Goal: Information Seeking & Learning: Compare options

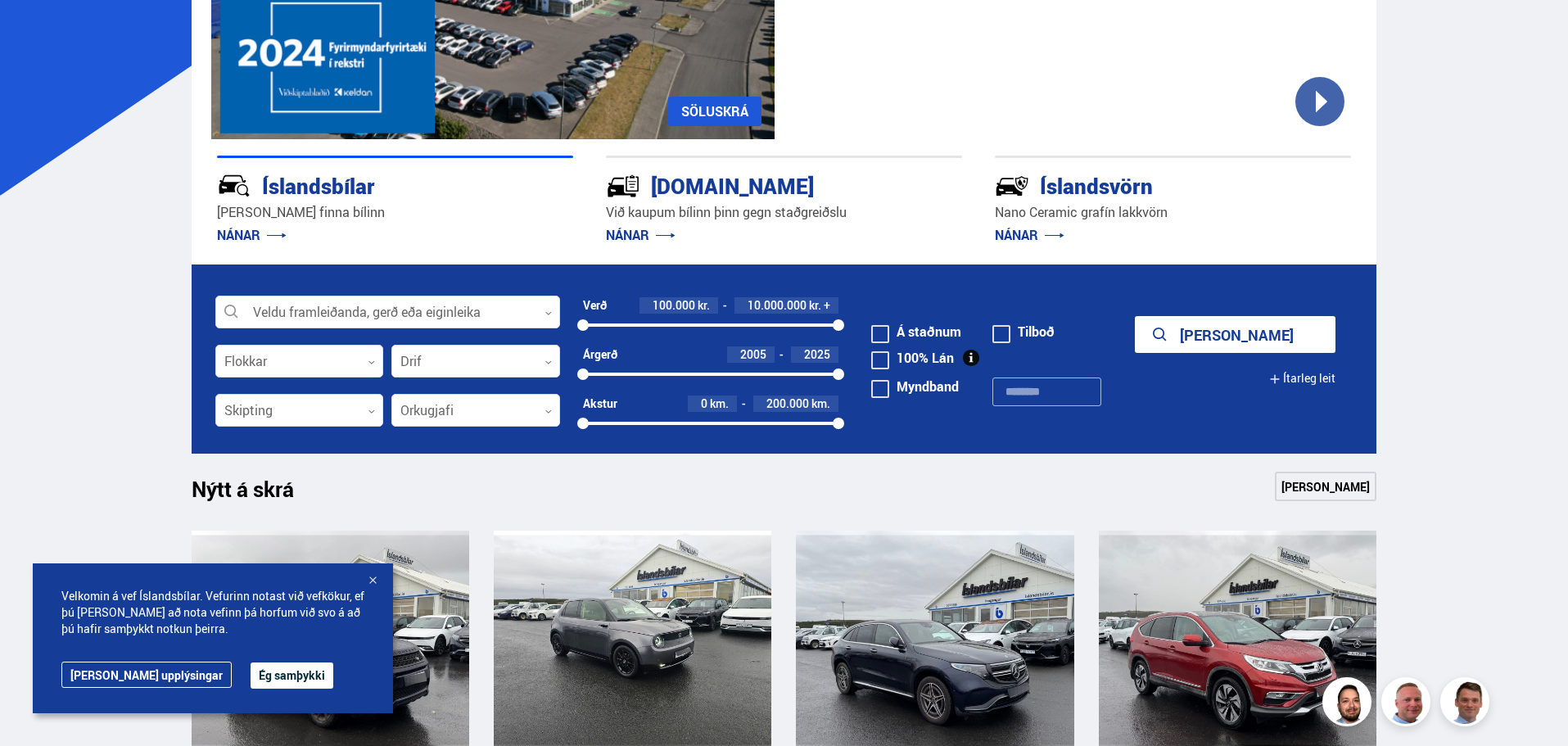
scroll to position [328, 0]
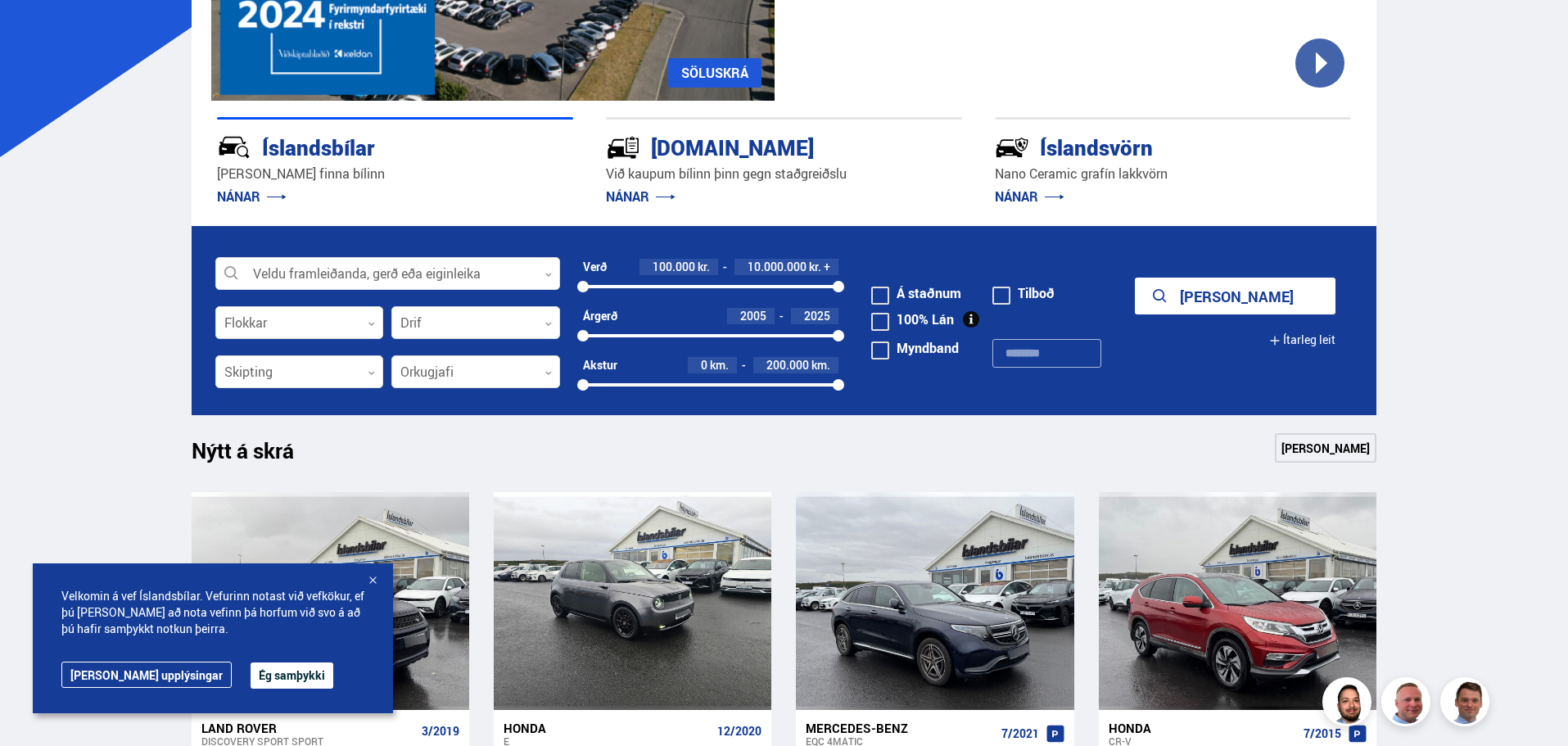
click at [1307, 332] on button "Ítarleg leit" at bounding box center [1303, 340] width 66 height 37
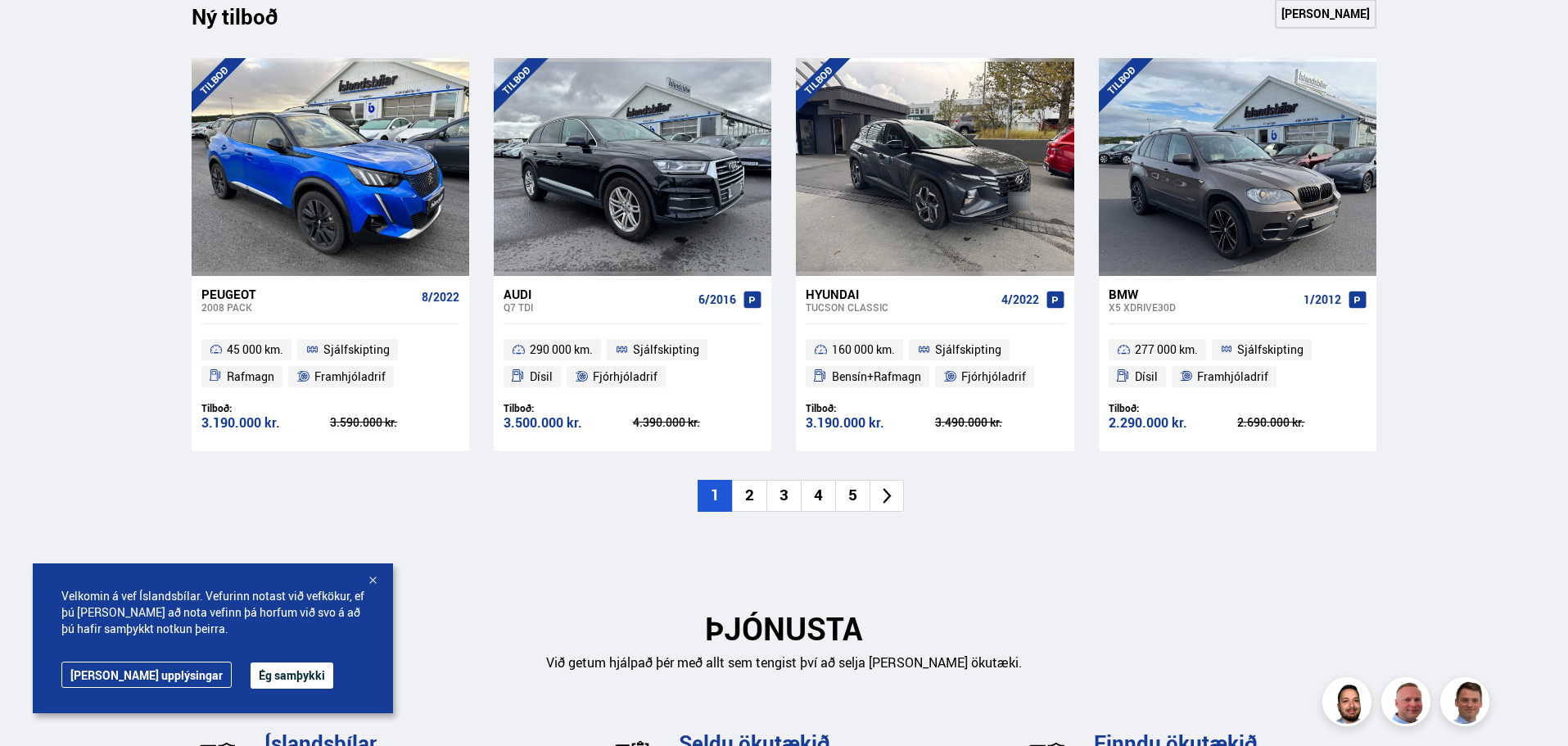
scroll to position [1720, 0]
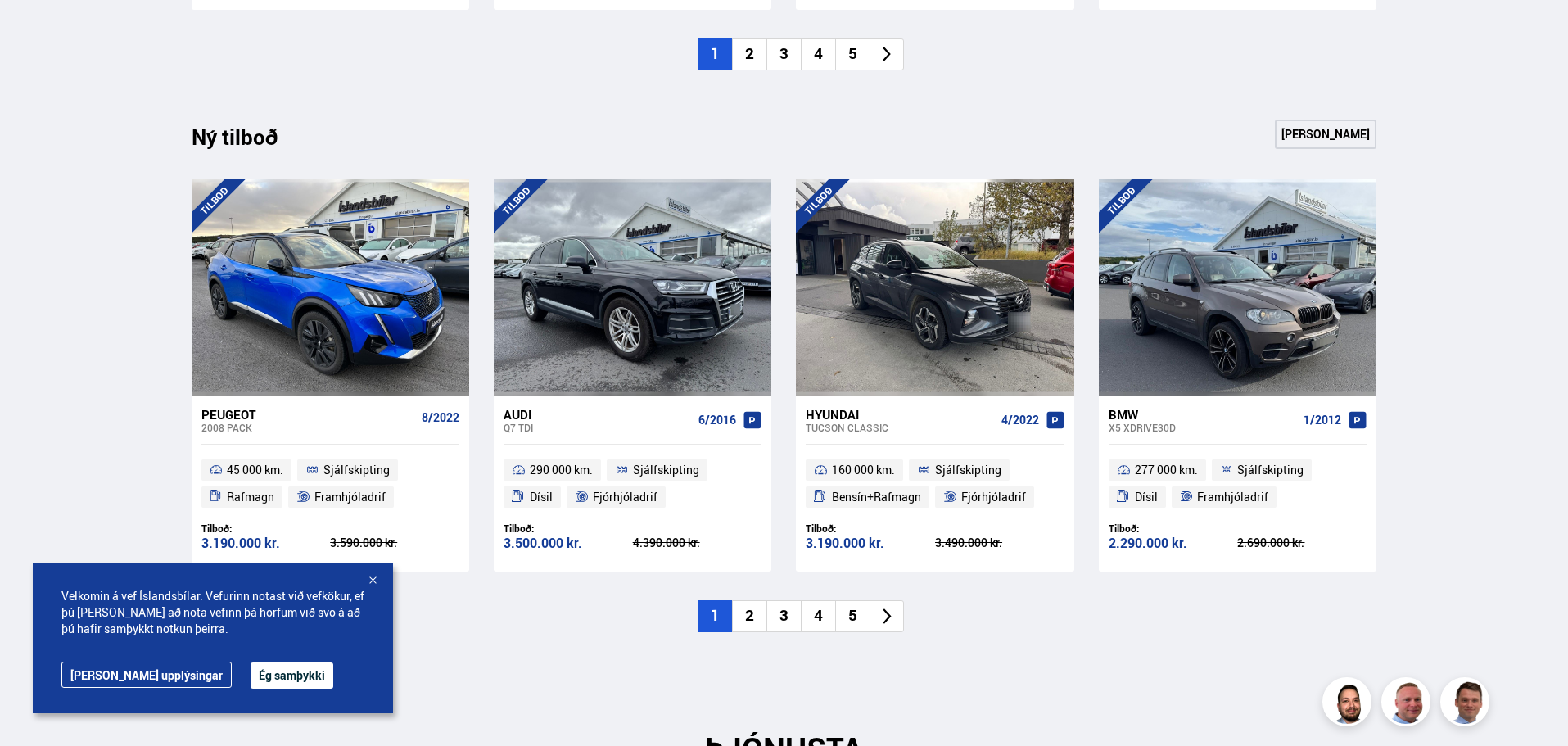
click at [747, 621] on li "2" at bounding box center [749, 617] width 35 height 32
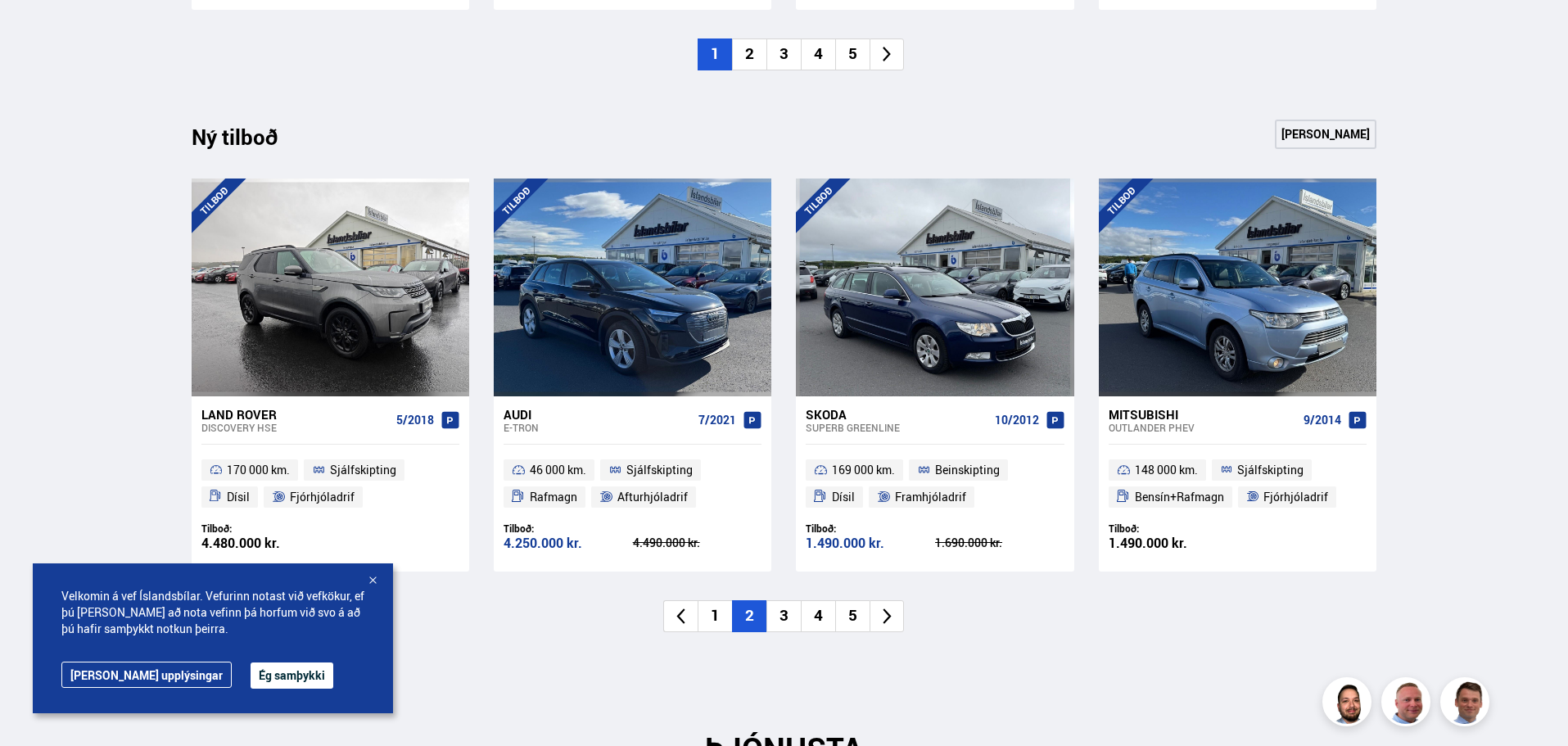
click at [788, 620] on li "3" at bounding box center [783, 617] width 35 height 32
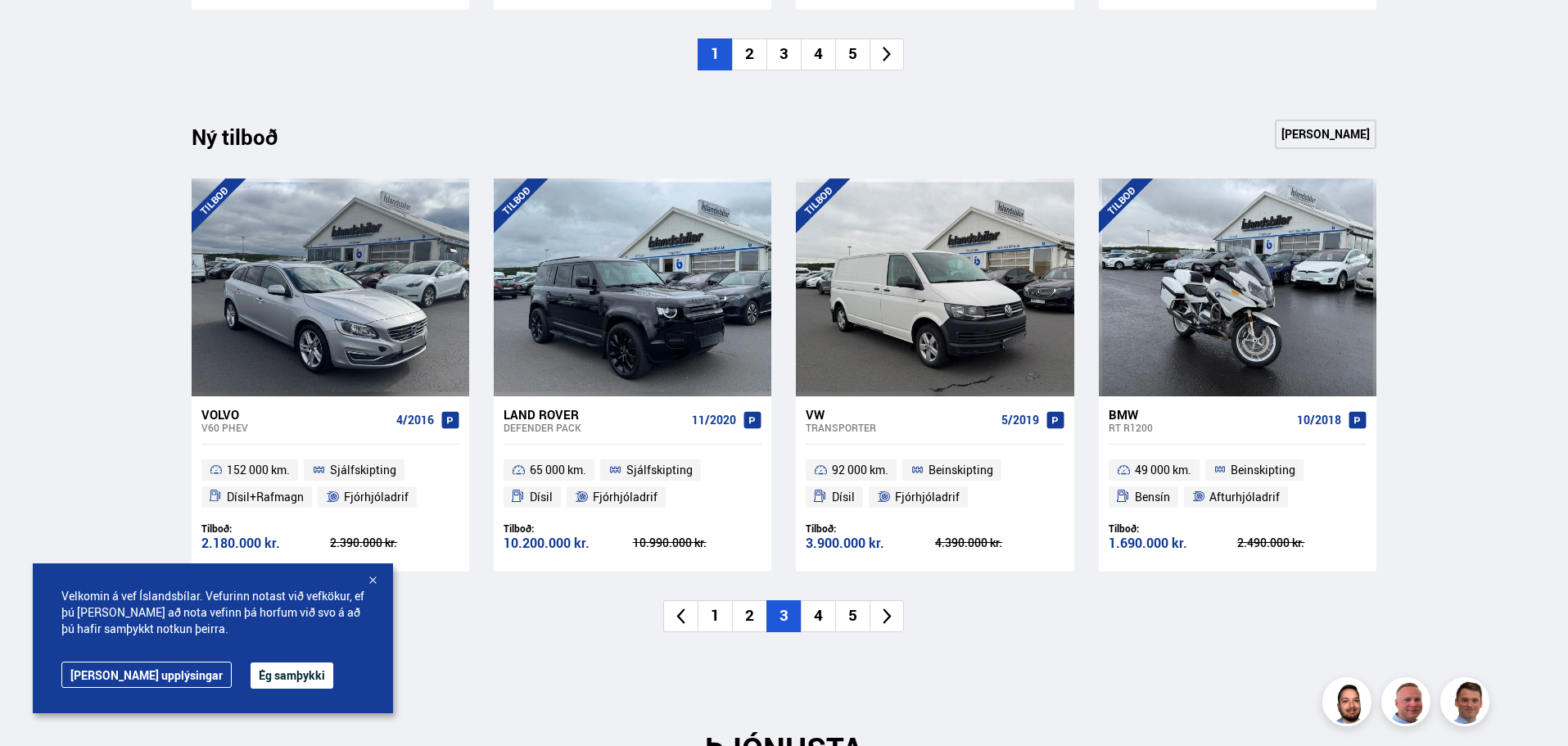
click at [818, 619] on li "4" at bounding box center [818, 617] width 35 height 32
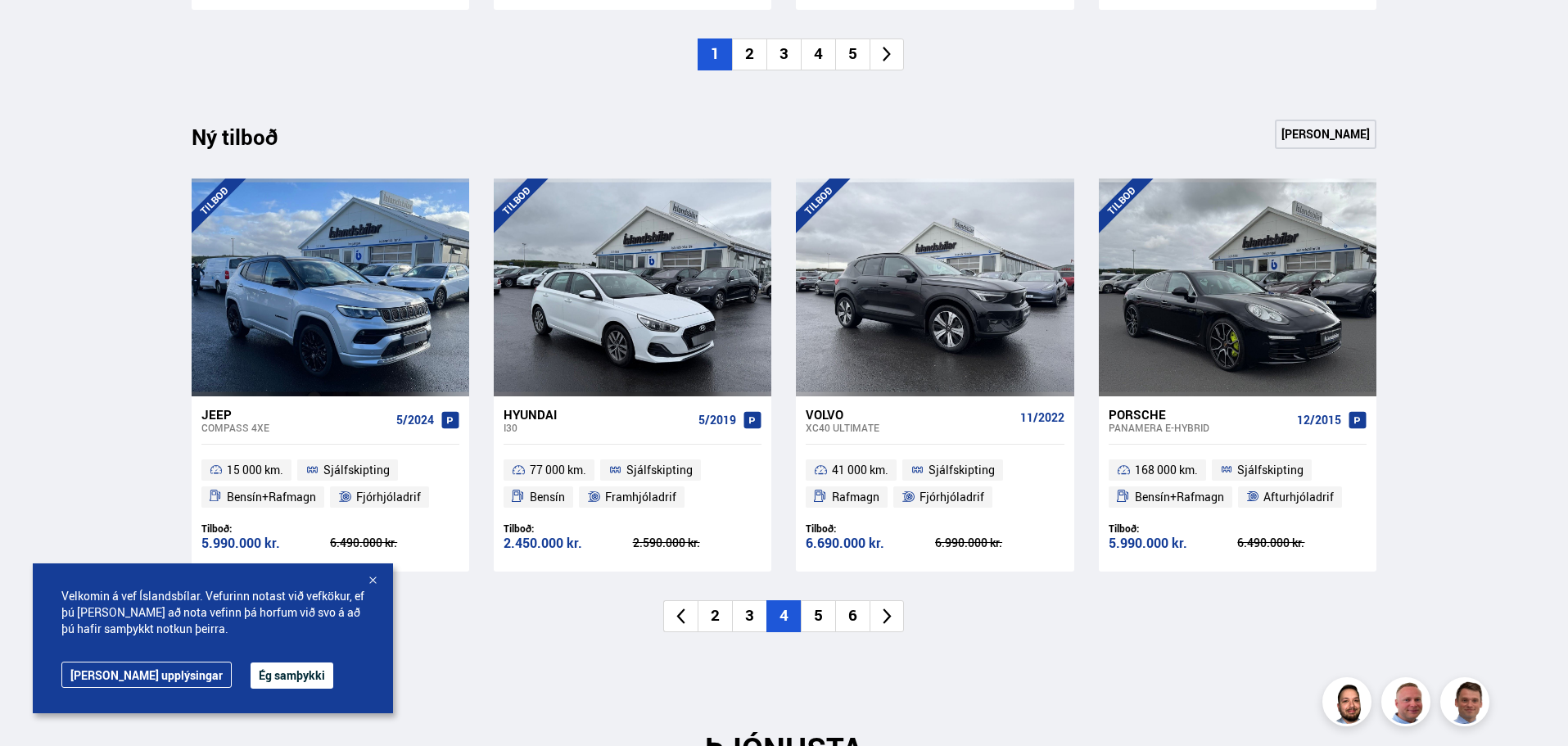
click at [826, 620] on li "5" at bounding box center [818, 617] width 35 height 32
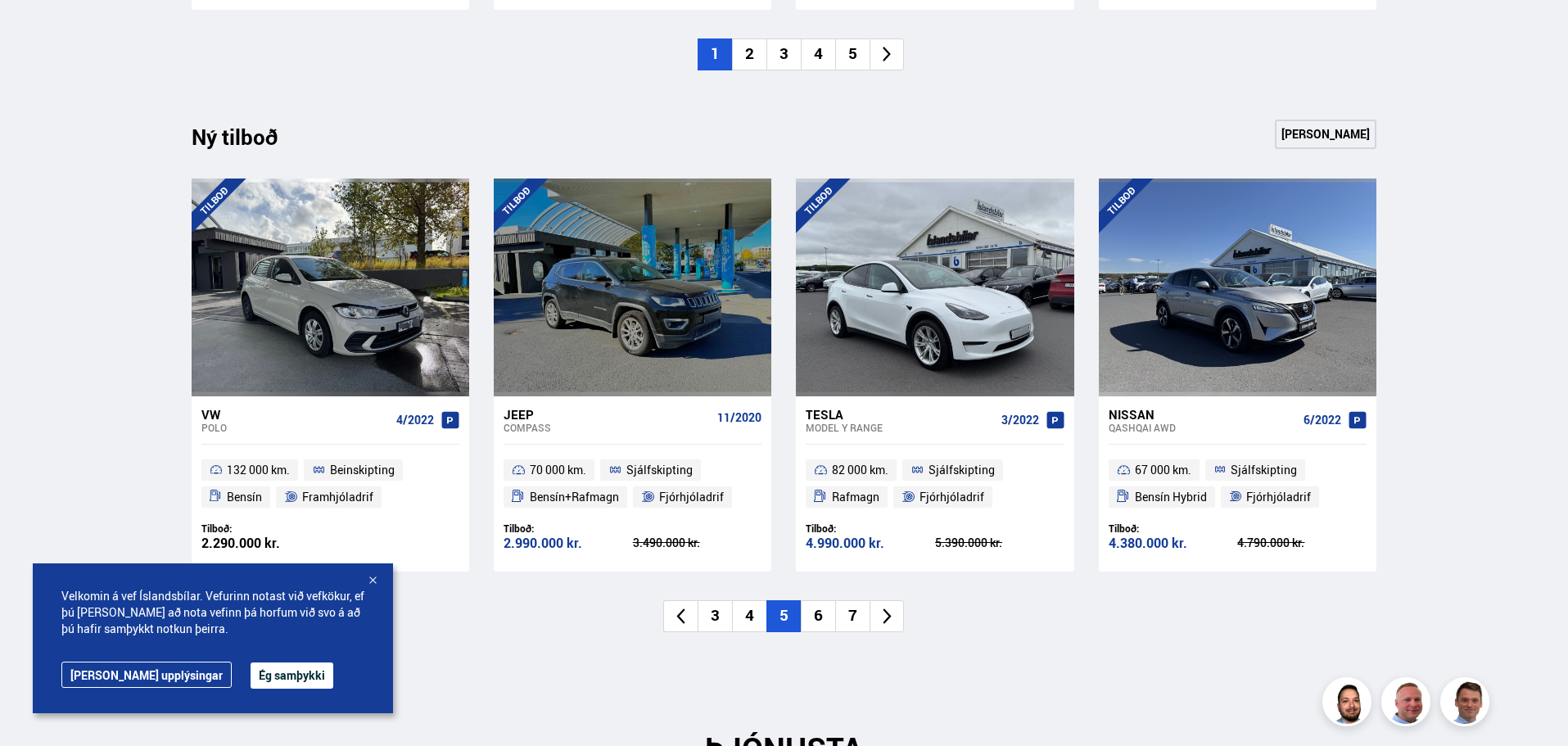
click at [823, 618] on li "6" at bounding box center [818, 617] width 35 height 32
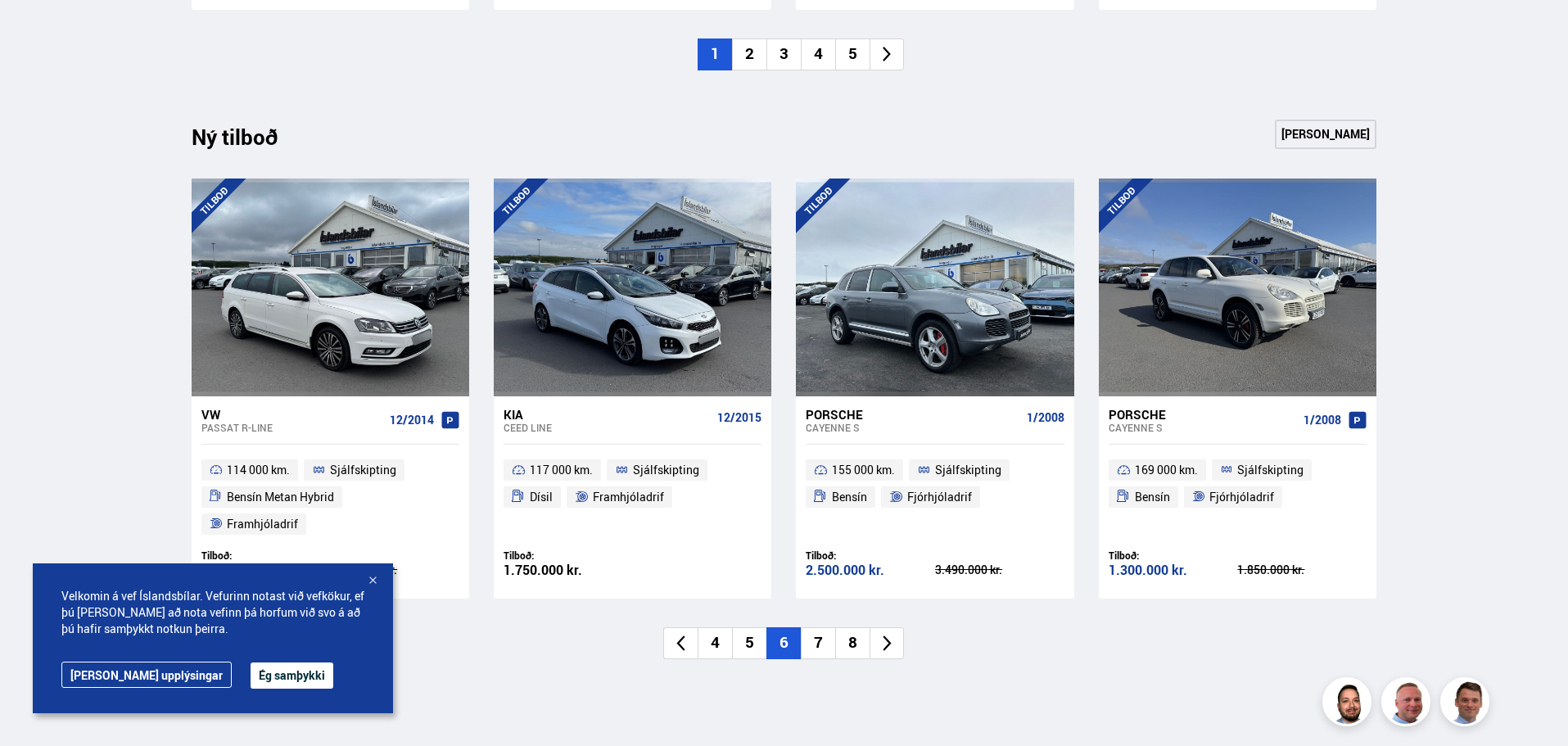
click at [821, 627] on li "7" at bounding box center [818, 644] width 35 height 32
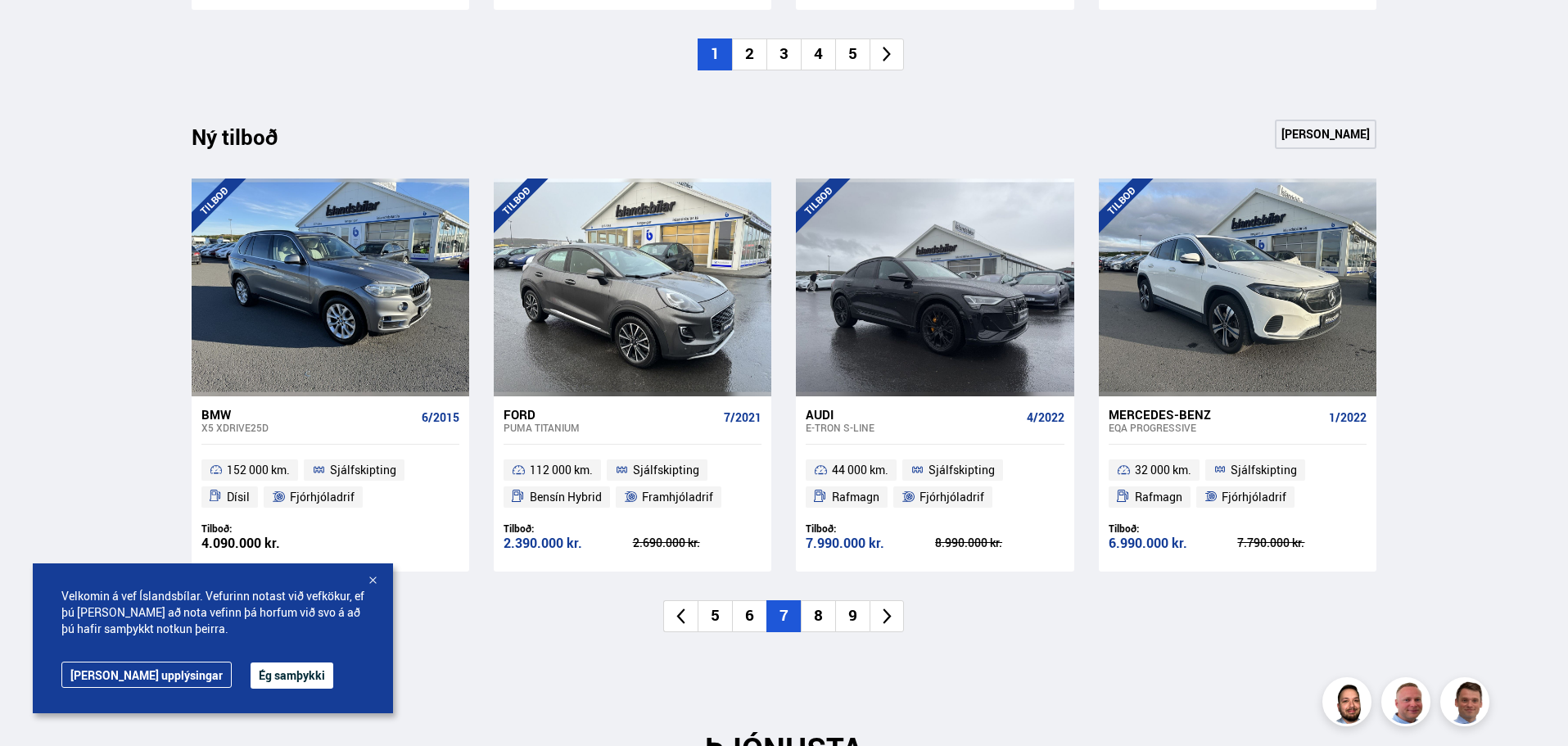
click at [819, 619] on li "8" at bounding box center [818, 617] width 35 height 32
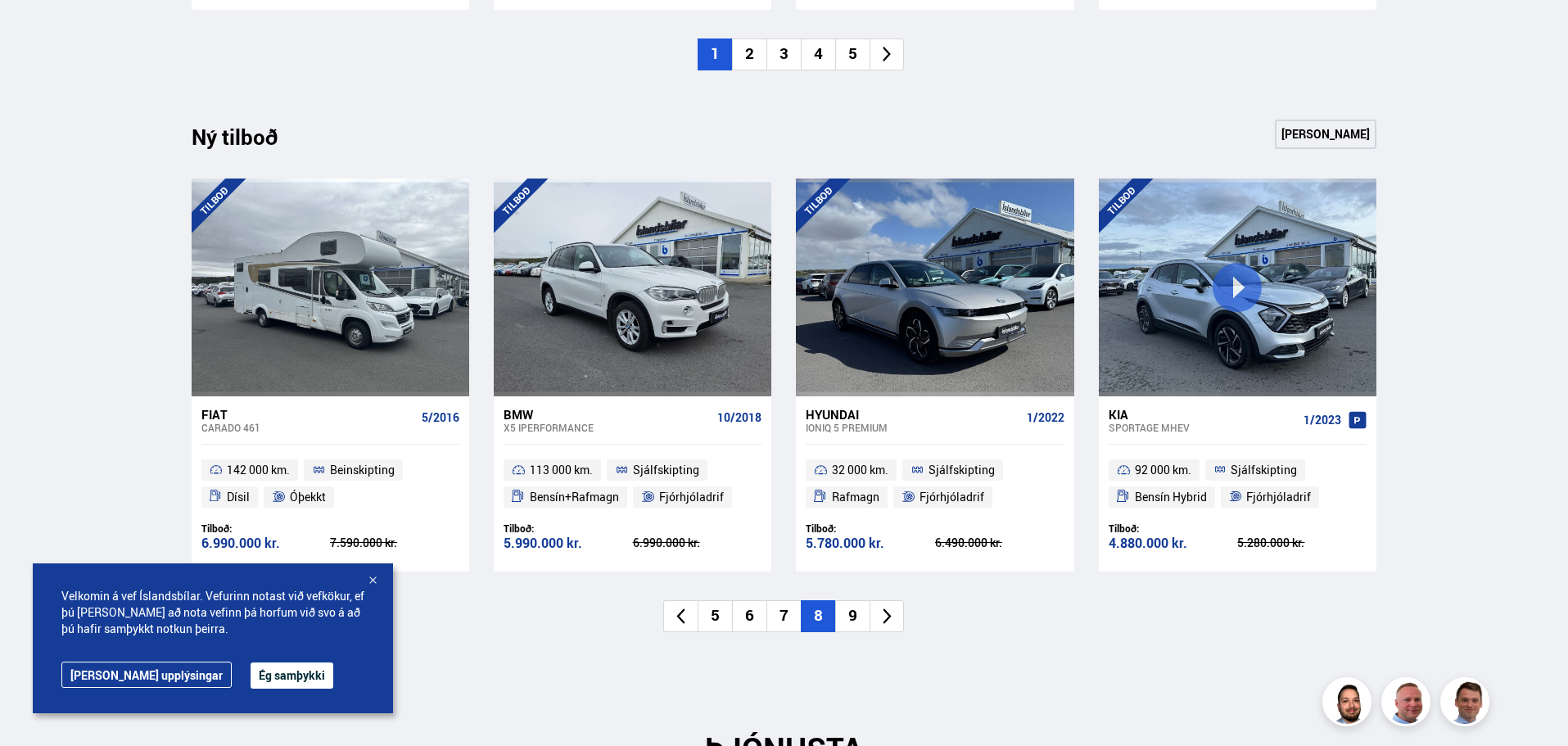
click at [848, 613] on li "9" at bounding box center [853, 617] width 35 height 32
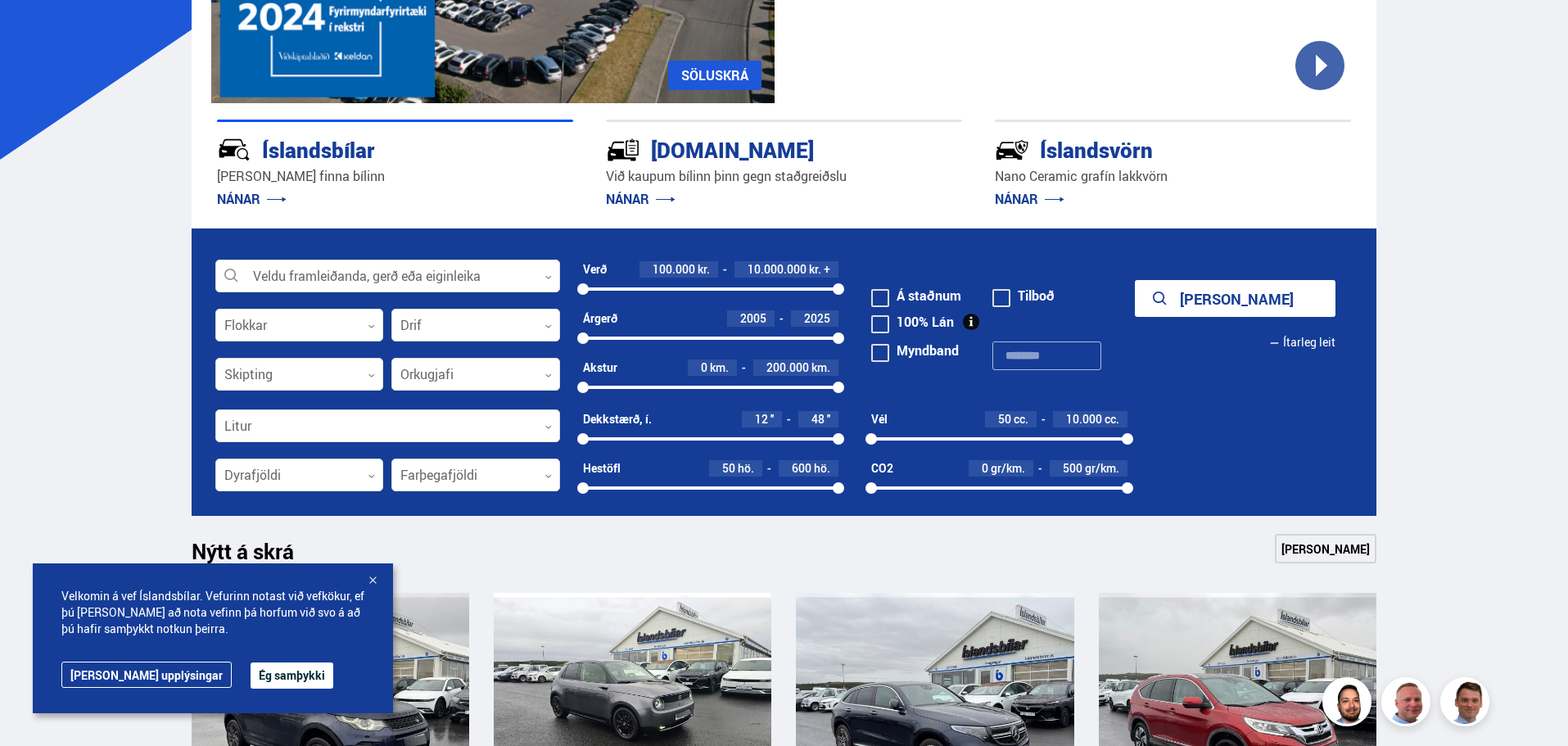
scroll to position [410, 0]
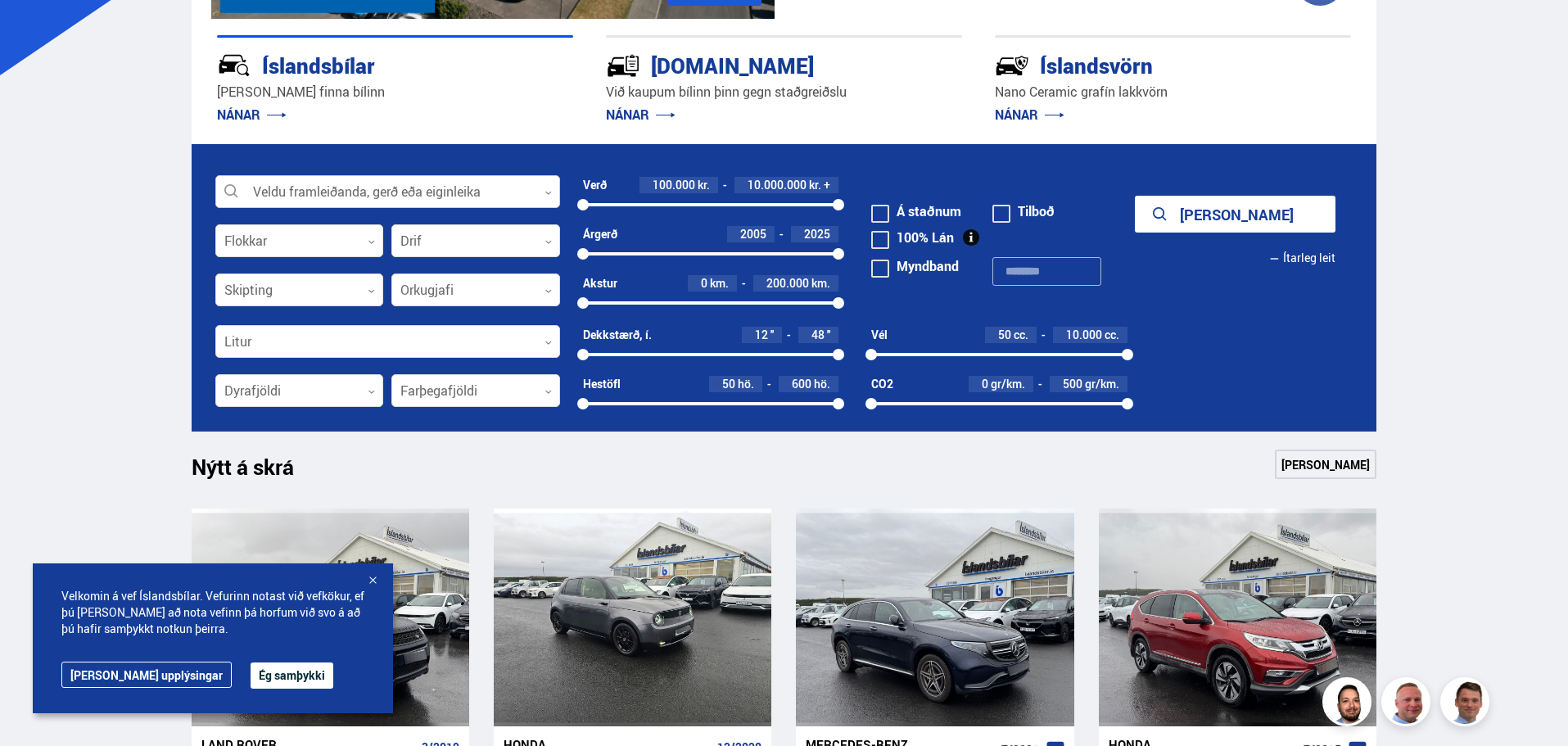
click at [377, 190] on div at bounding box center [388, 193] width 345 height 33
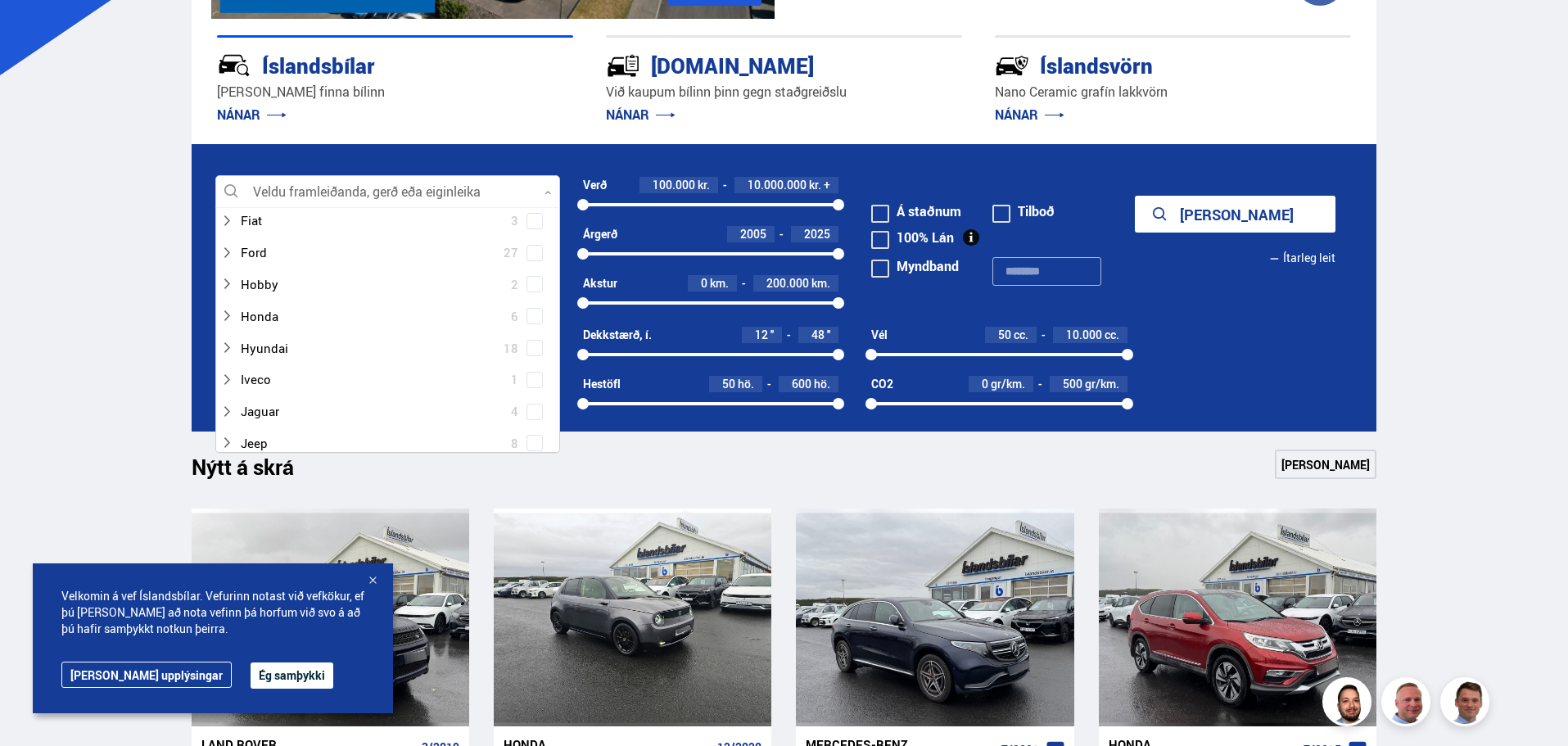
scroll to position [328, 0]
click at [262, 304] on div at bounding box center [371, 306] width 302 height 24
click at [538, 309] on span at bounding box center [535, 306] width 16 height 16
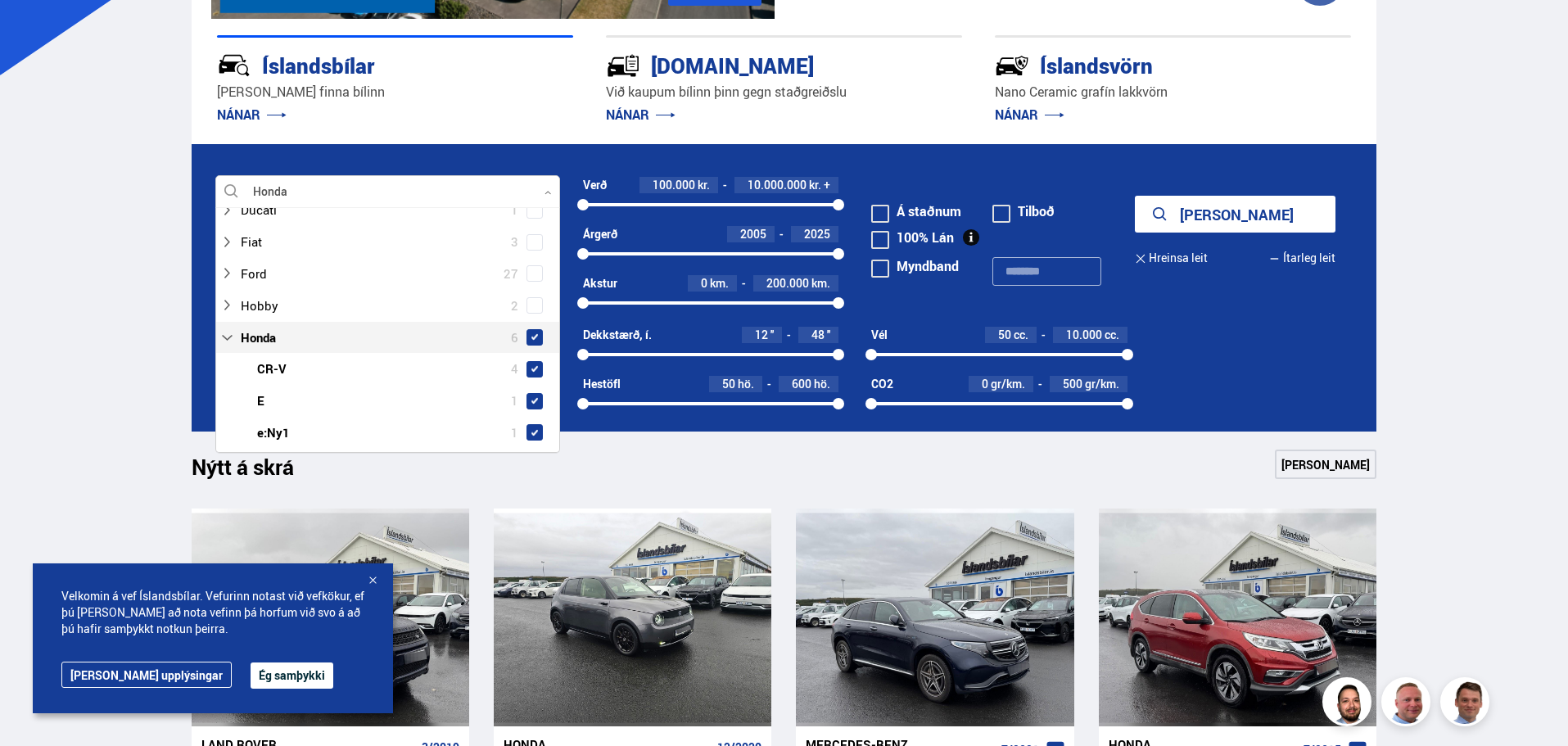
scroll to position [360, 0]
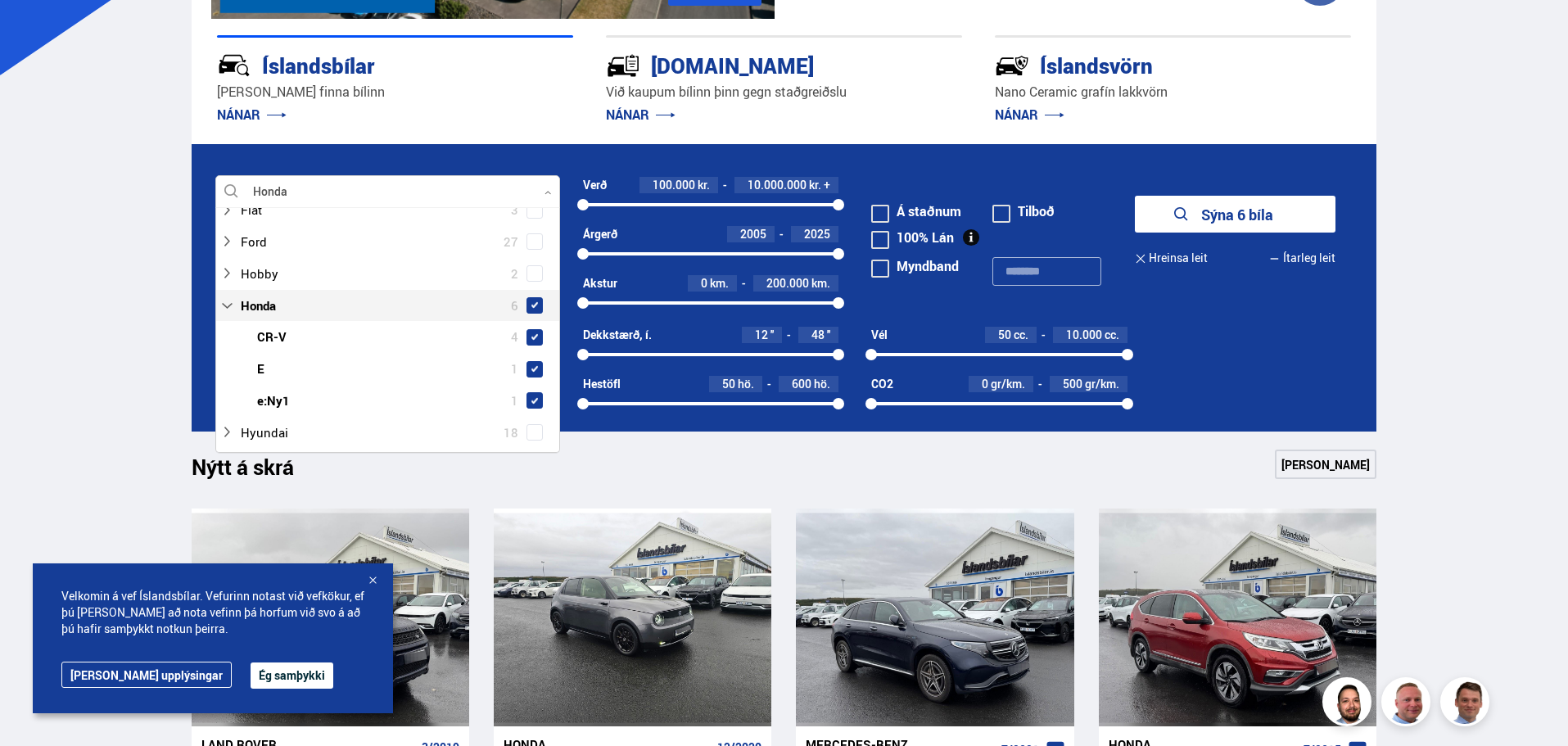
click at [1256, 214] on button "Sýna 6 bíla" at bounding box center [1235, 214] width 200 height 37
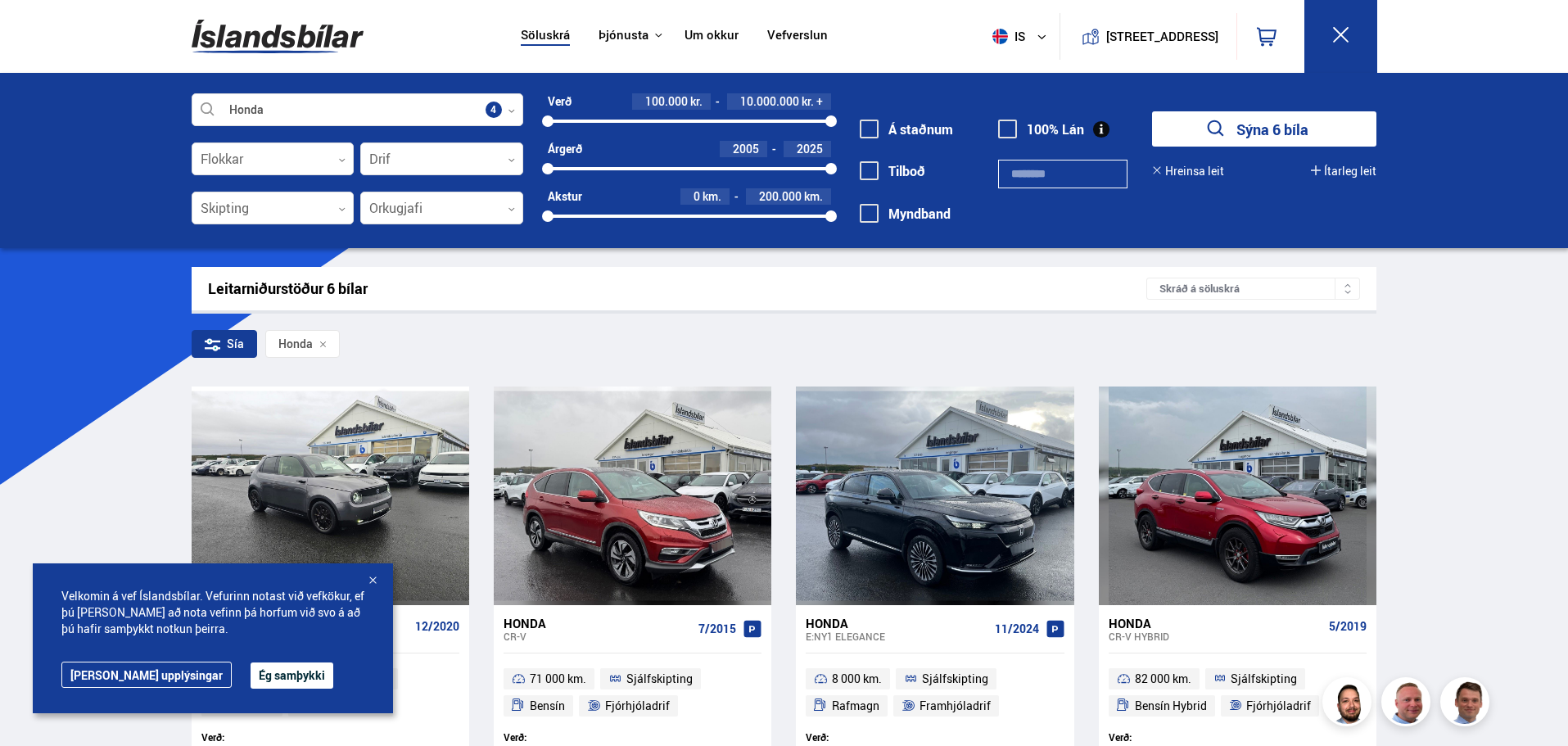
click at [374, 580] on div at bounding box center [372, 581] width 16 height 16
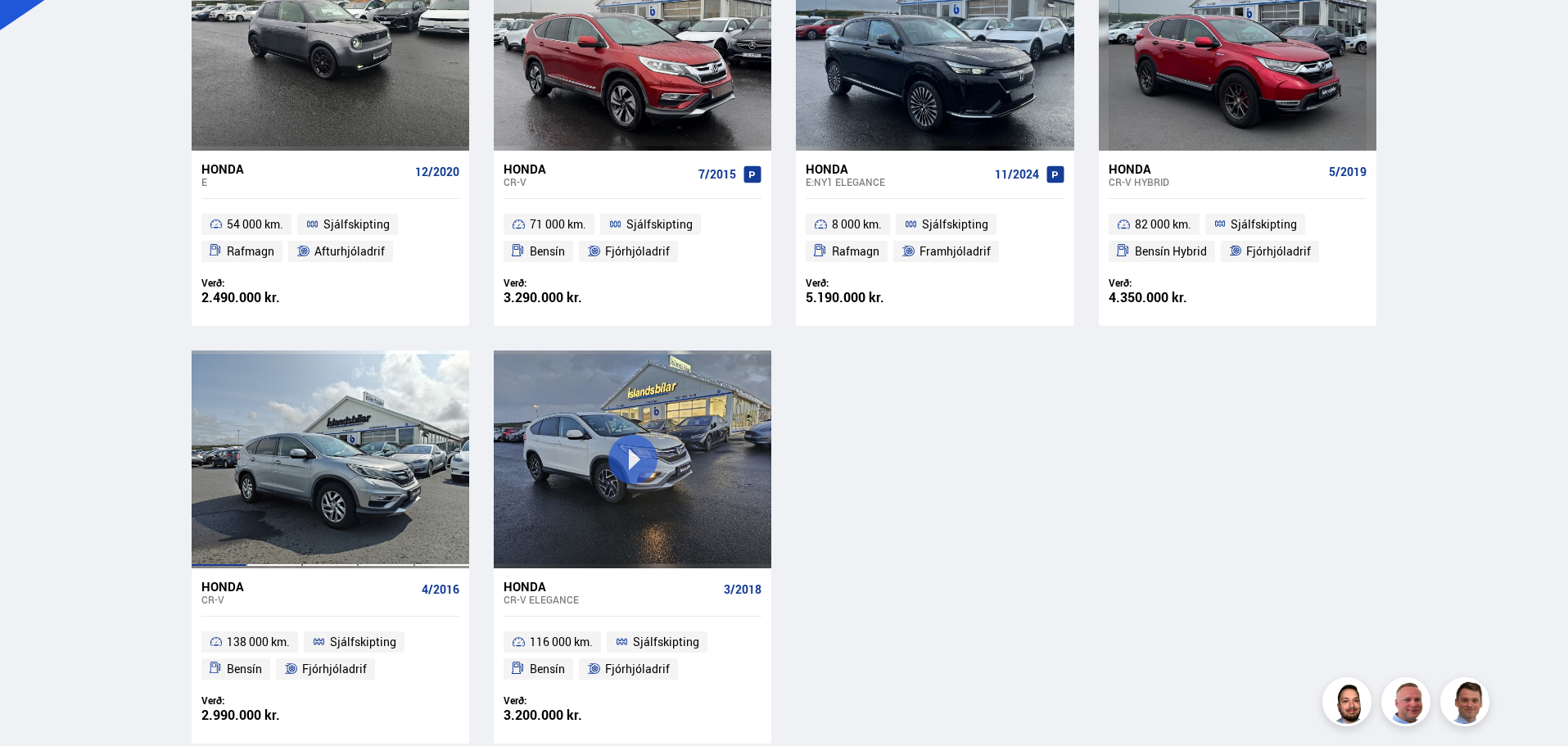
scroll to position [491, 0]
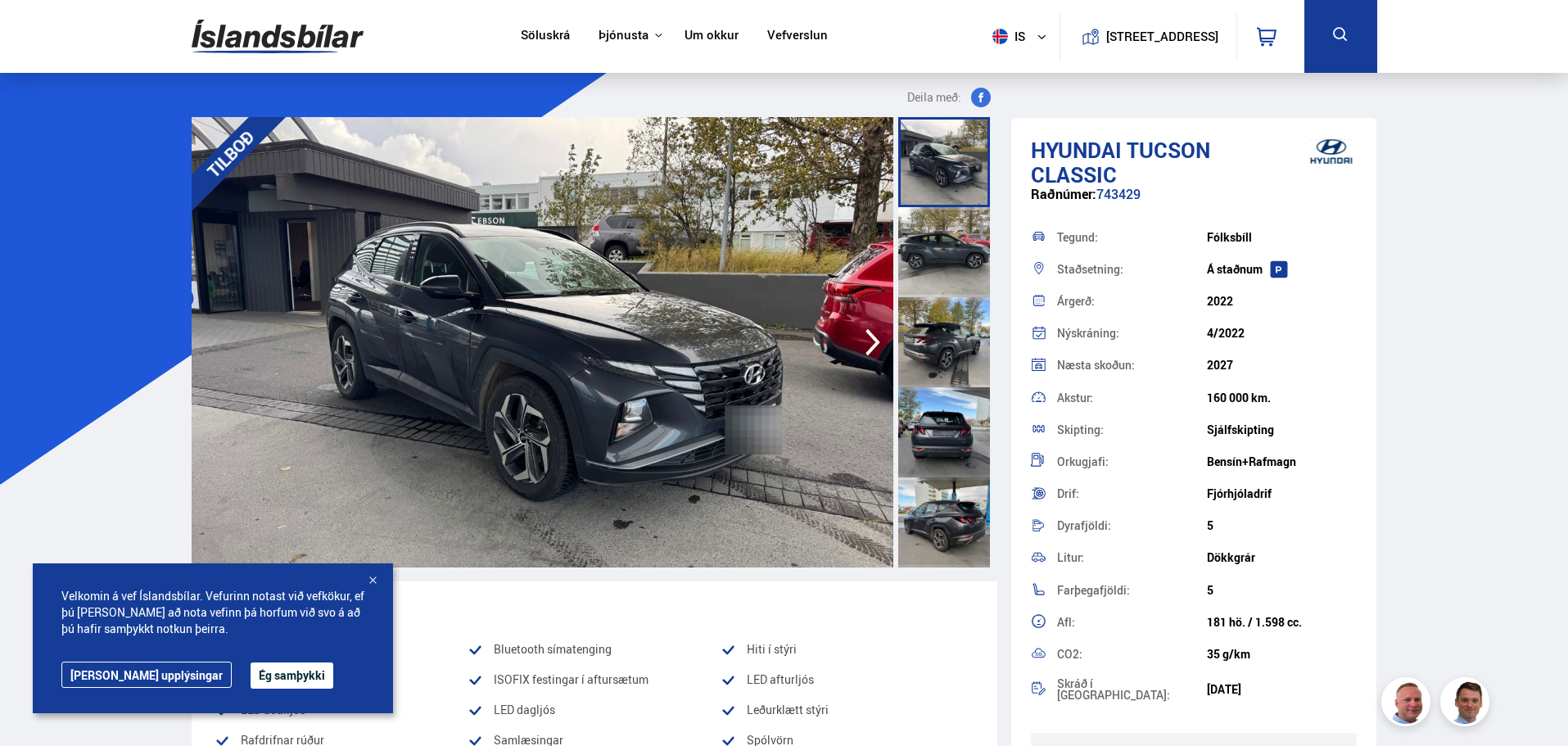
drag, startPoint x: 974, startPoint y: 266, endPoint x: 967, endPoint y: 287, distance: 22.1
click at [974, 266] on div at bounding box center [943, 252] width 92 height 90
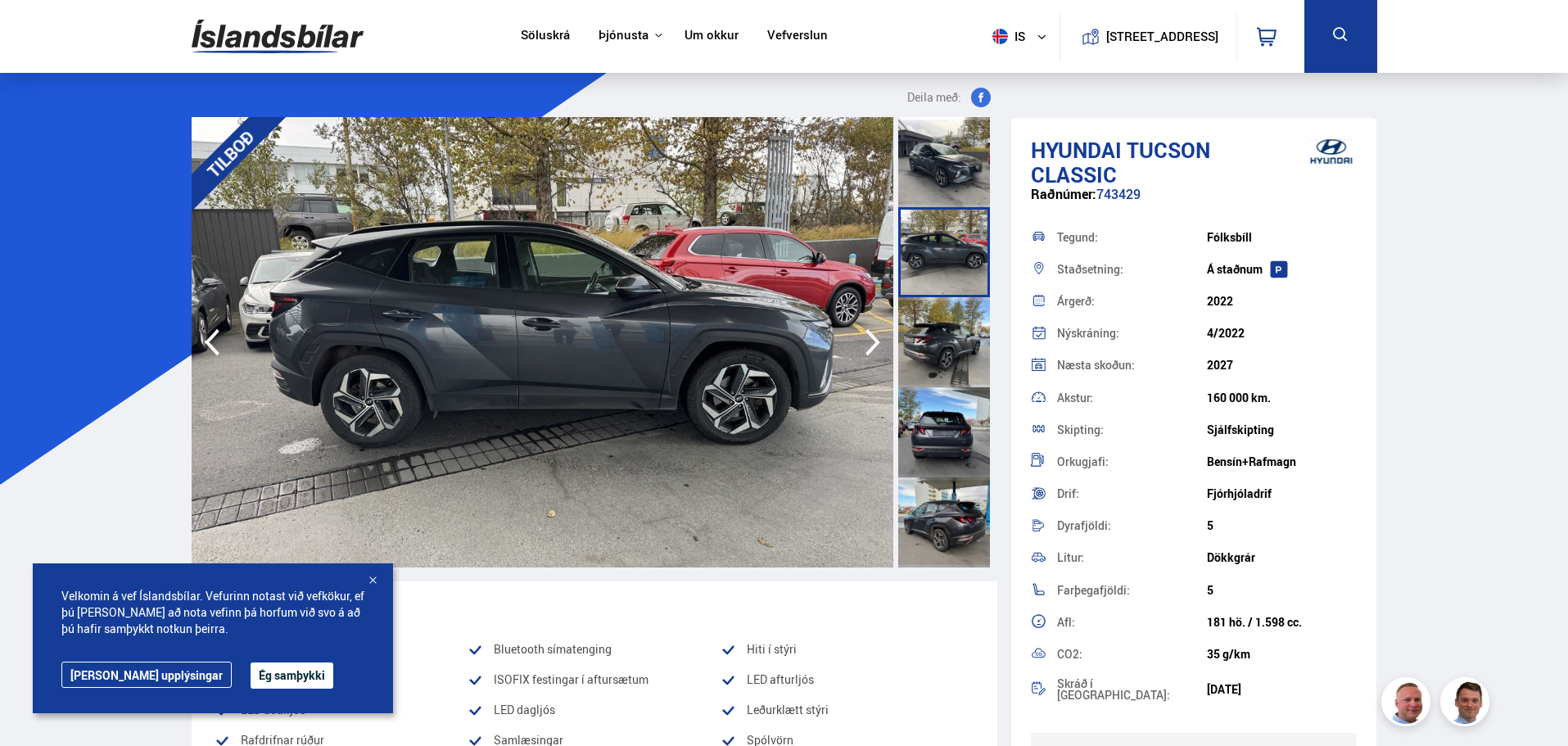
click at [966, 322] on div at bounding box center [943, 342] width 92 height 90
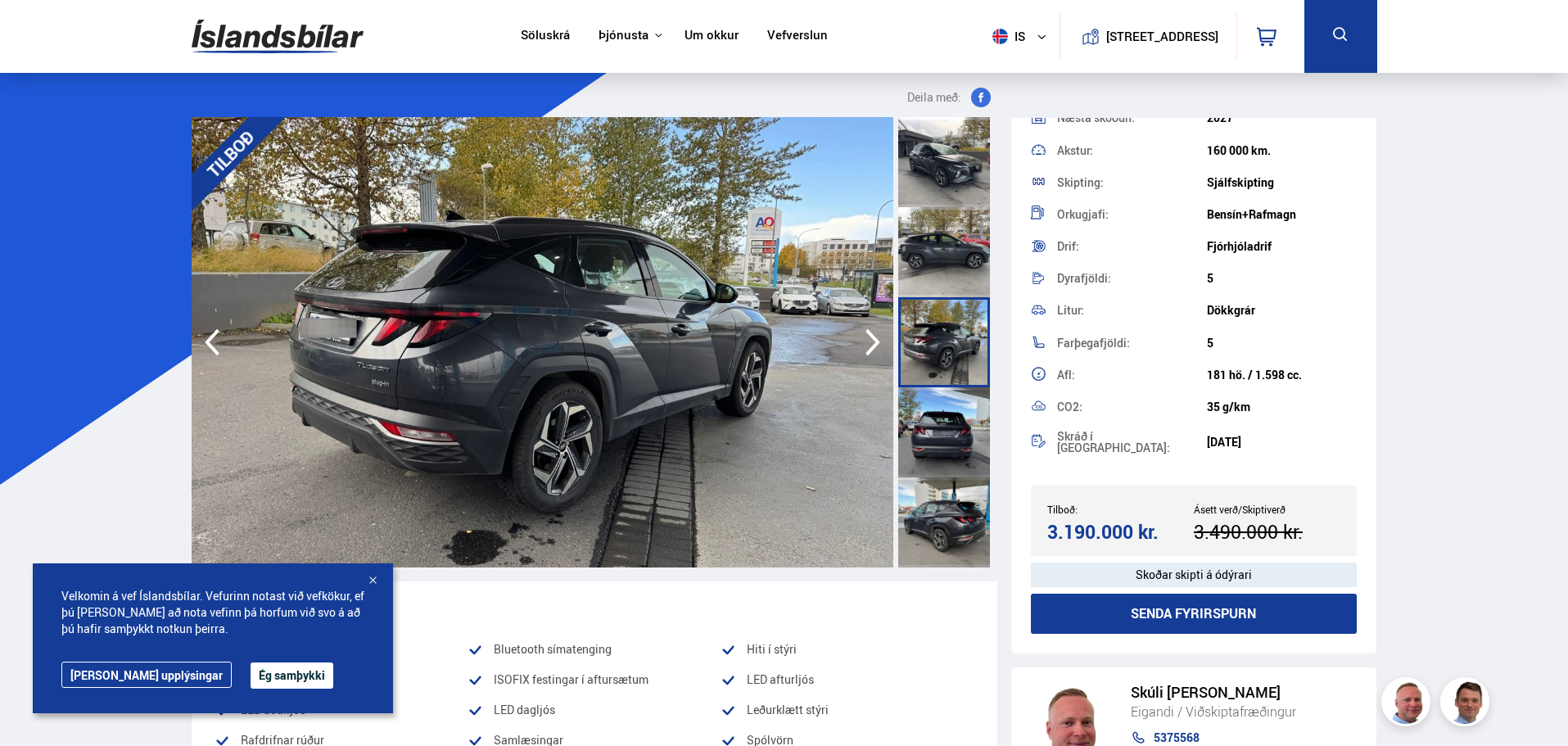
scroll to position [255, 0]
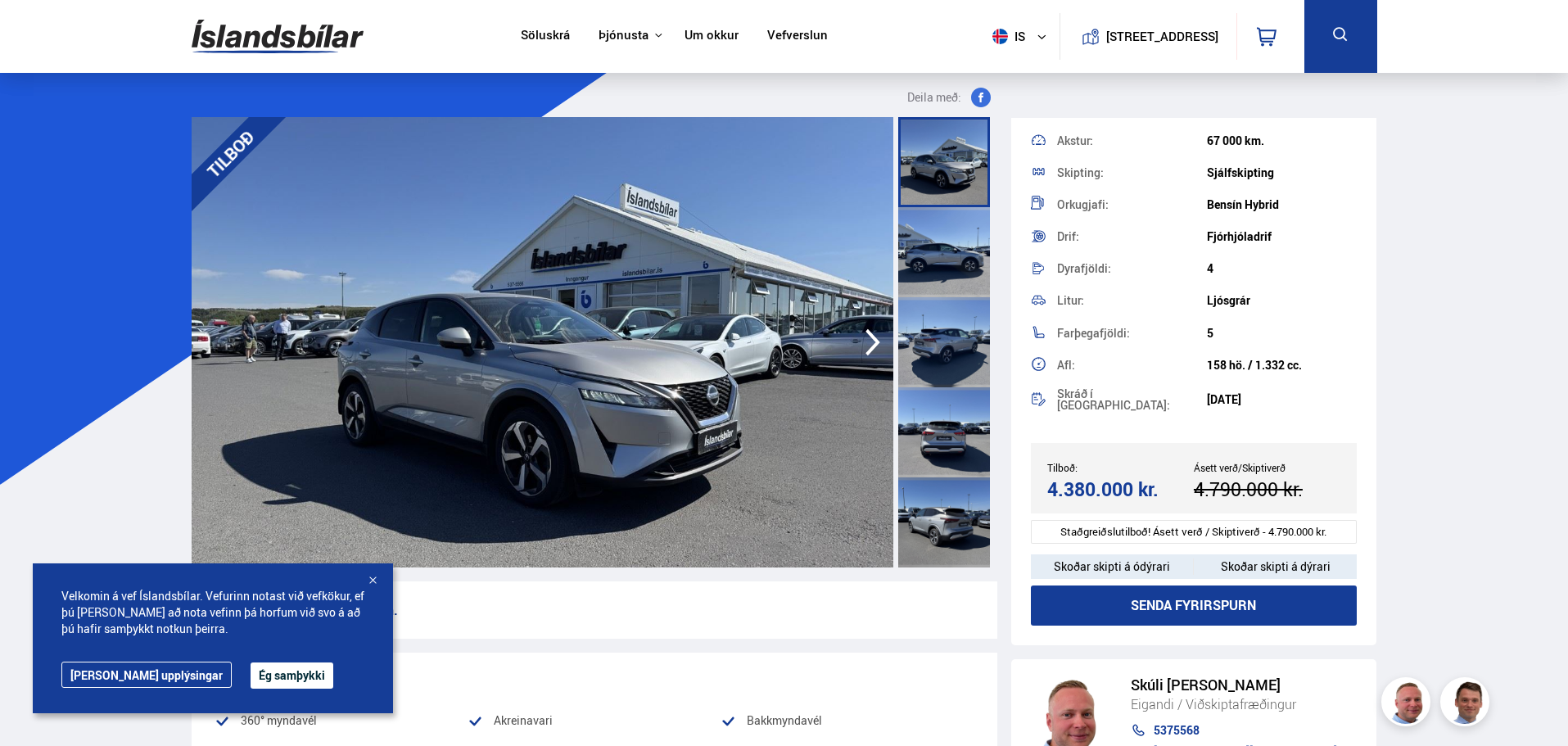
drag, startPoint x: 926, startPoint y: 251, endPoint x: 927, endPoint y: 261, distance: 10.0
click at [927, 252] on div at bounding box center [943, 252] width 92 height 90
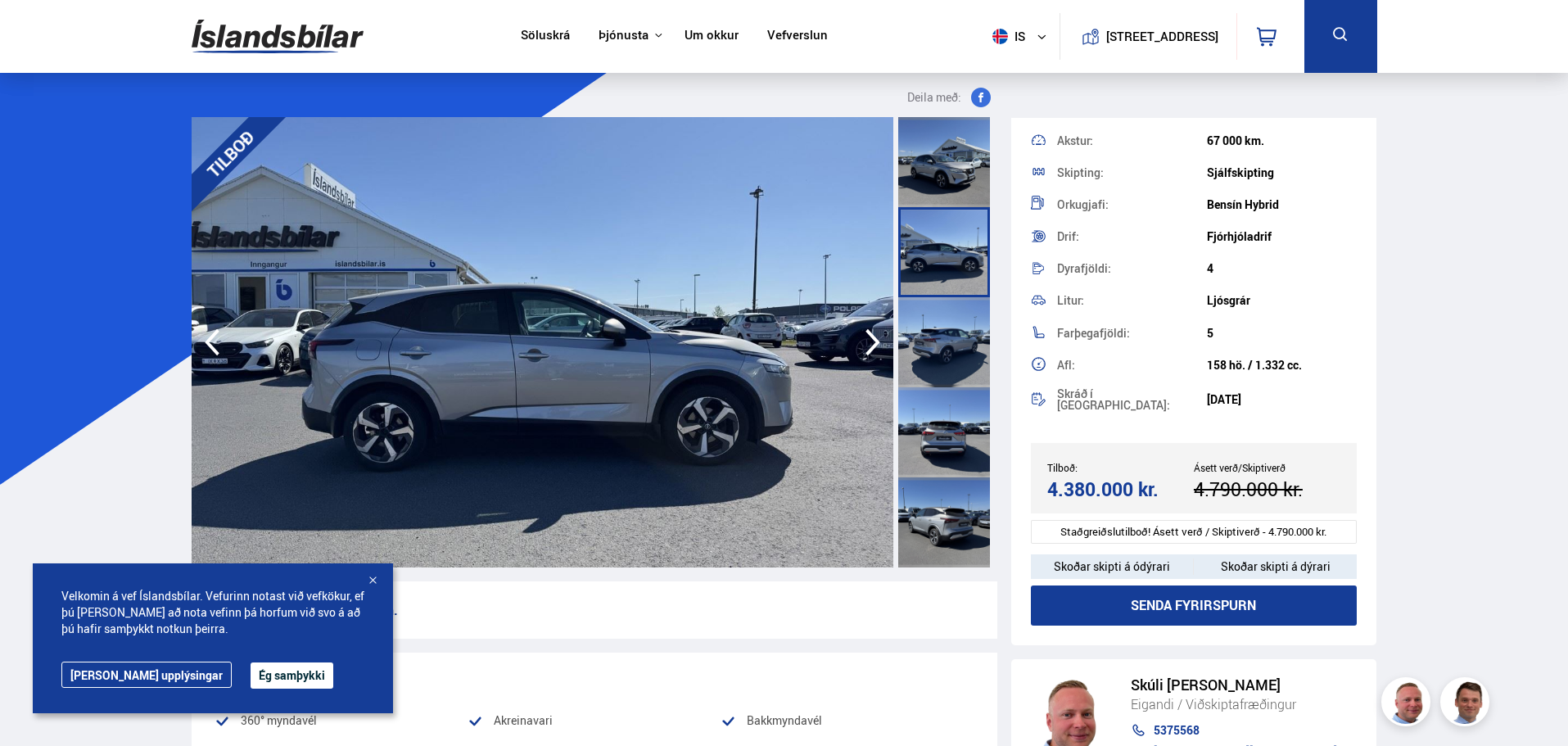
click at [950, 318] on div at bounding box center [943, 342] width 92 height 90
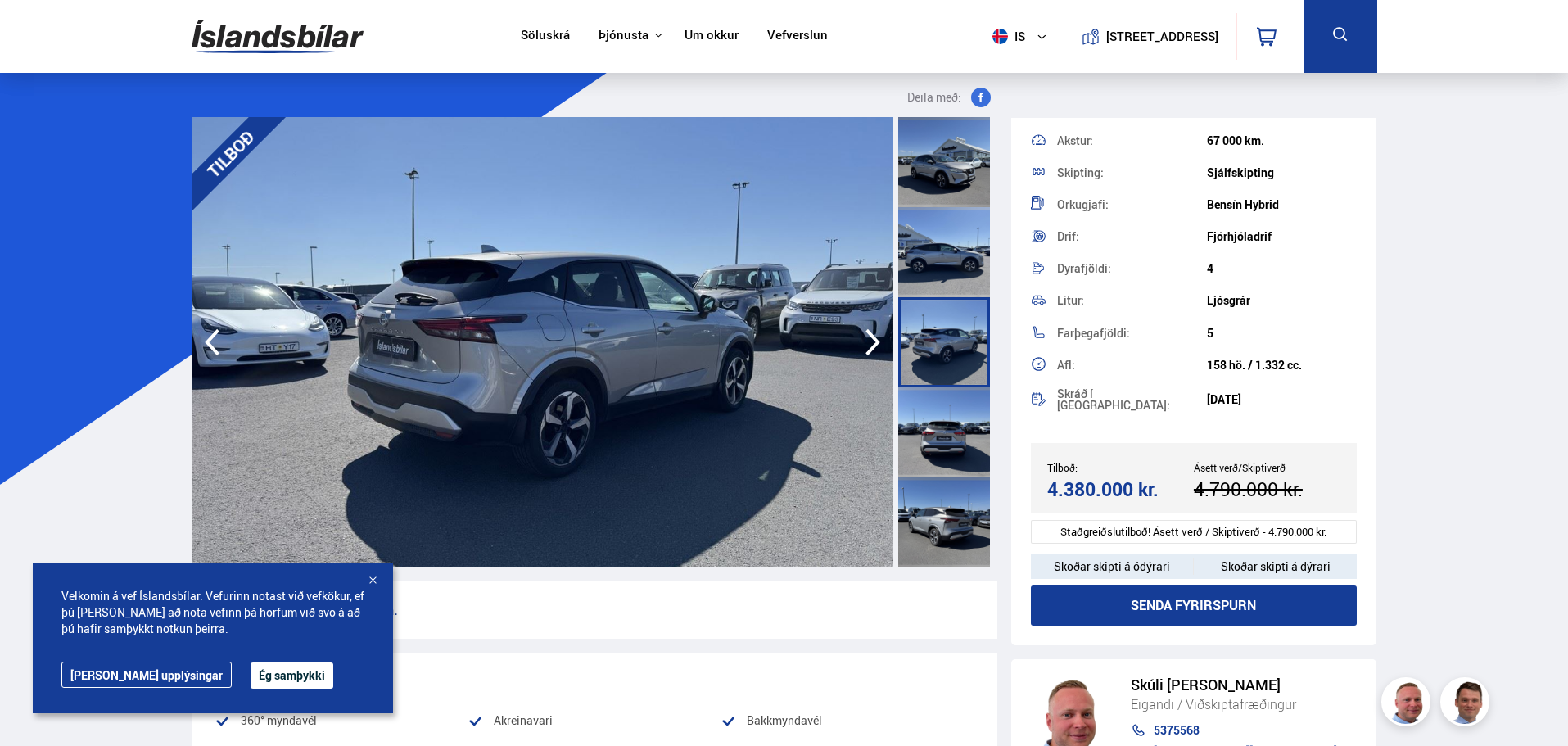
click at [962, 413] on div at bounding box center [943, 432] width 92 height 90
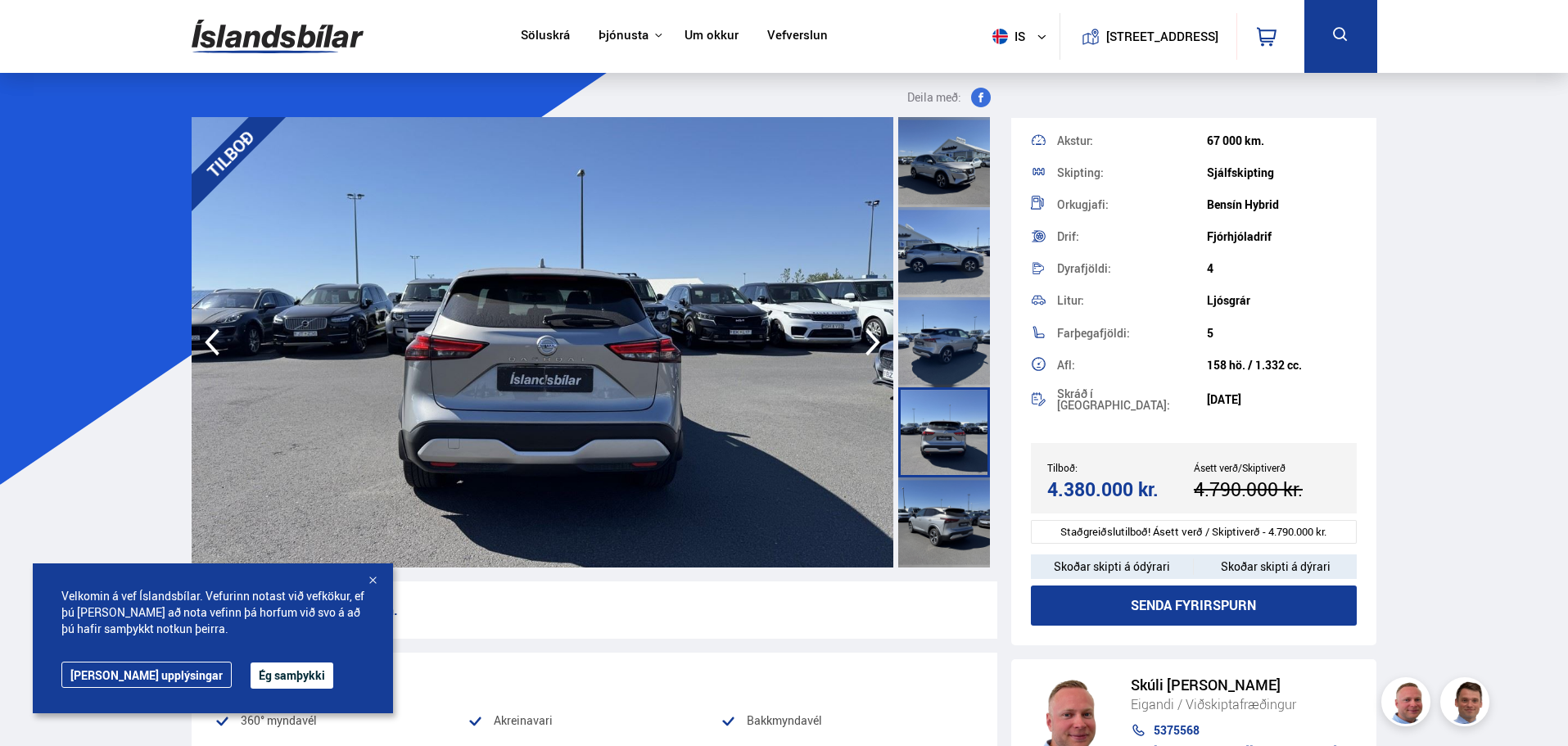
click at [947, 501] on div at bounding box center [943, 522] width 92 height 90
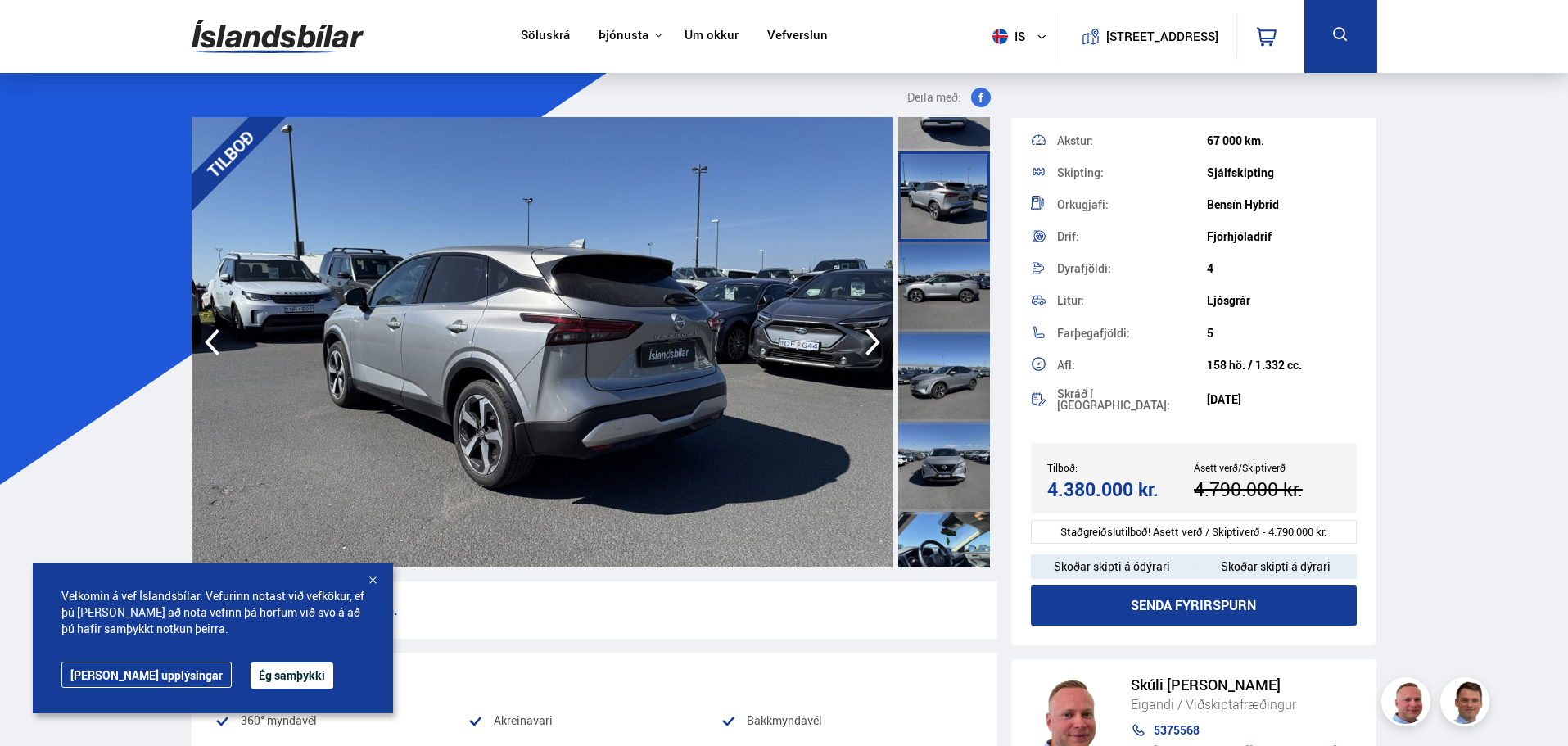
scroll to position [328, 0]
click at [920, 463] on div at bounding box center [943, 465] width 92 height 90
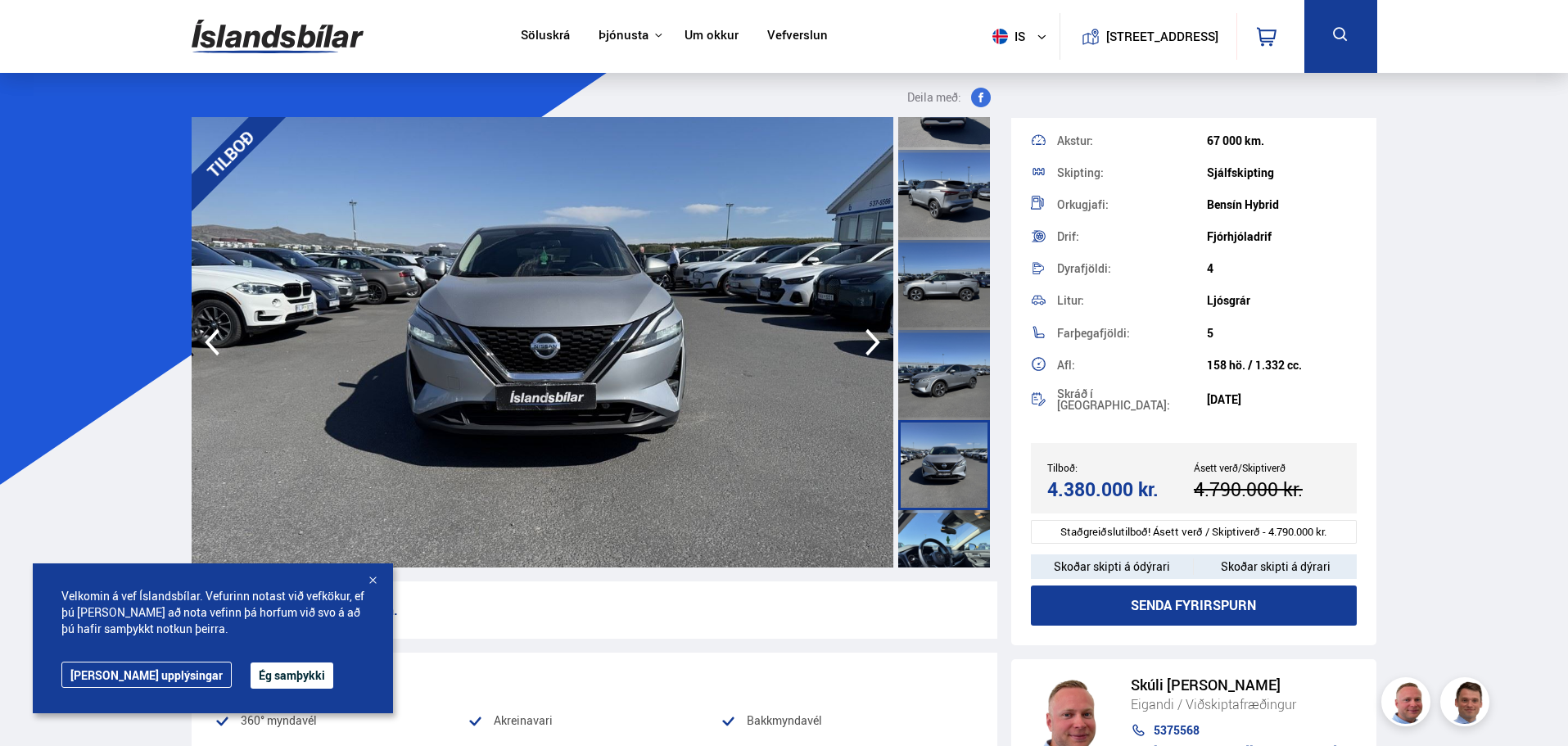
click at [935, 503] on div at bounding box center [943, 465] width 92 height 90
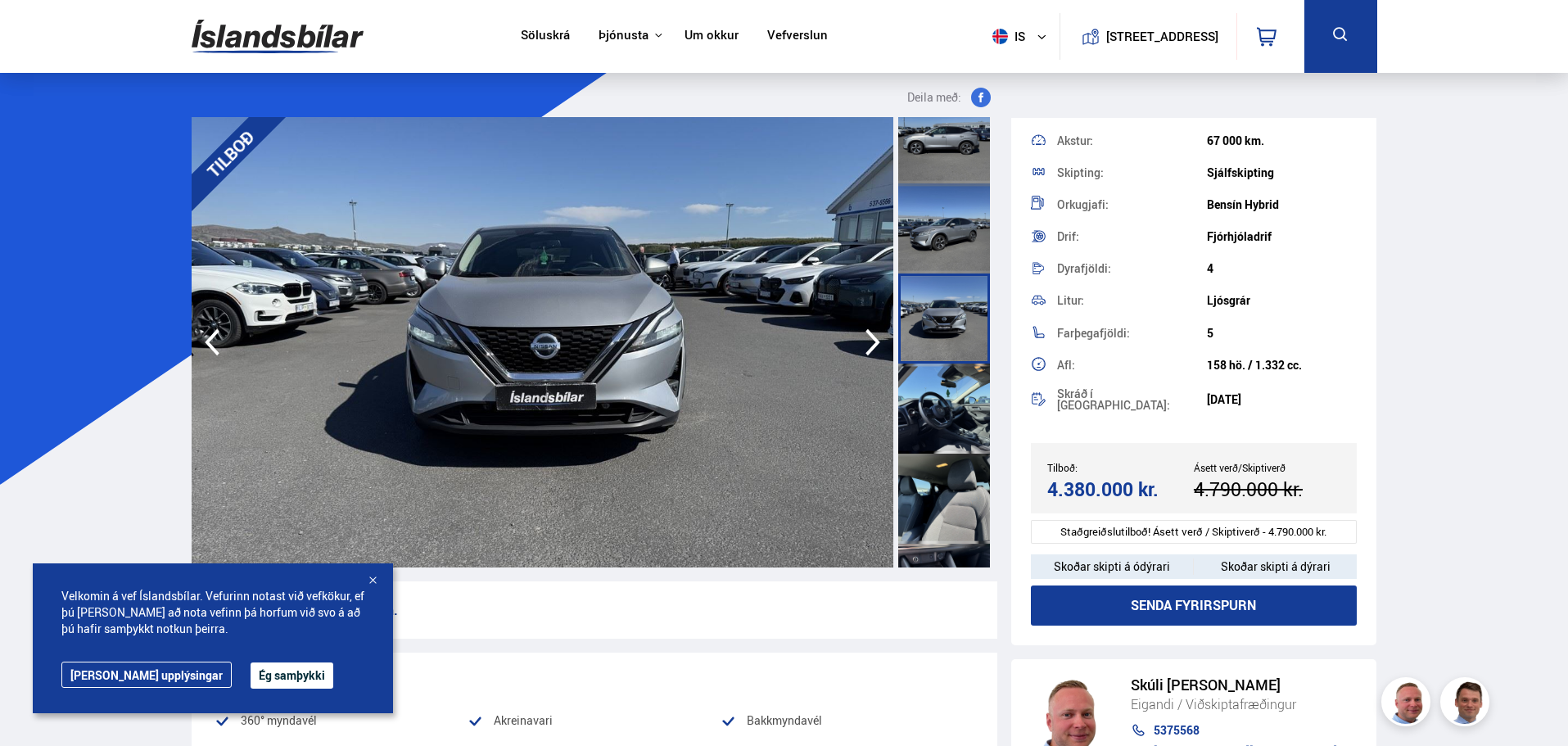
scroll to position [655, 0]
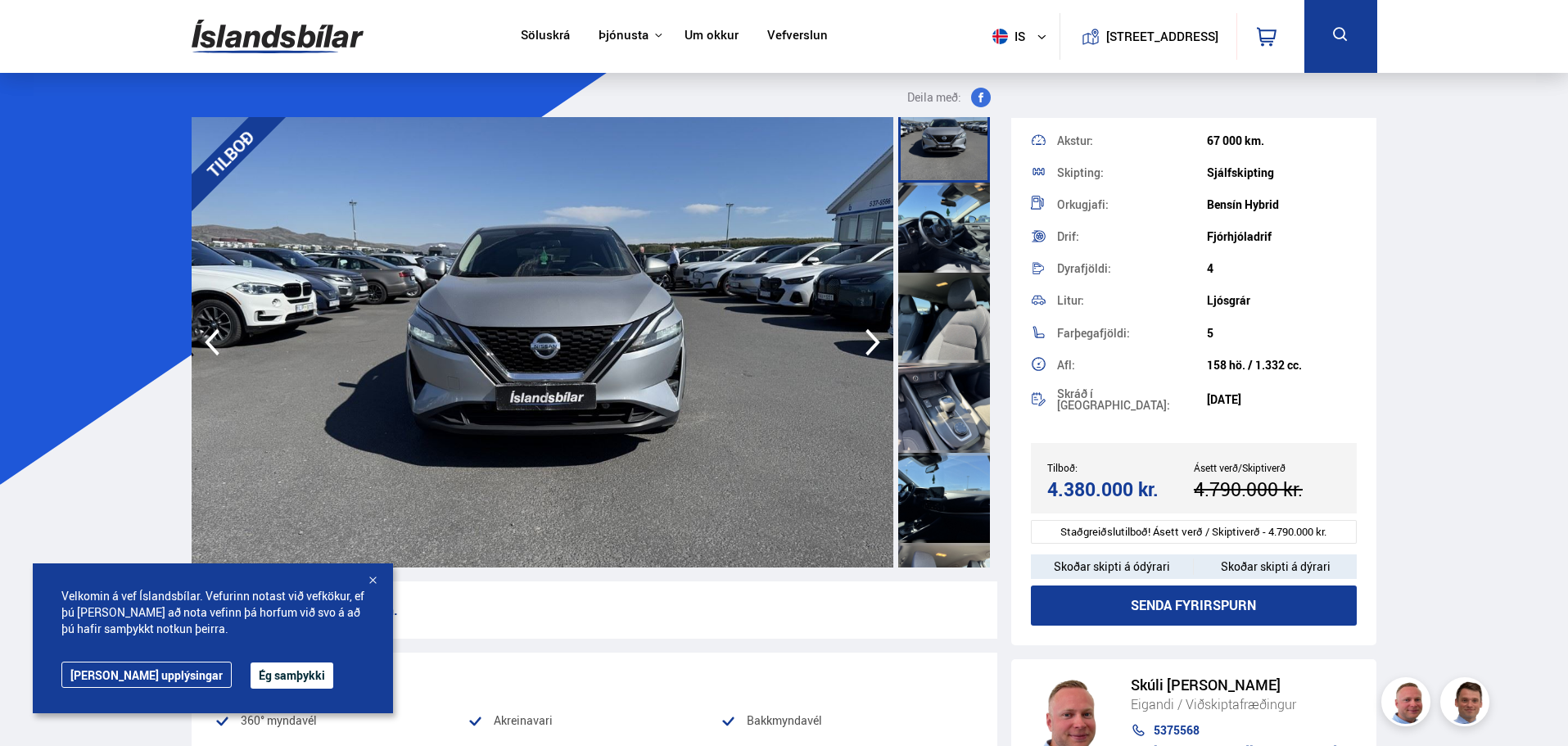
click at [951, 393] on div at bounding box center [943, 407] width 92 height 90
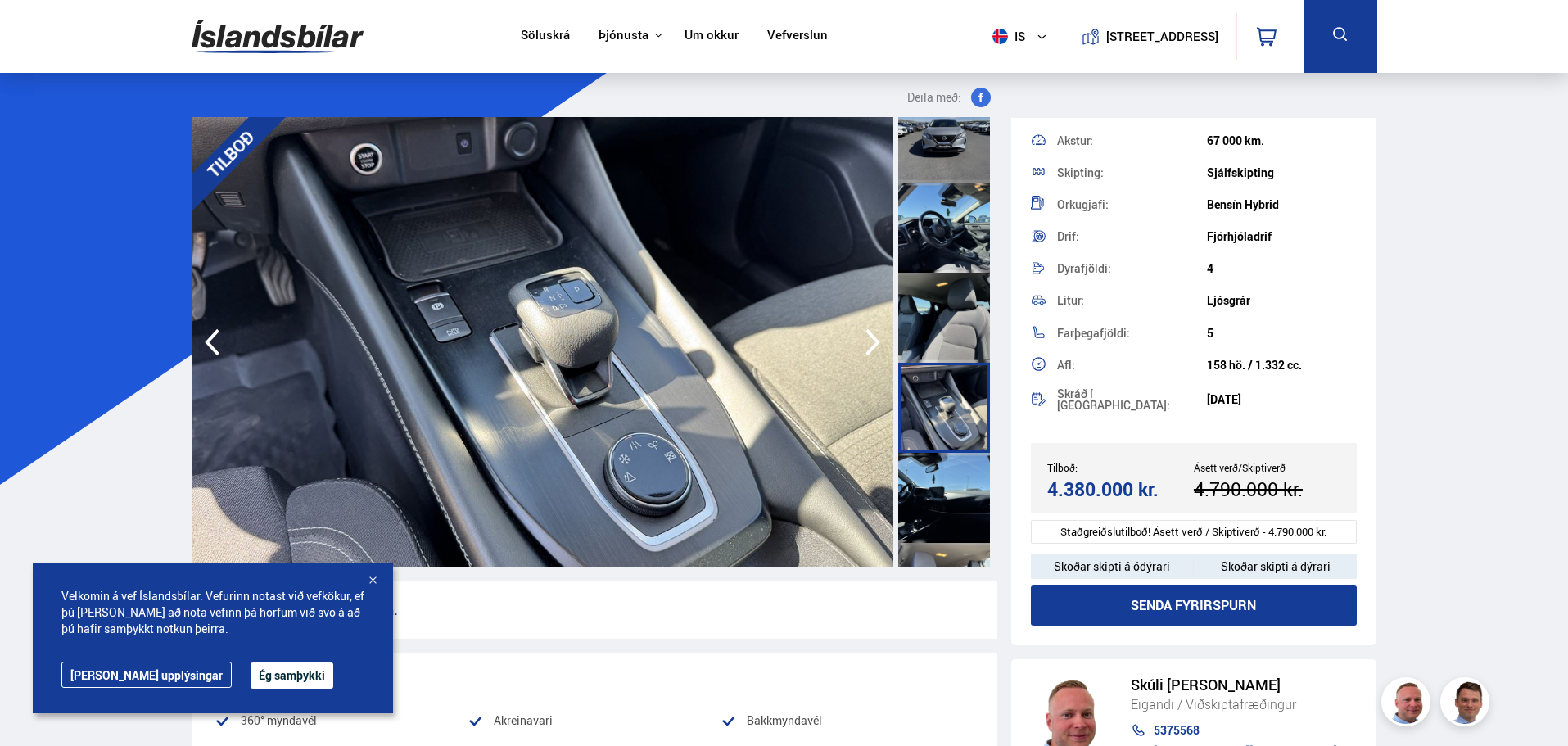
click at [955, 316] on div at bounding box center [943, 317] width 92 height 90
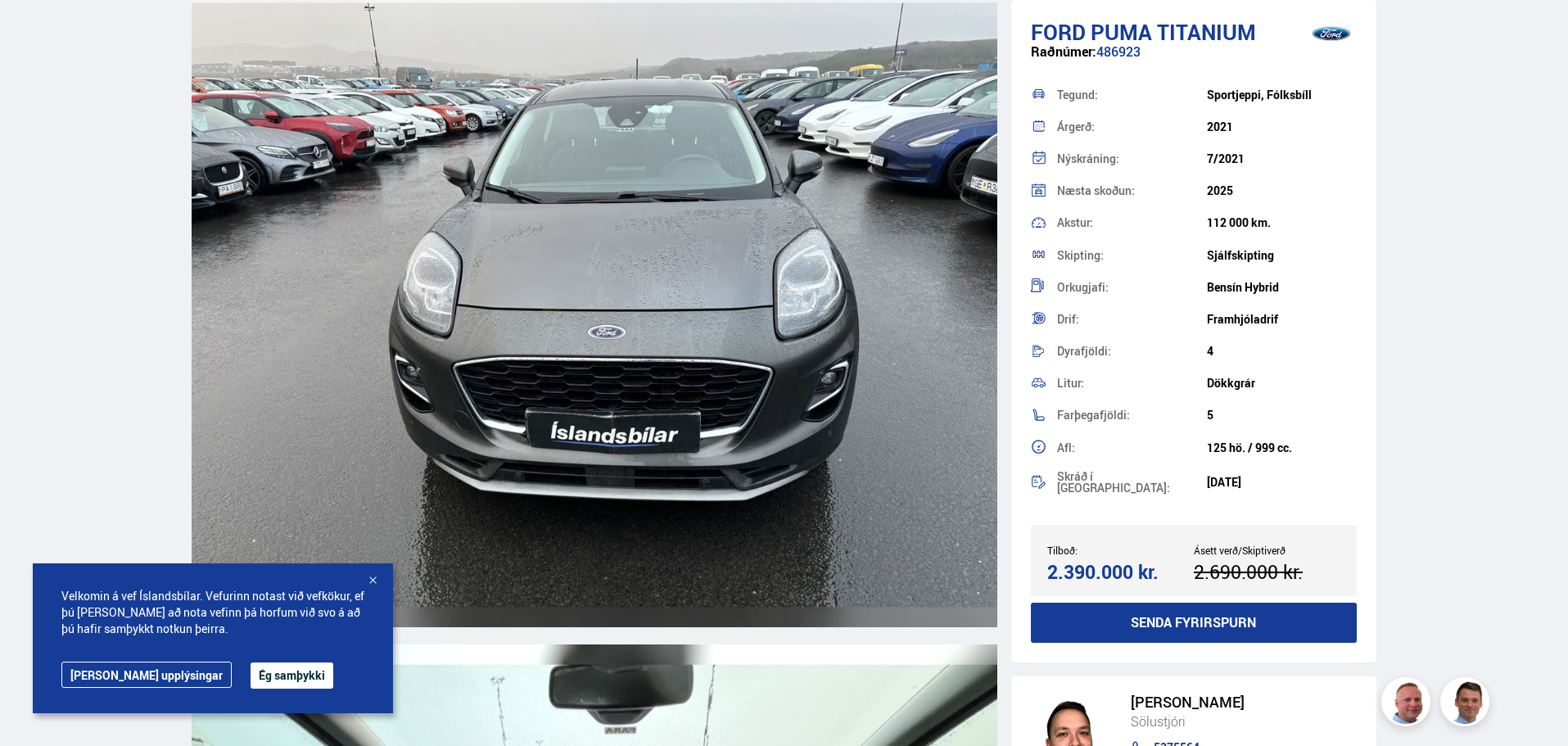
scroll to position [7209, 0]
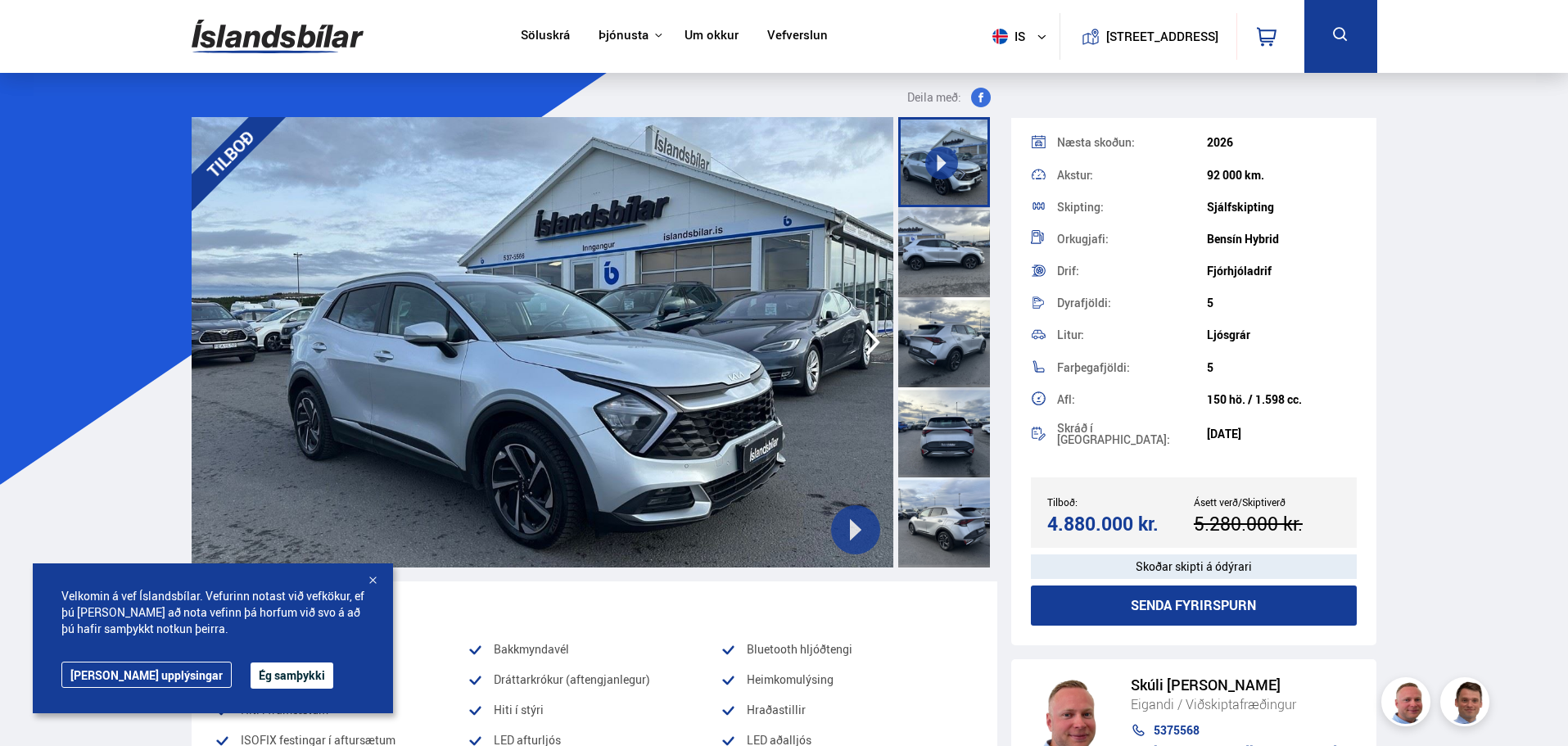
click at [935, 243] on div at bounding box center [943, 252] width 92 height 90
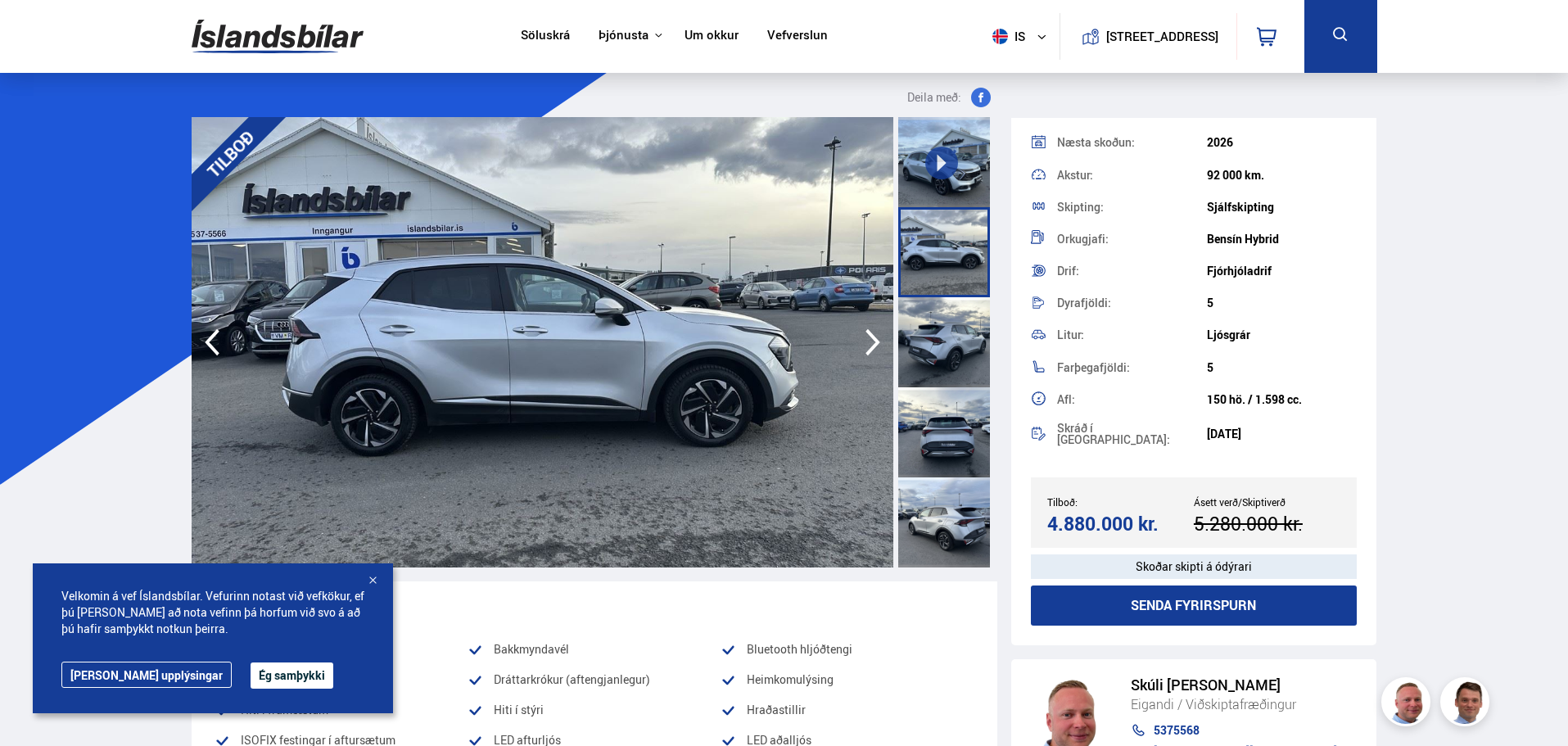
click at [944, 326] on div at bounding box center [943, 342] width 92 height 90
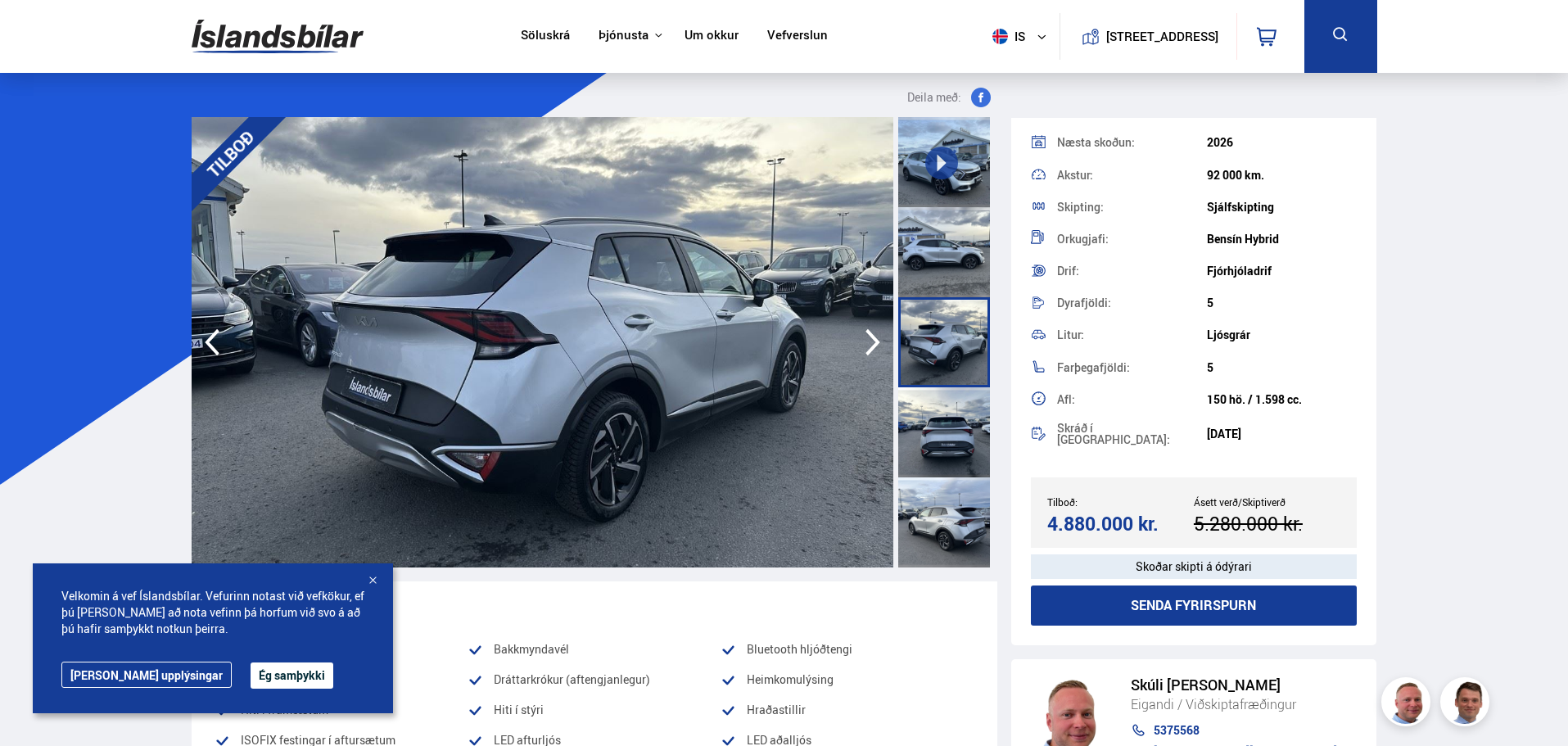
click at [930, 268] on div at bounding box center [943, 252] width 92 height 90
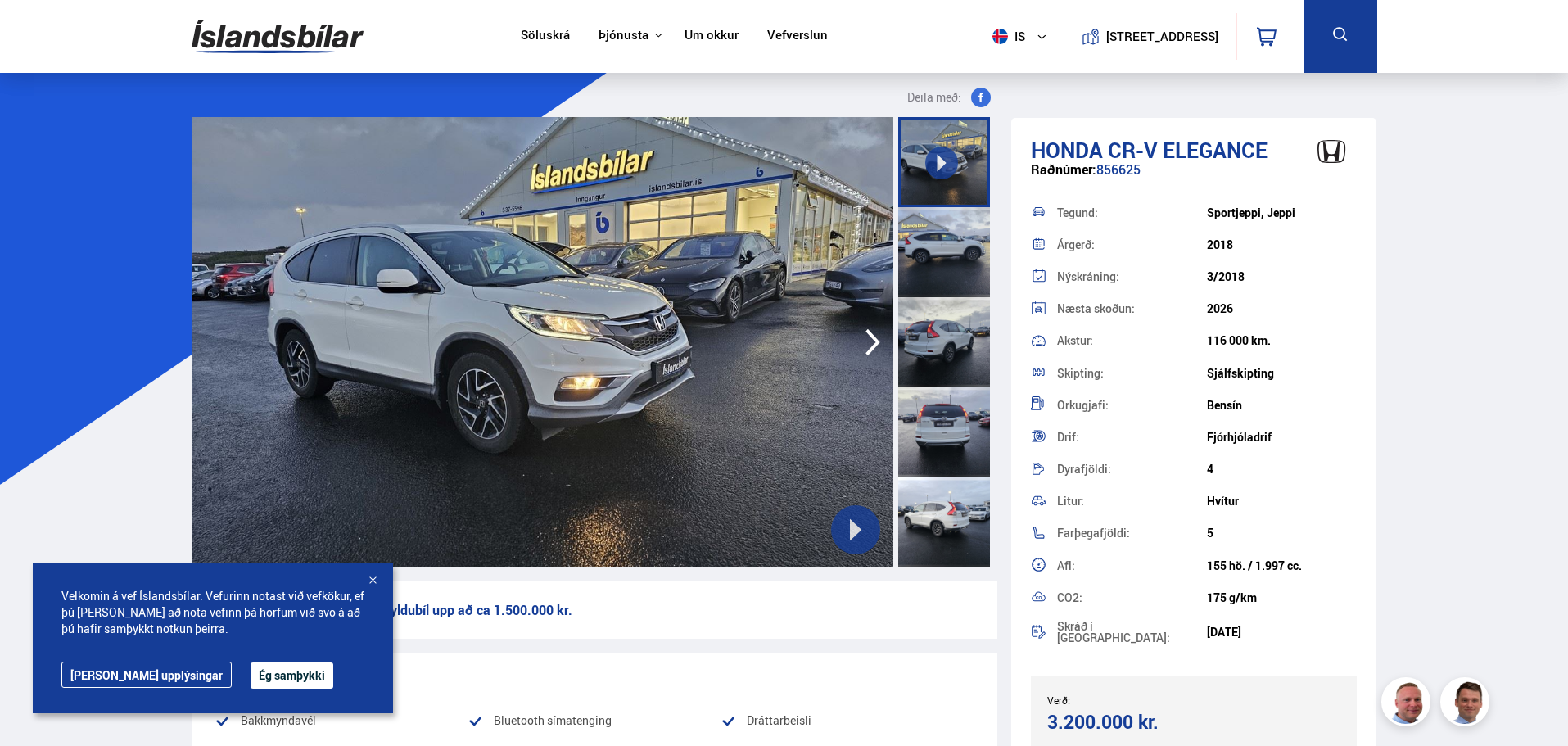
click at [947, 341] on div at bounding box center [943, 342] width 92 height 90
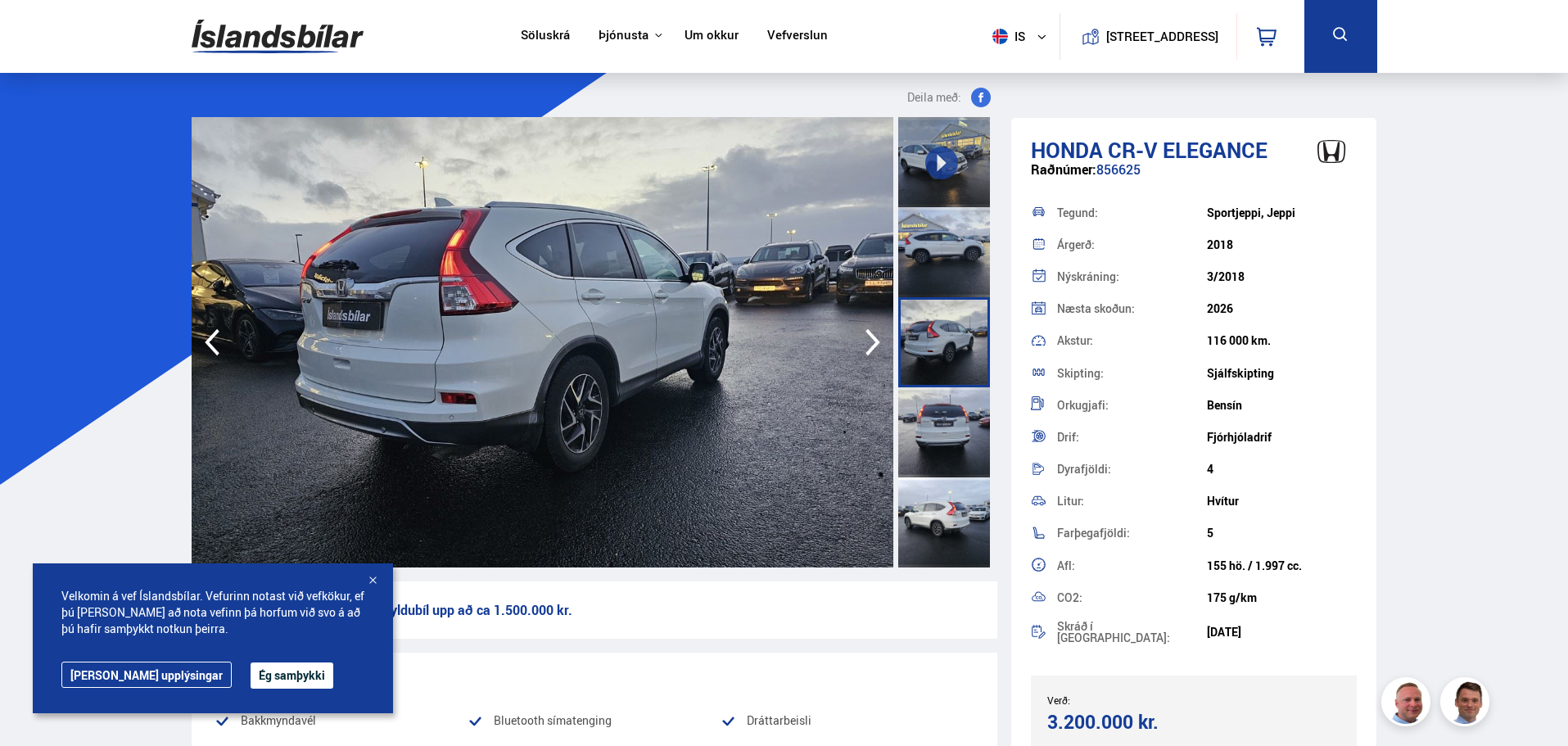
click at [959, 282] on div at bounding box center [943, 252] width 92 height 90
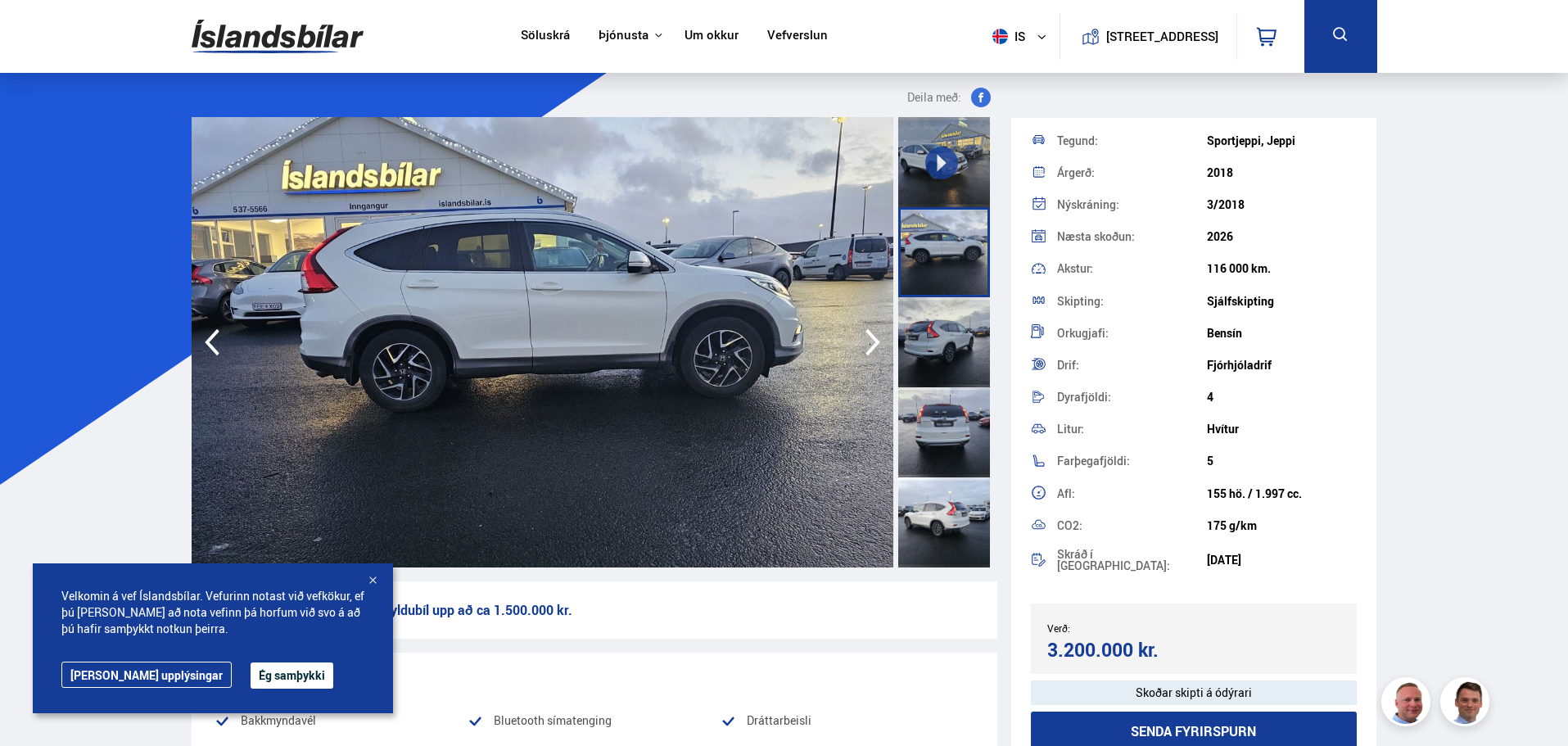
scroll to position [198, 0]
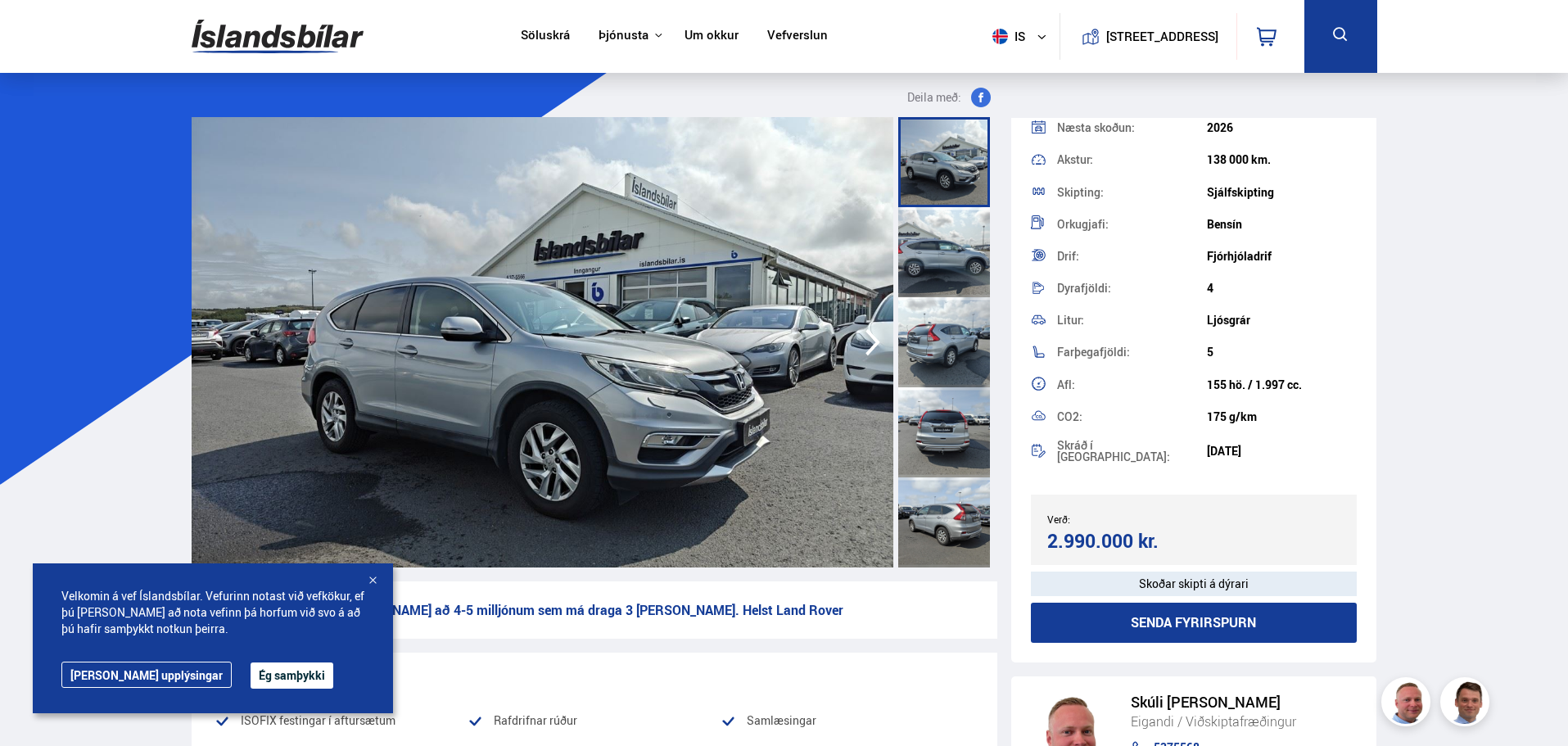
scroll to position [198, 0]
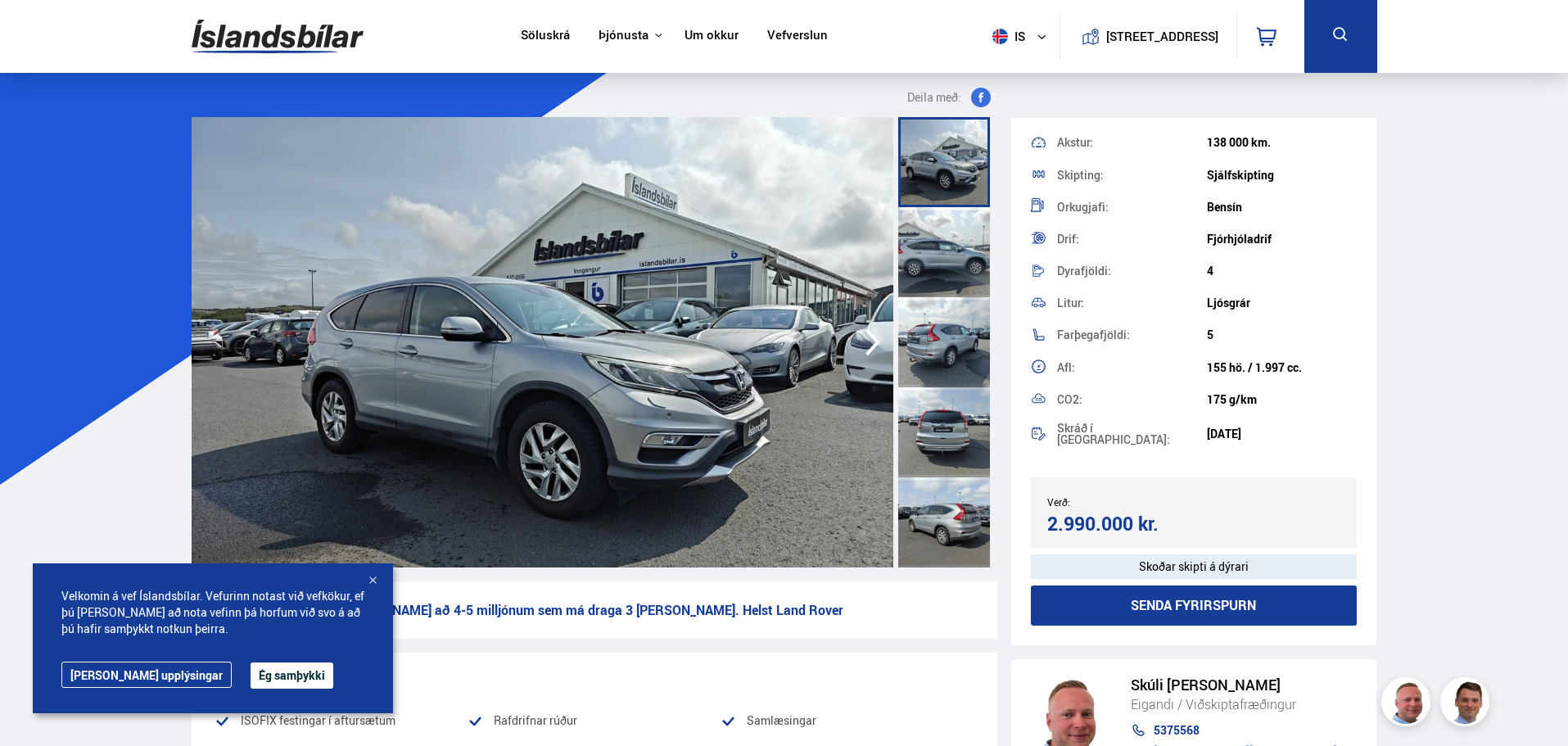
click at [939, 251] on div at bounding box center [943, 252] width 92 height 90
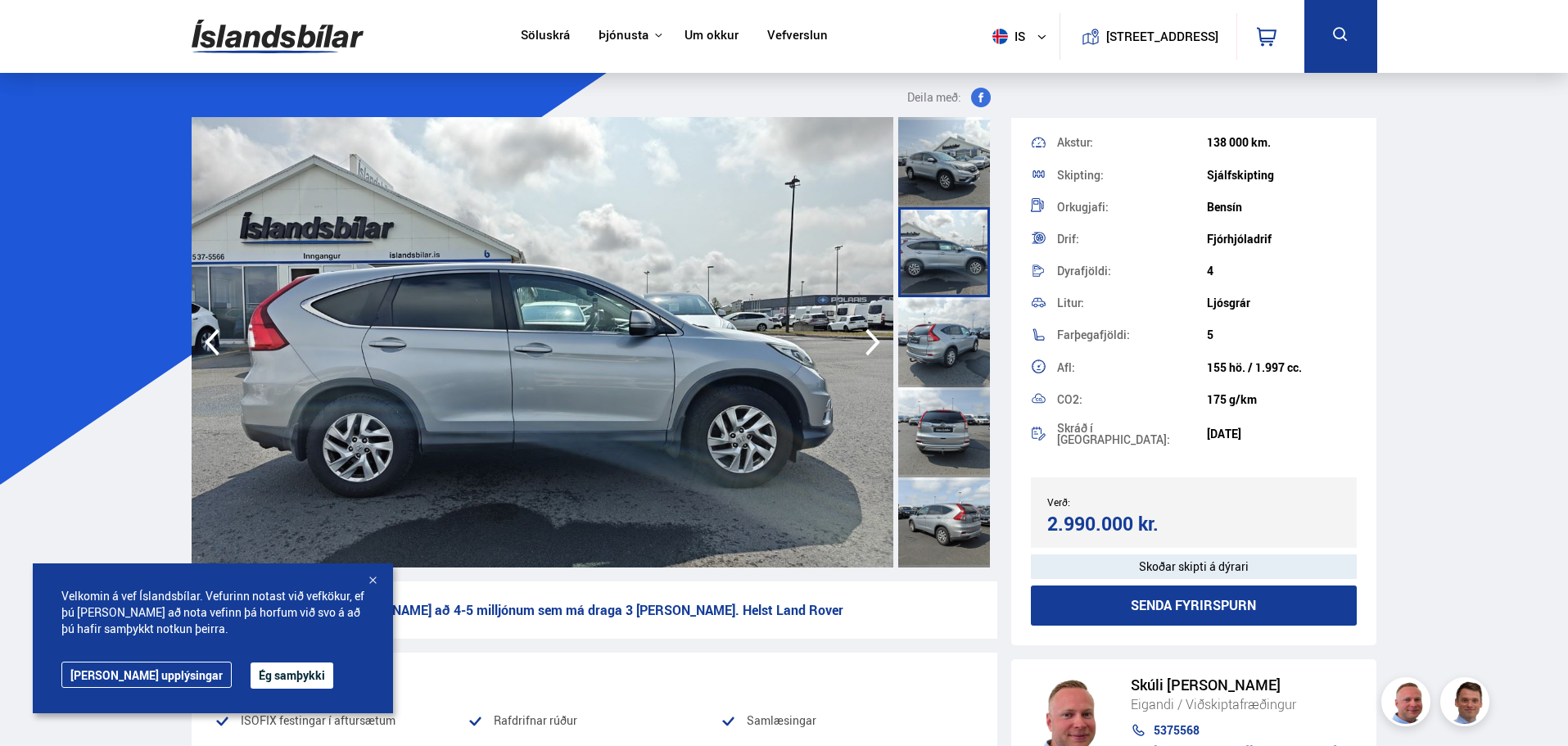
click at [949, 336] on div at bounding box center [943, 342] width 92 height 90
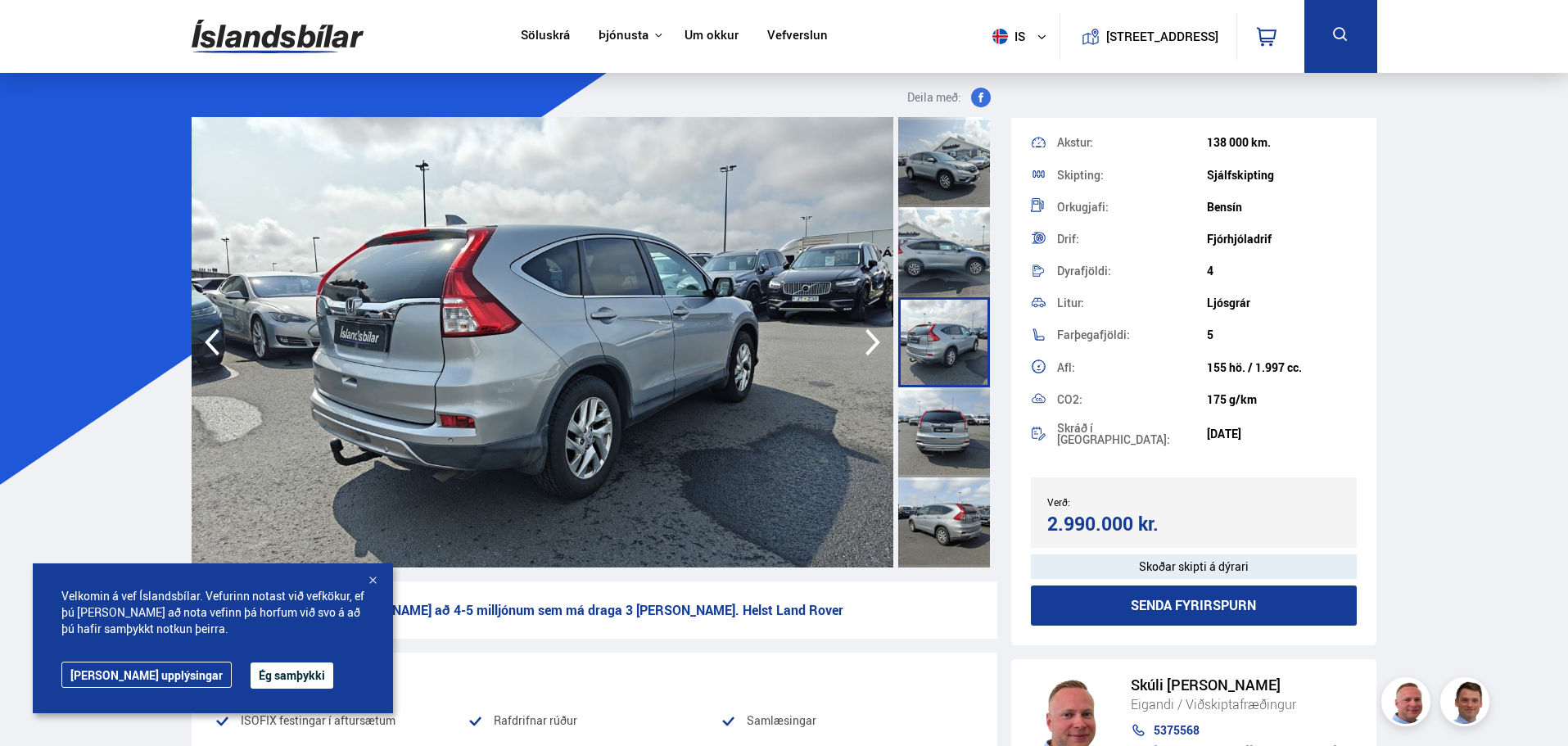
click at [949, 452] on div at bounding box center [943, 432] width 92 height 90
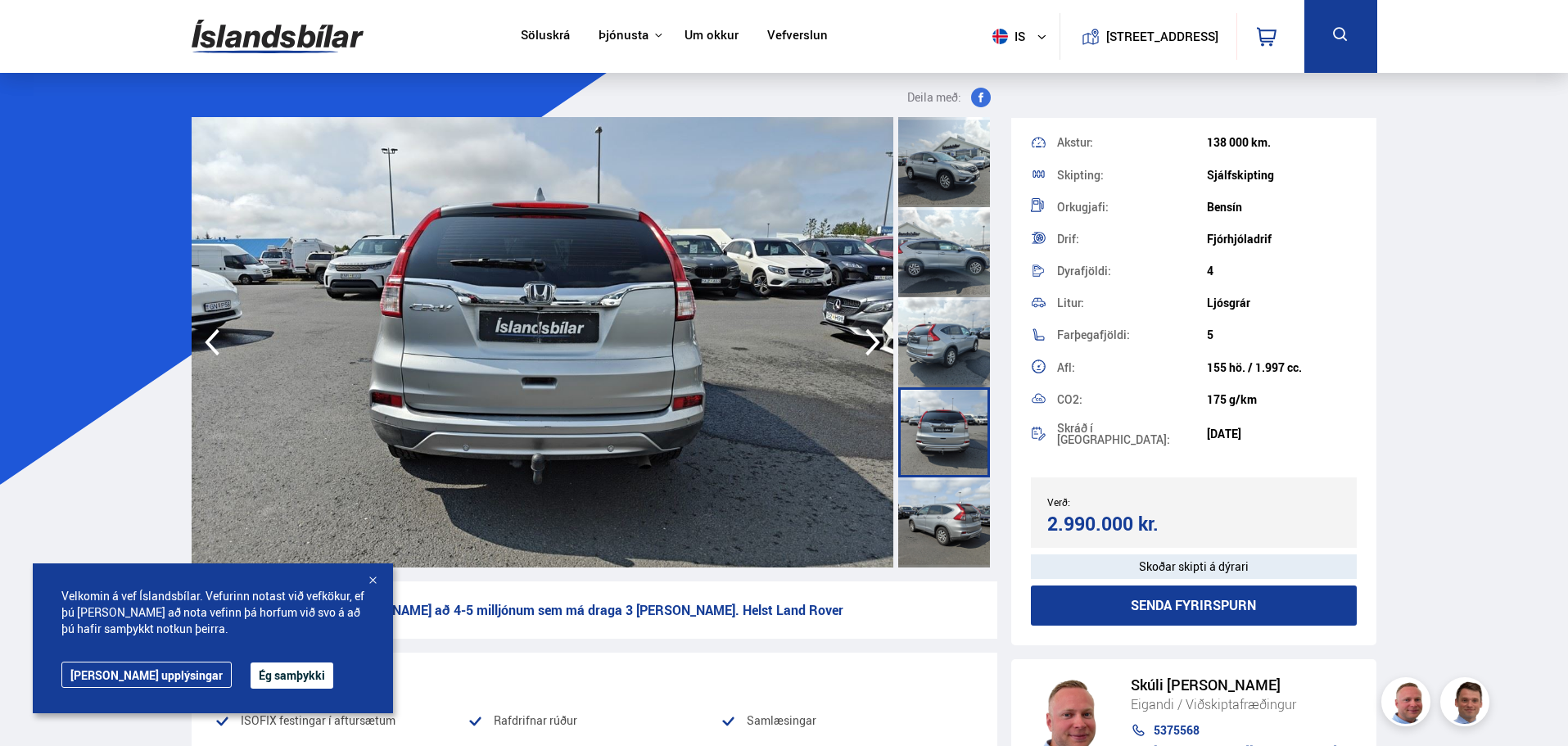
click at [942, 493] on div at bounding box center [943, 522] width 92 height 90
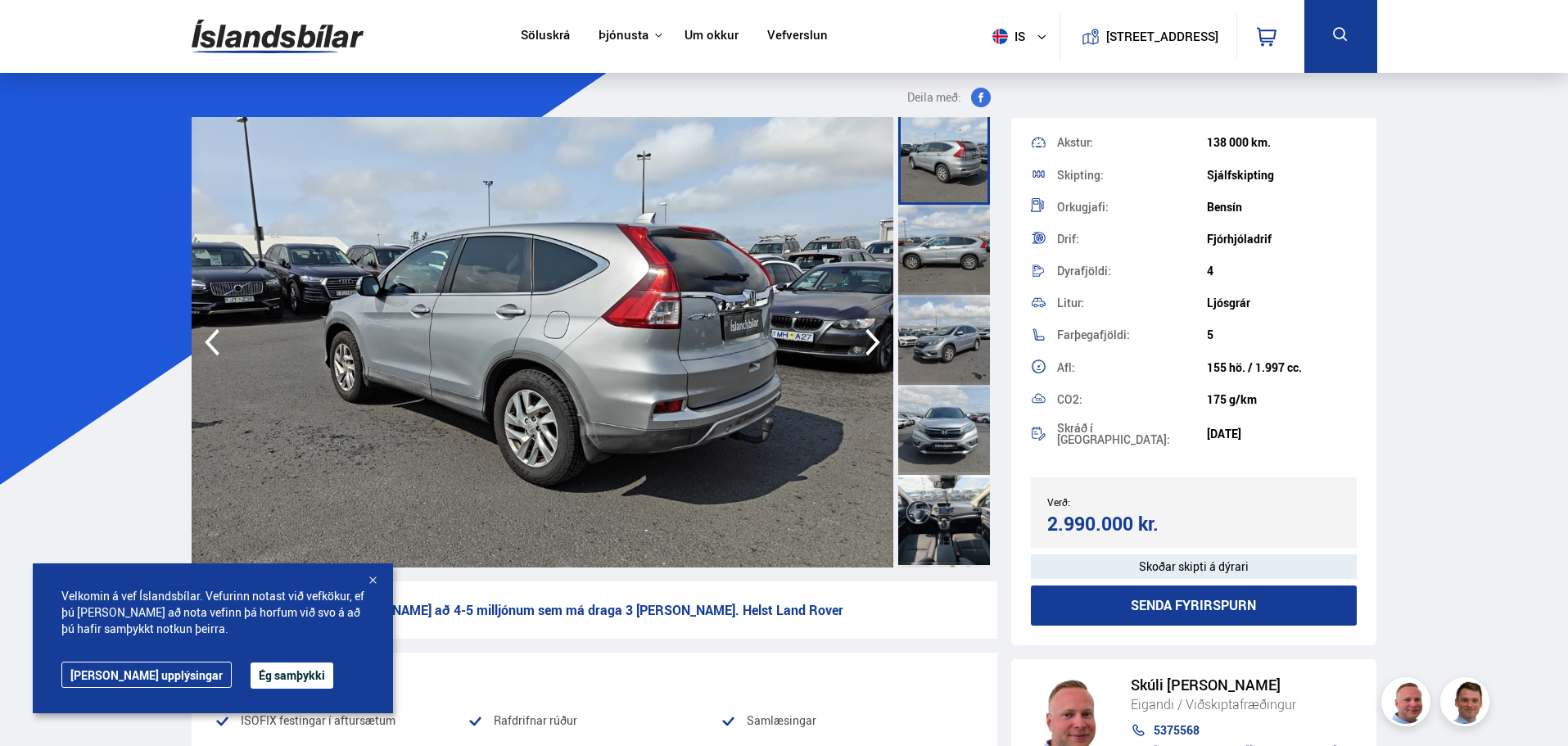
scroll to position [410, 0]
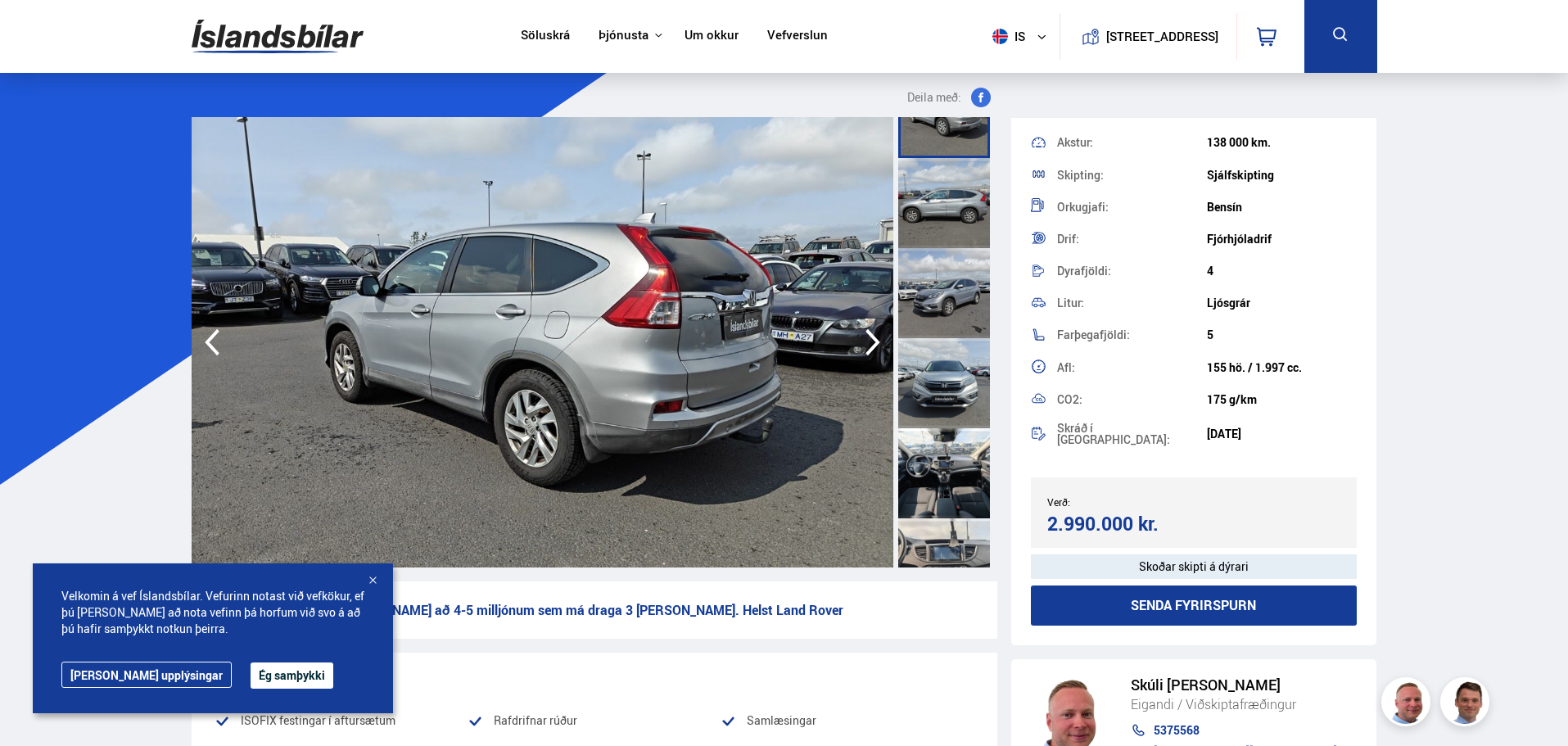
click at [955, 273] on div at bounding box center [943, 293] width 92 height 90
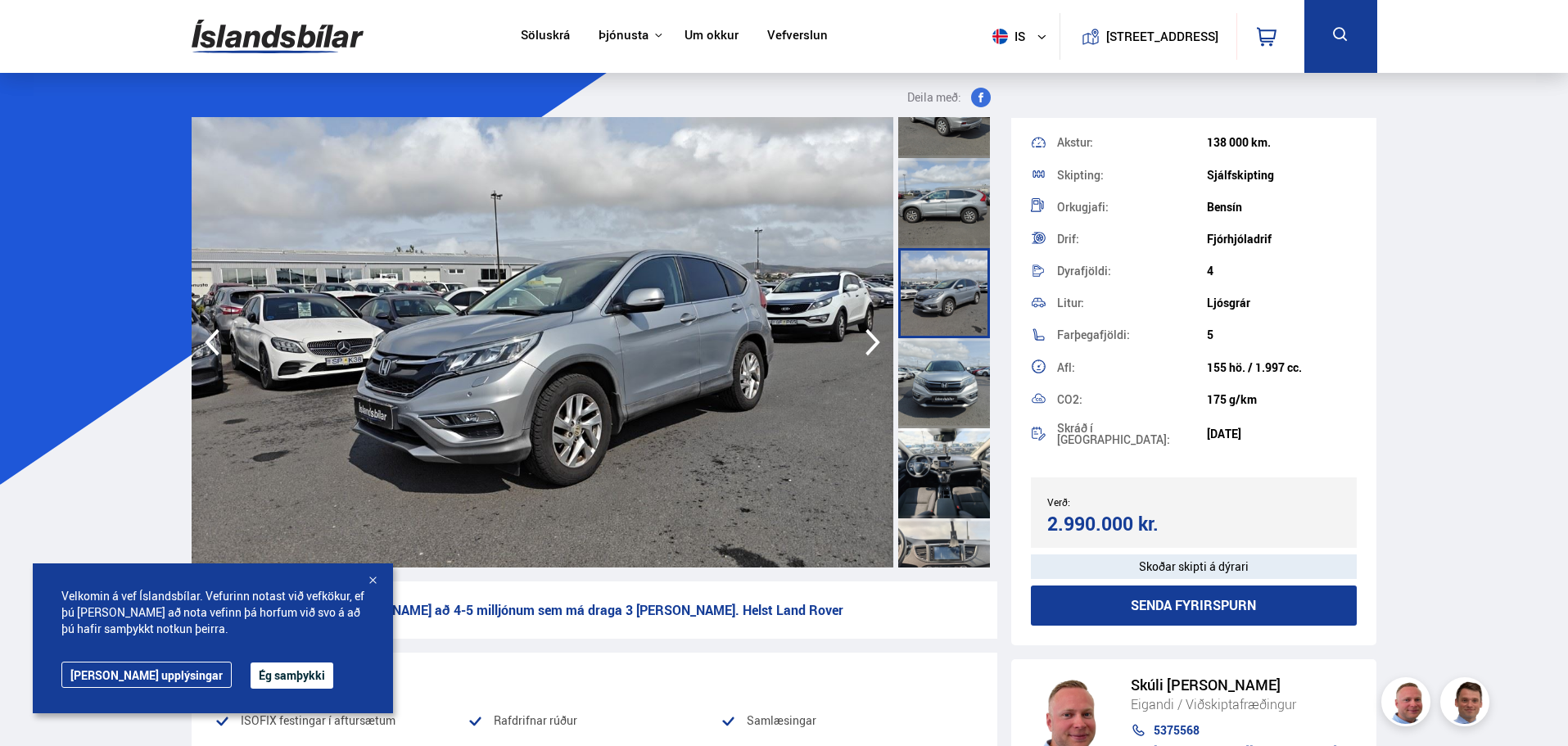
click at [958, 363] on div at bounding box center [943, 383] width 92 height 90
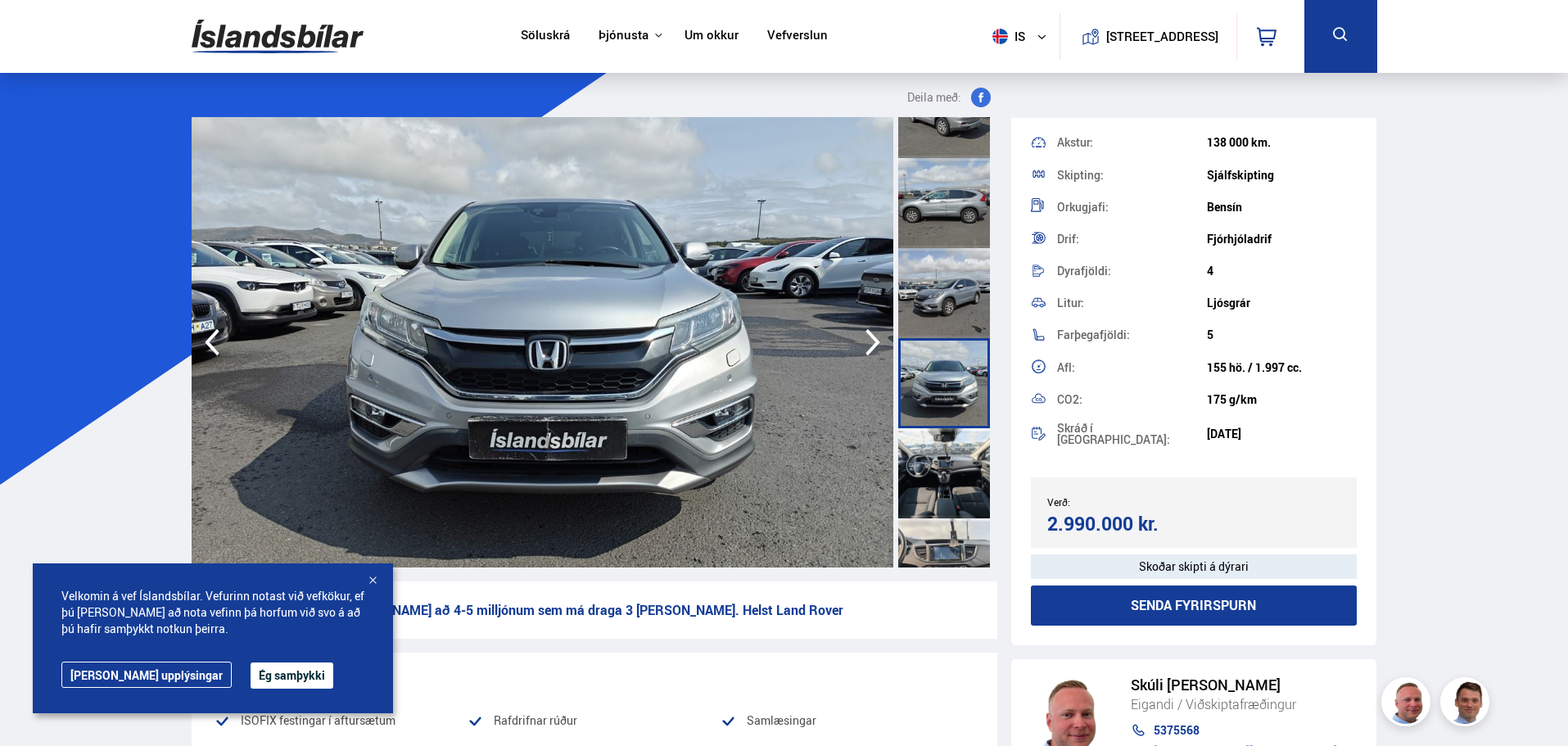
click at [956, 482] on div at bounding box center [943, 473] width 92 height 90
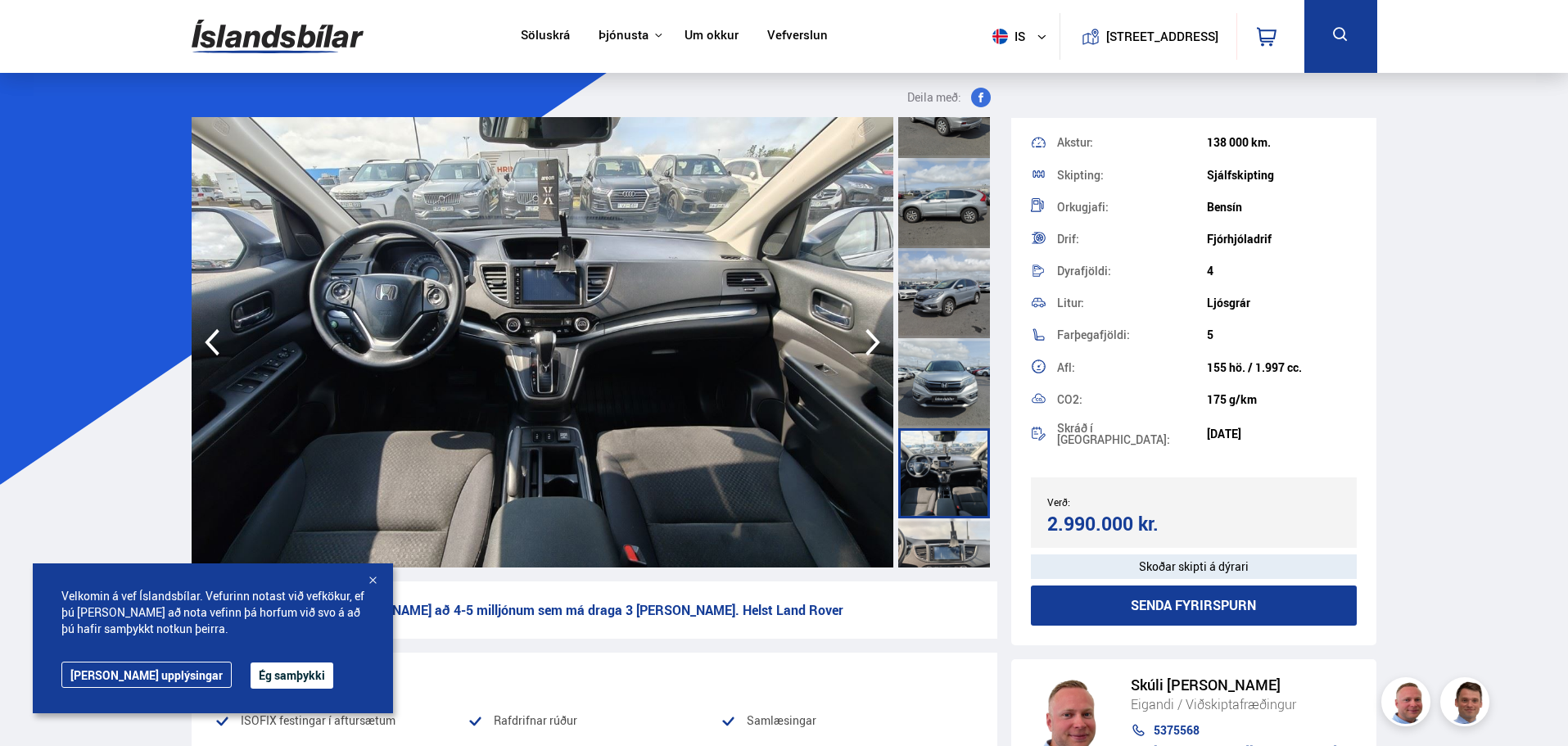
click at [944, 389] on div at bounding box center [943, 383] width 92 height 90
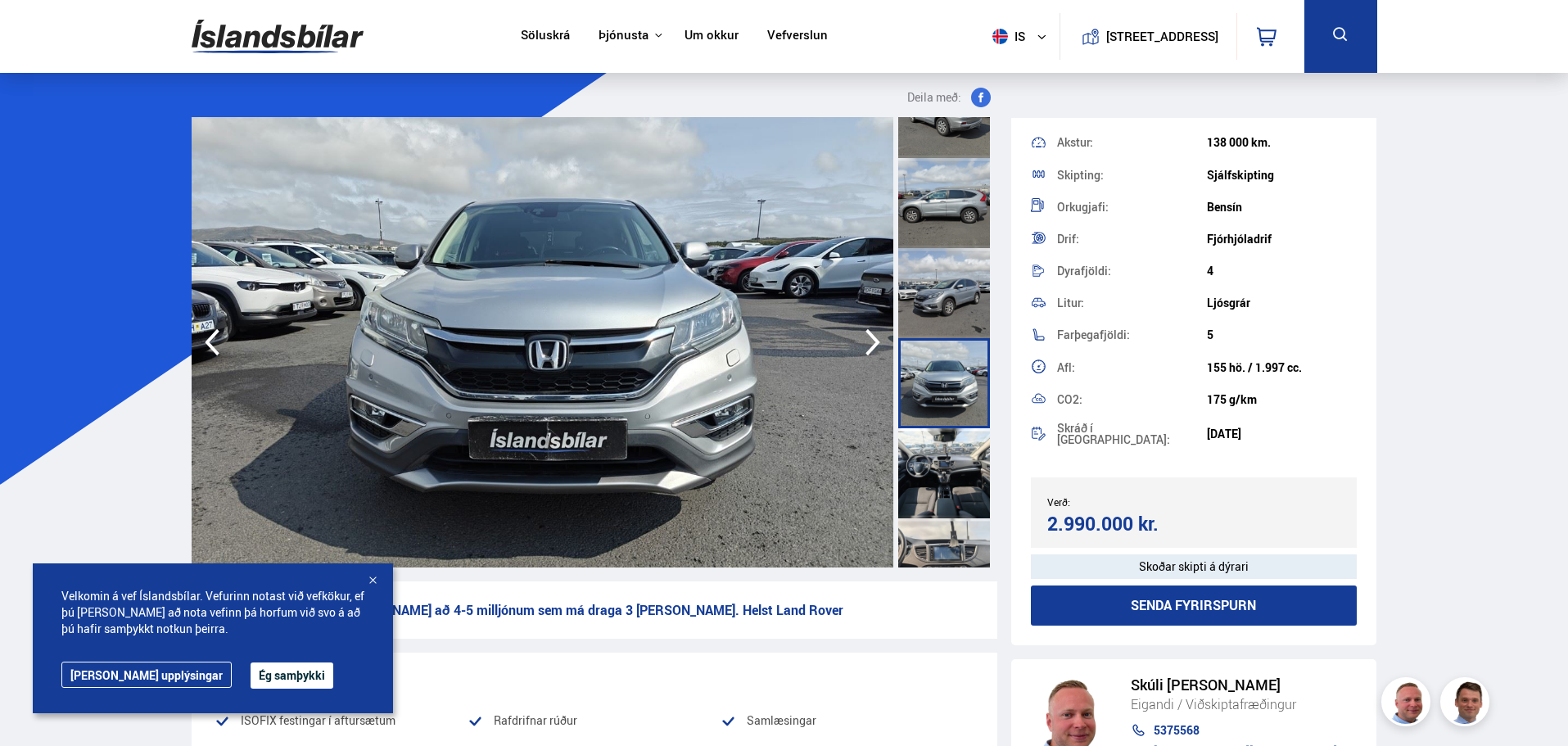
click at [942, 478] on div at bounding box center [943, 473] width 92 height 90
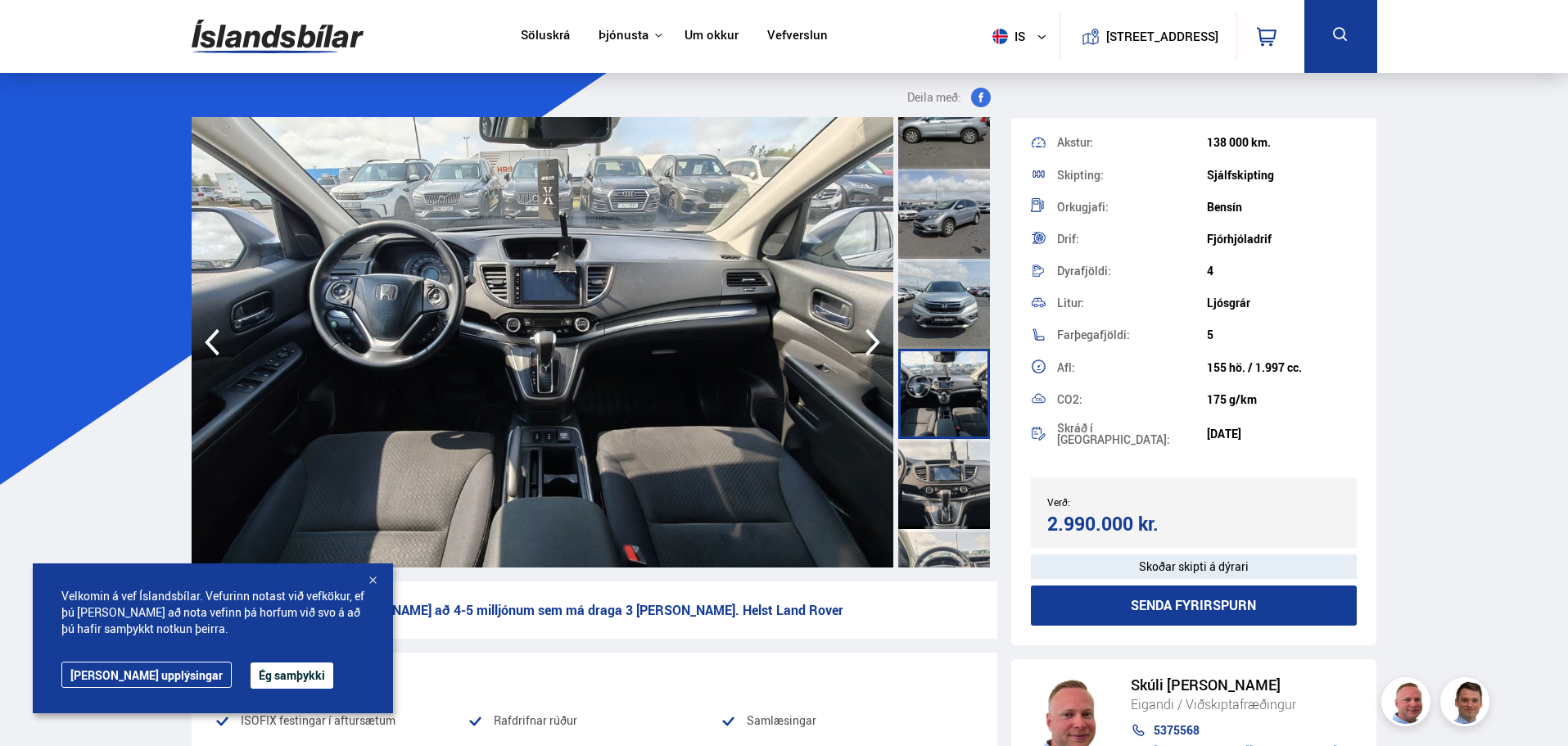
scroll to position [491, 0]
click at [947, 477] on div at bounding box center [943, 481] width 92 height 90
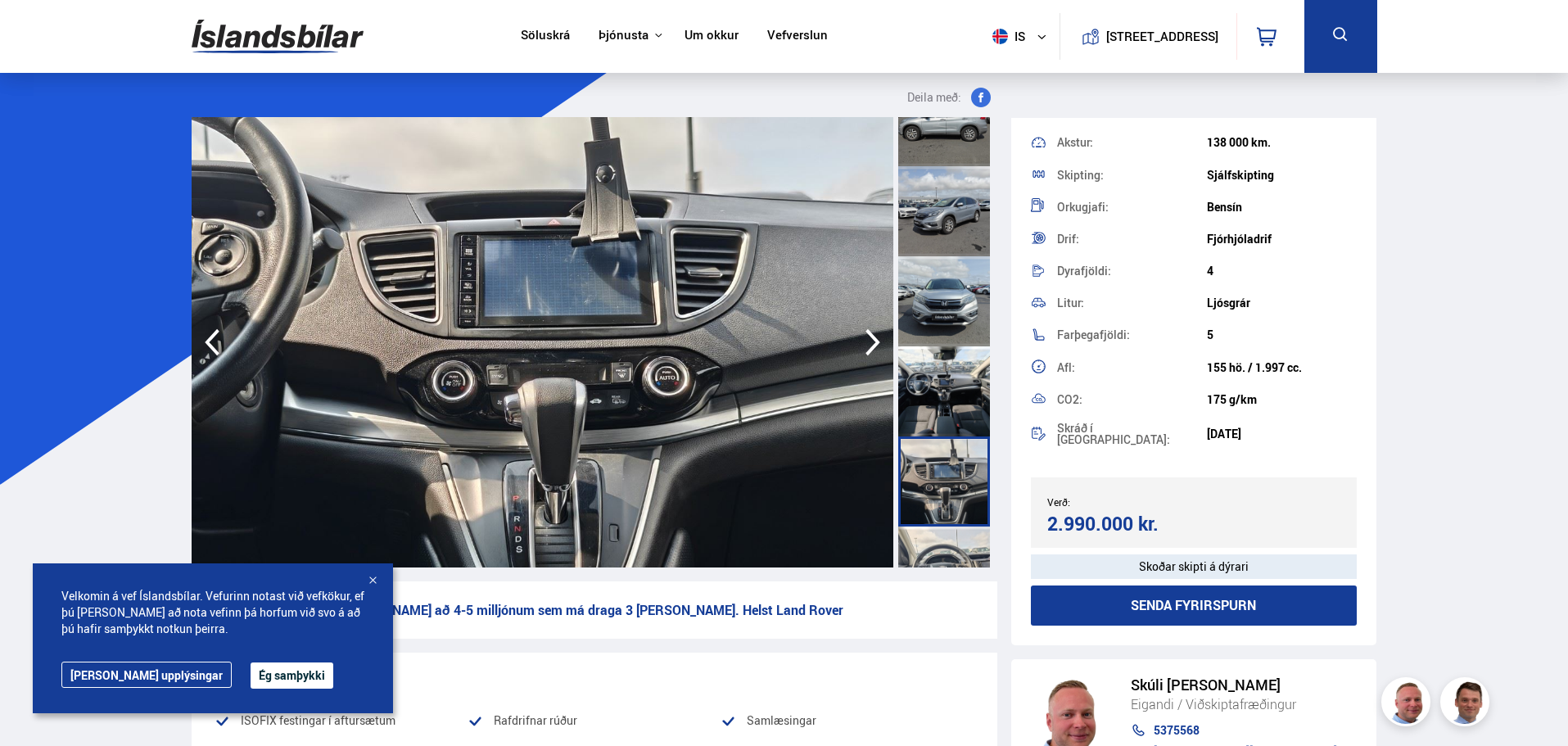
scroll to position [573, 0]
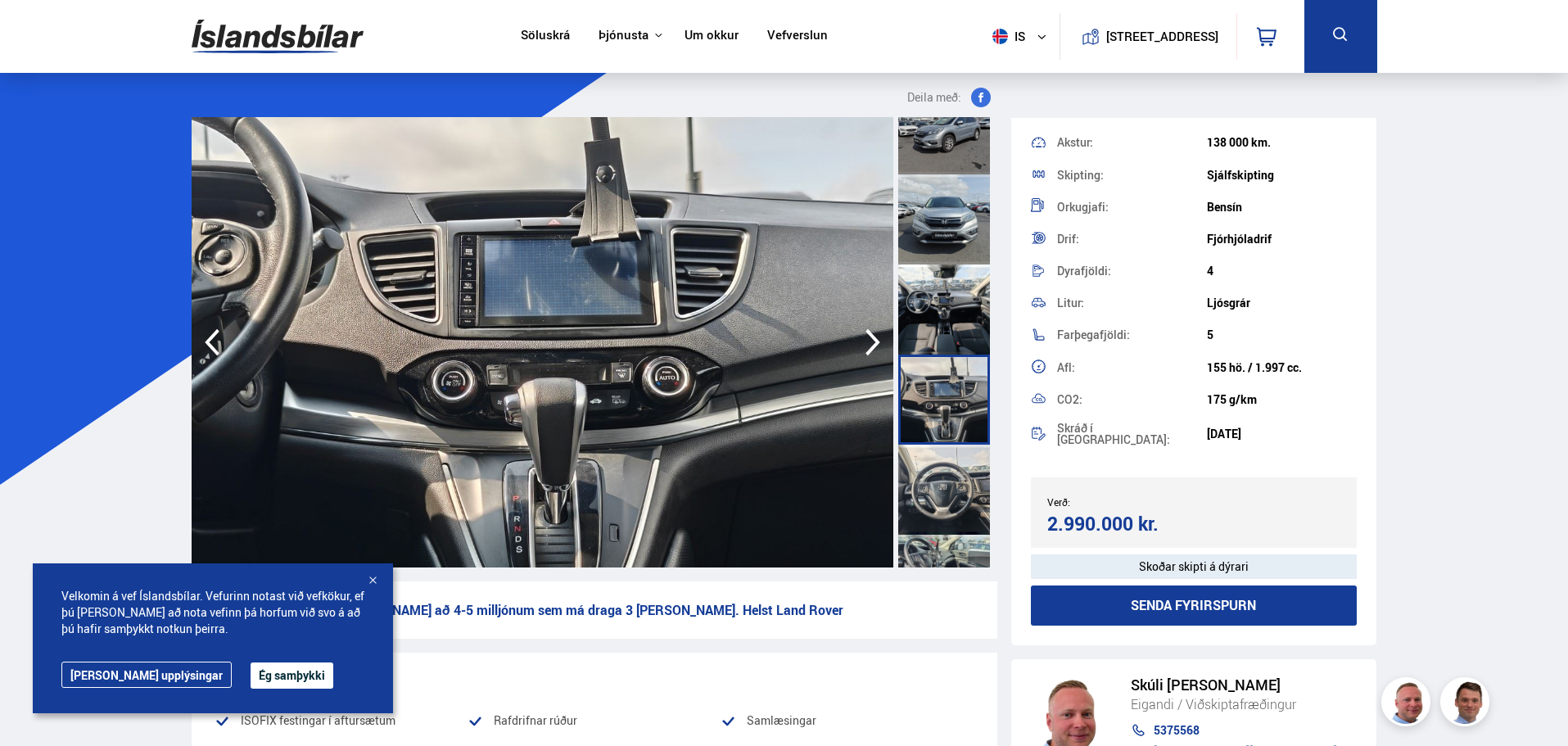
click at [947, 477] on div at bounding box center [943, 489] width 92 height 90
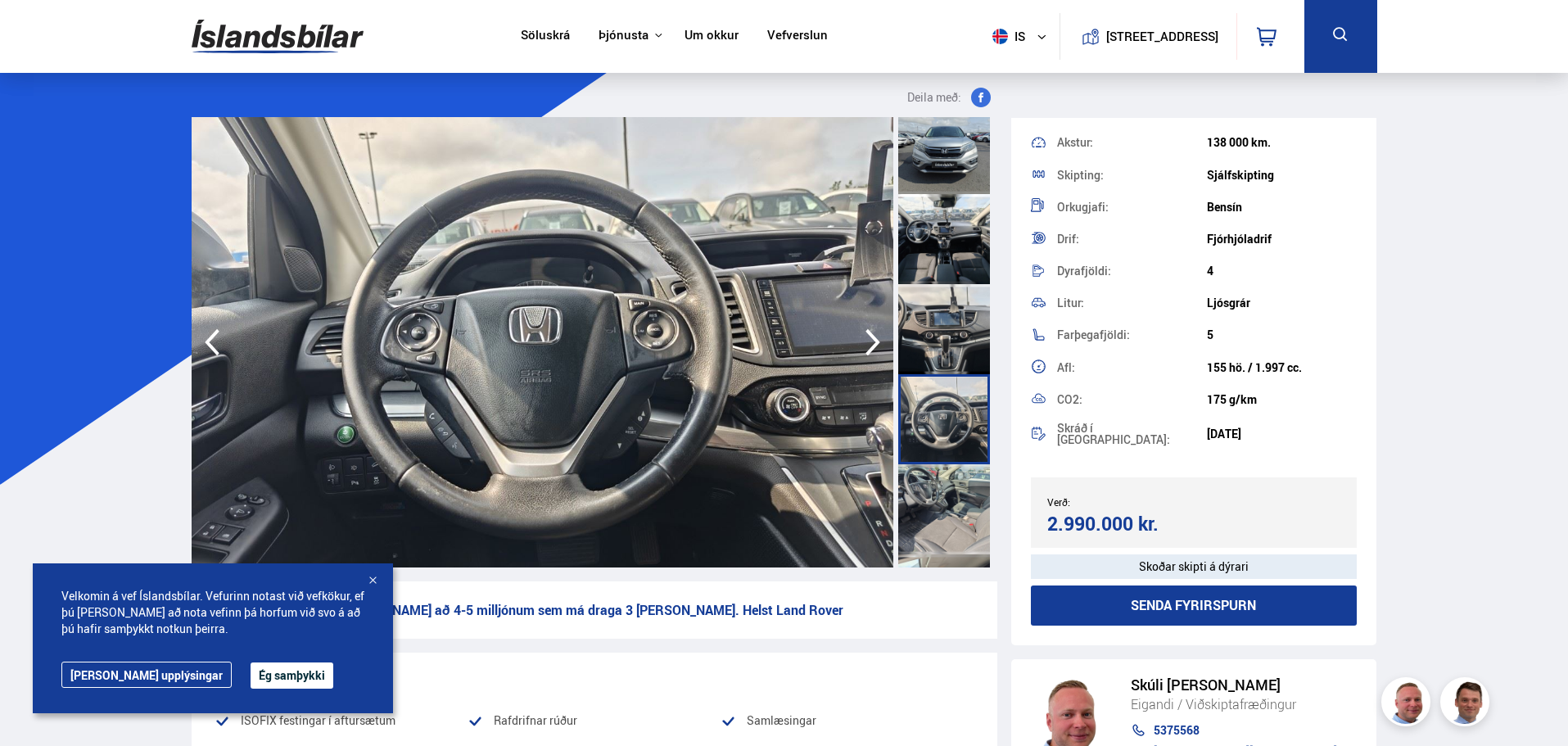
scroll to position [737, 0]
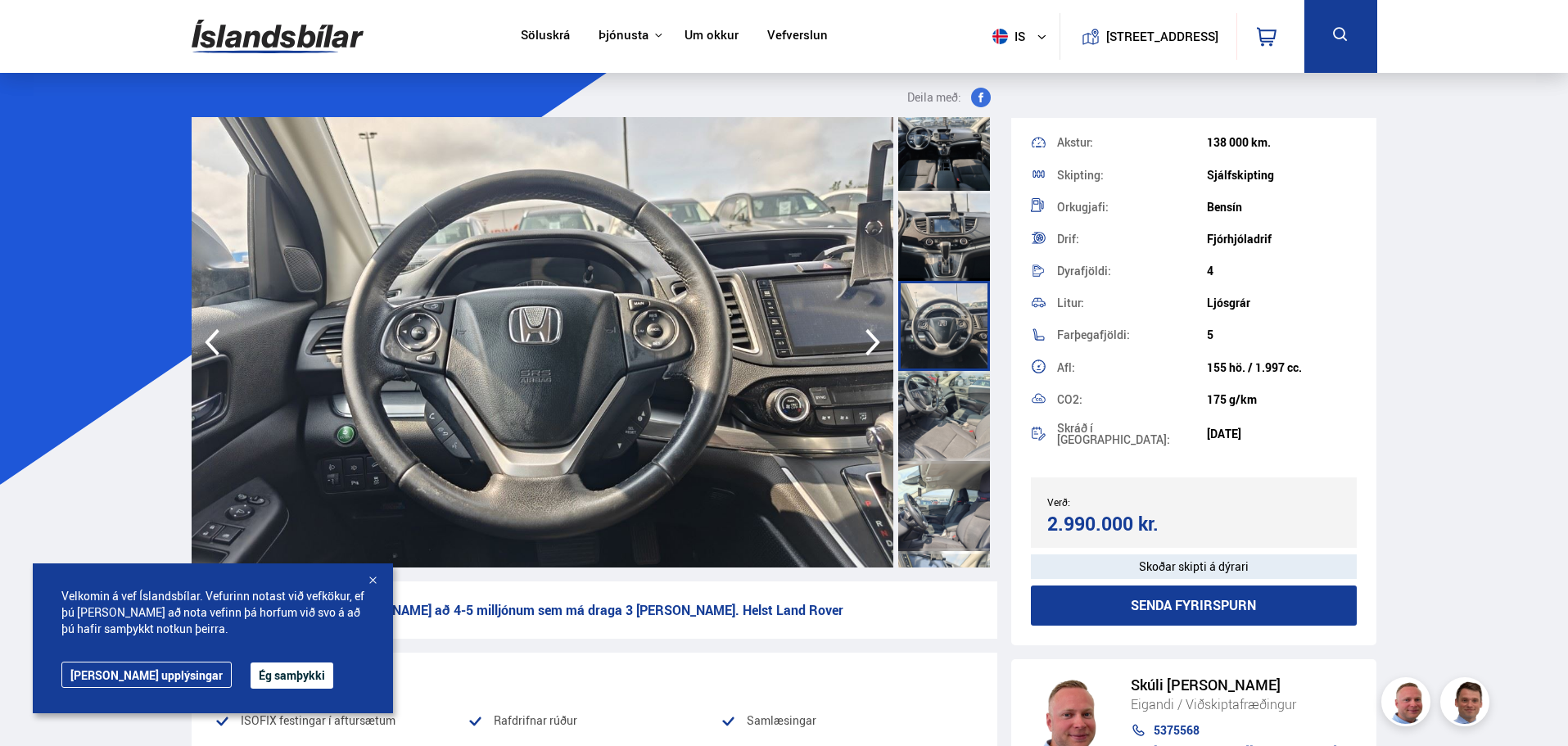
click at [947, 475] on div at bounding box center [943, 505] width 92 height 90
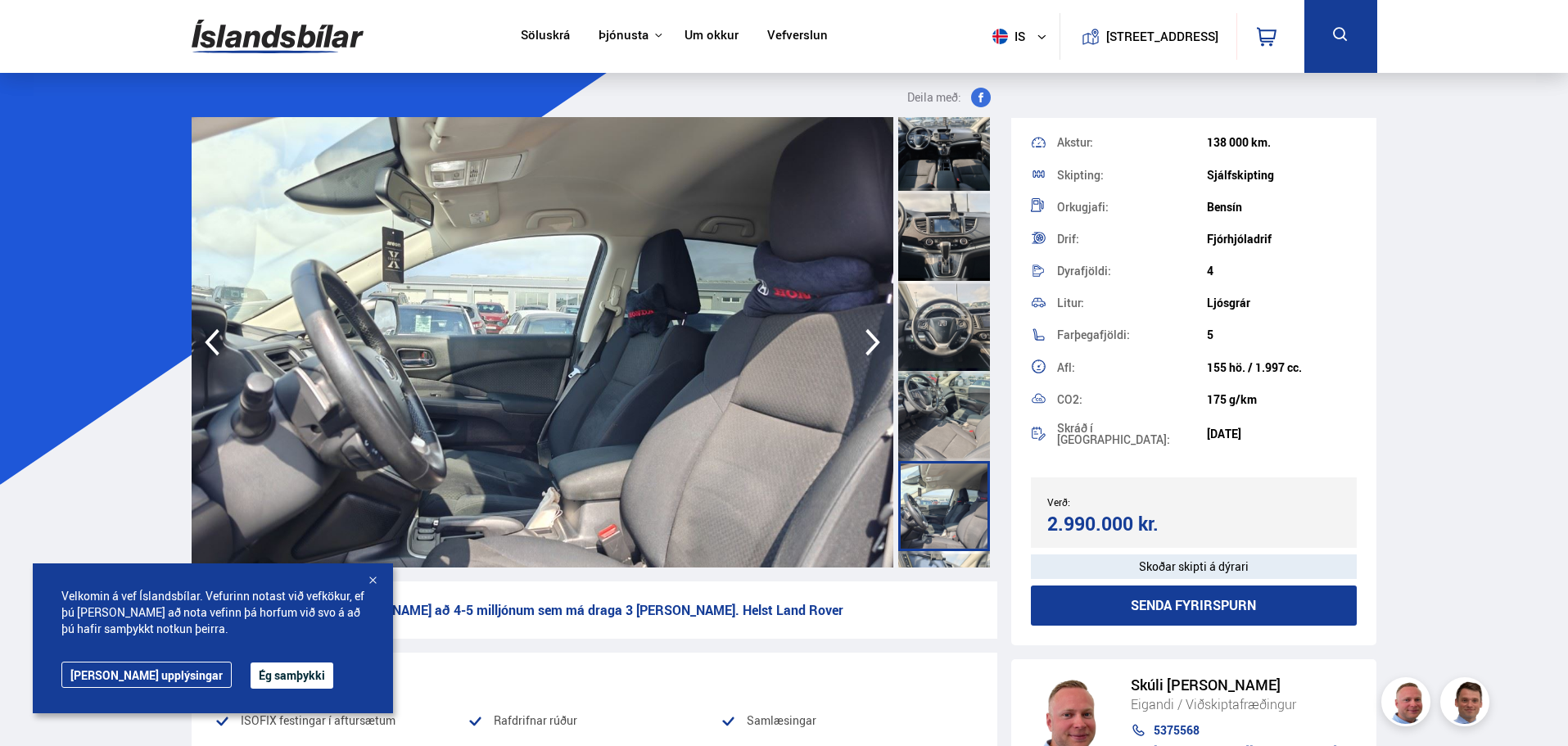
click at [950, 426] on div at bounding box center [943, 415] width 92 height 90
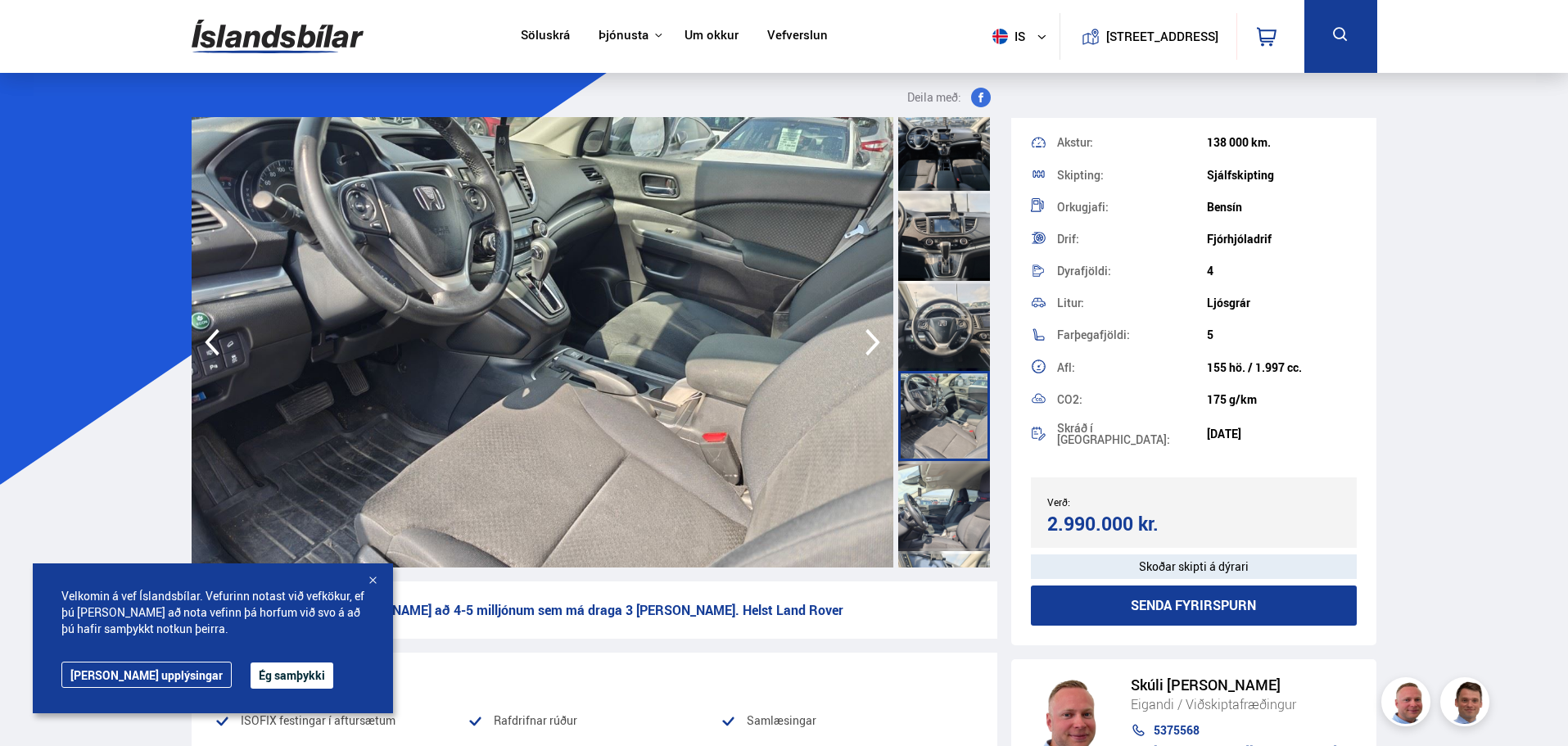
scroll to position [1065, 0]
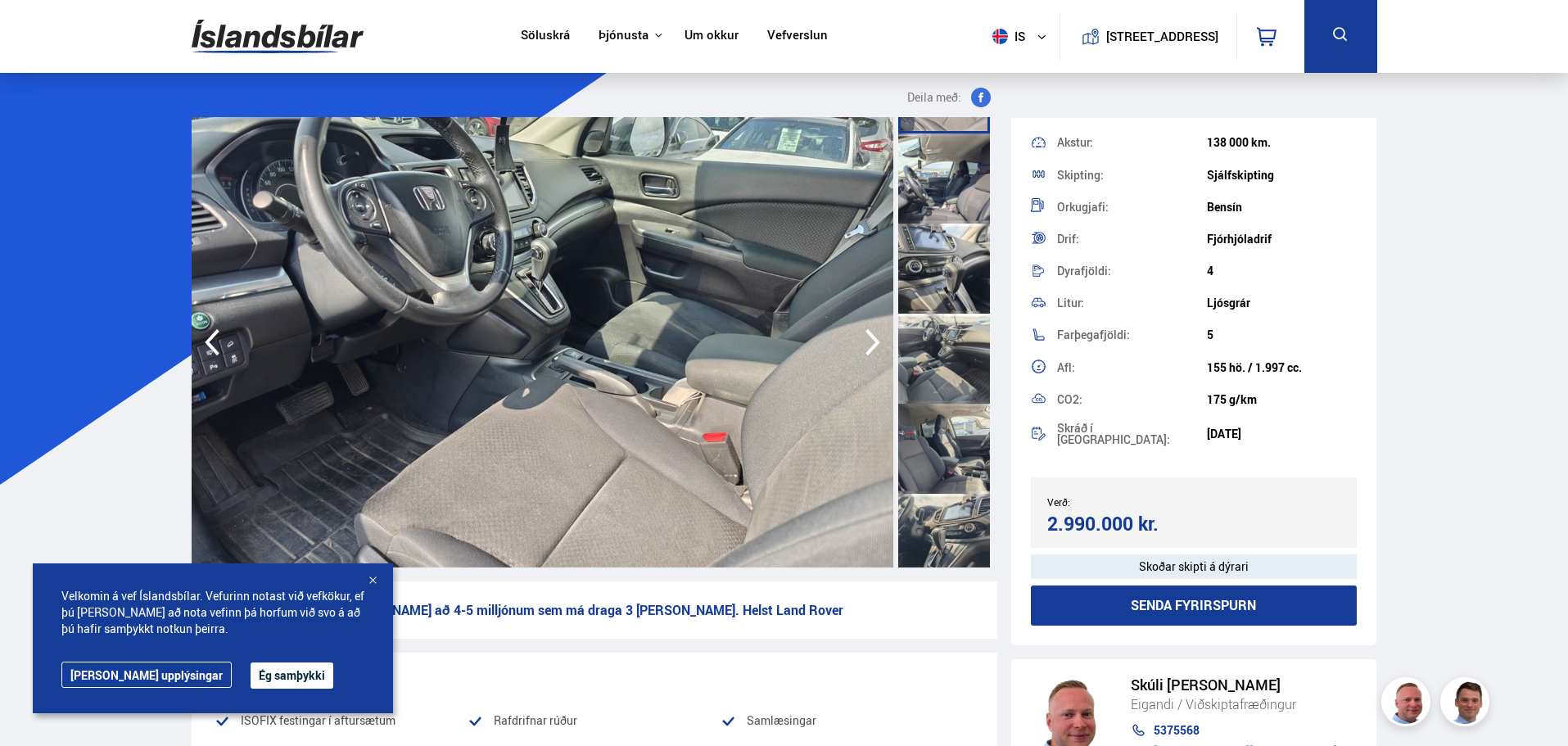
click at [950, 426] on div at bounding box center [943, 448] width 92 height 90
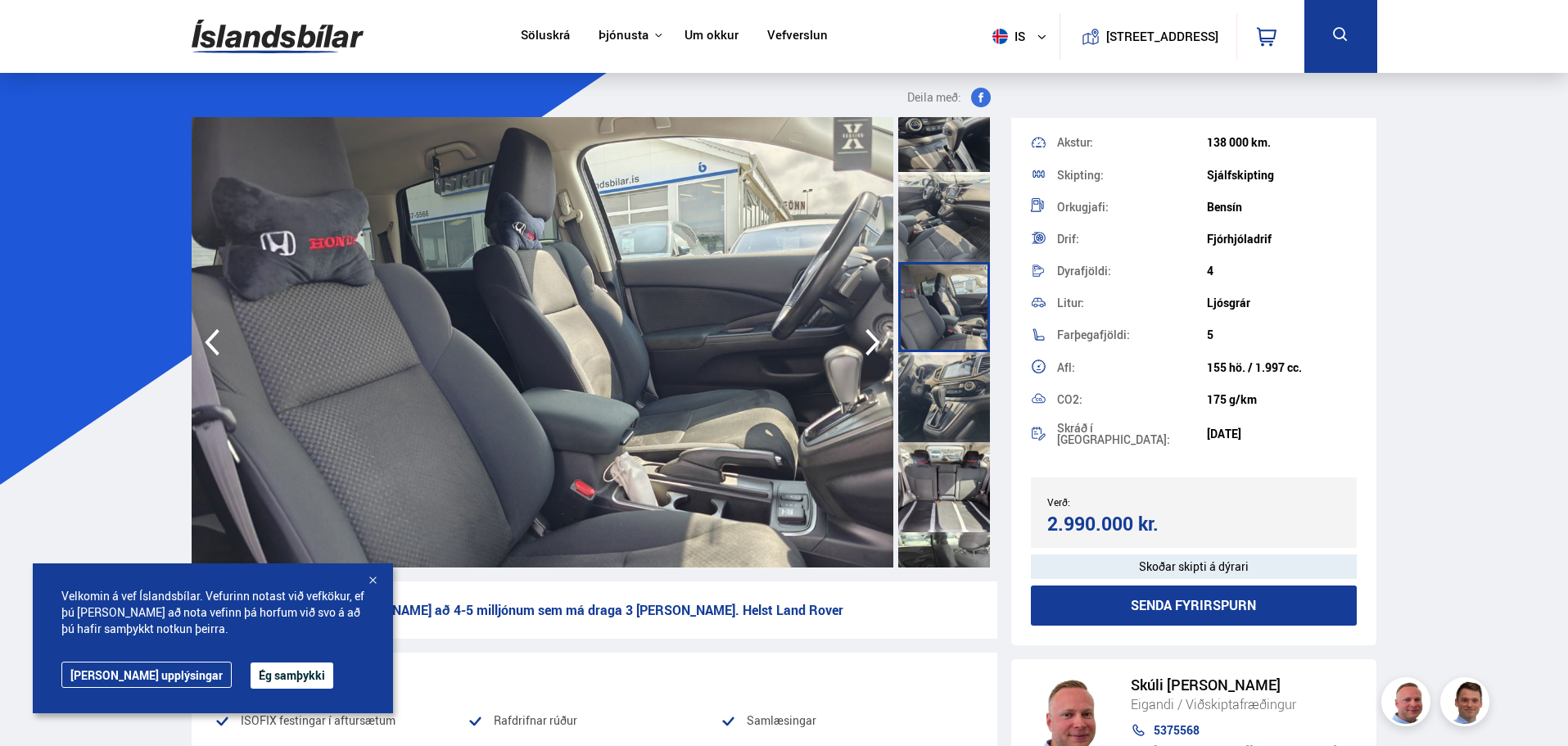
scroll to position [1229, 0]
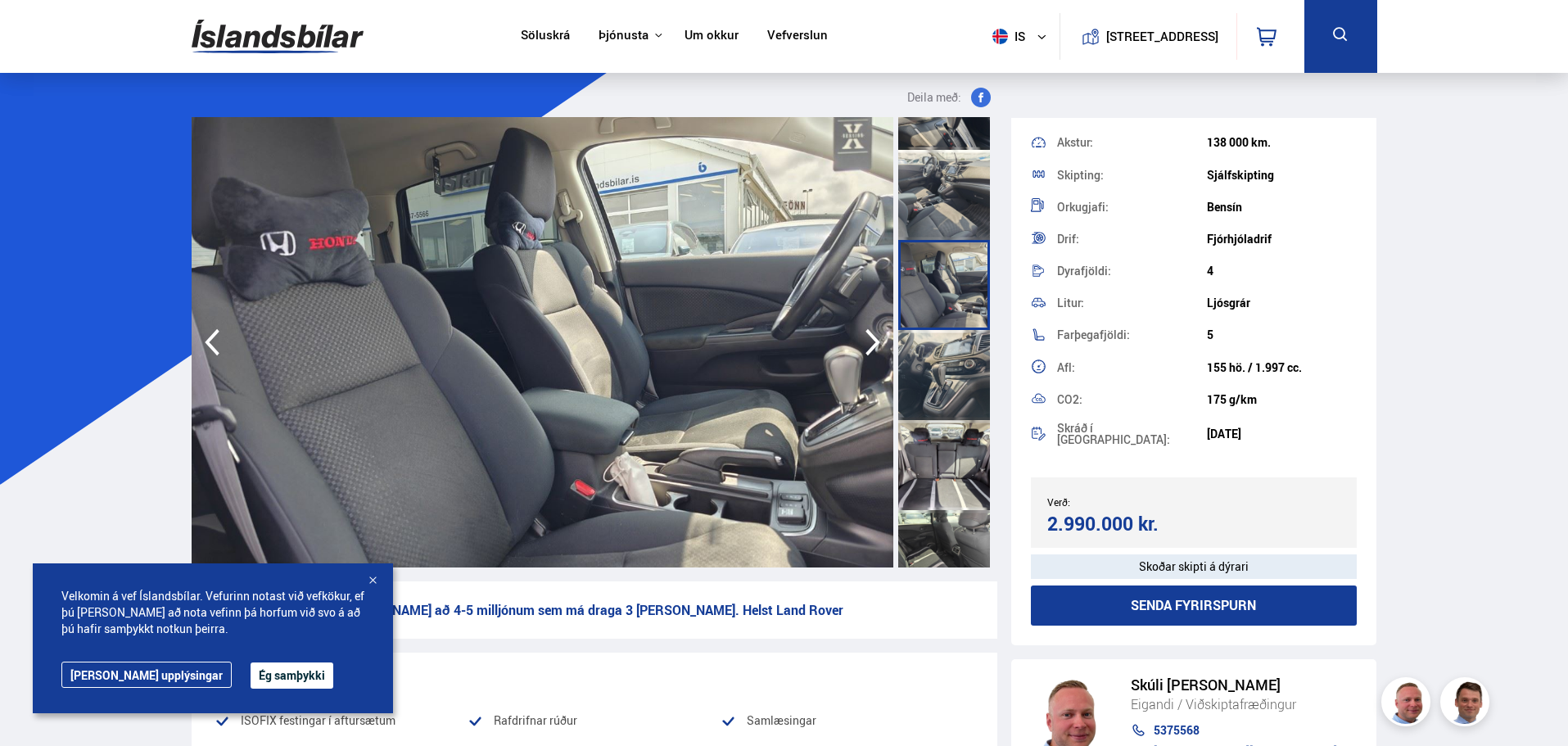
click at [950, 428] on div at bounding box center [943, 465] width 92 height 90
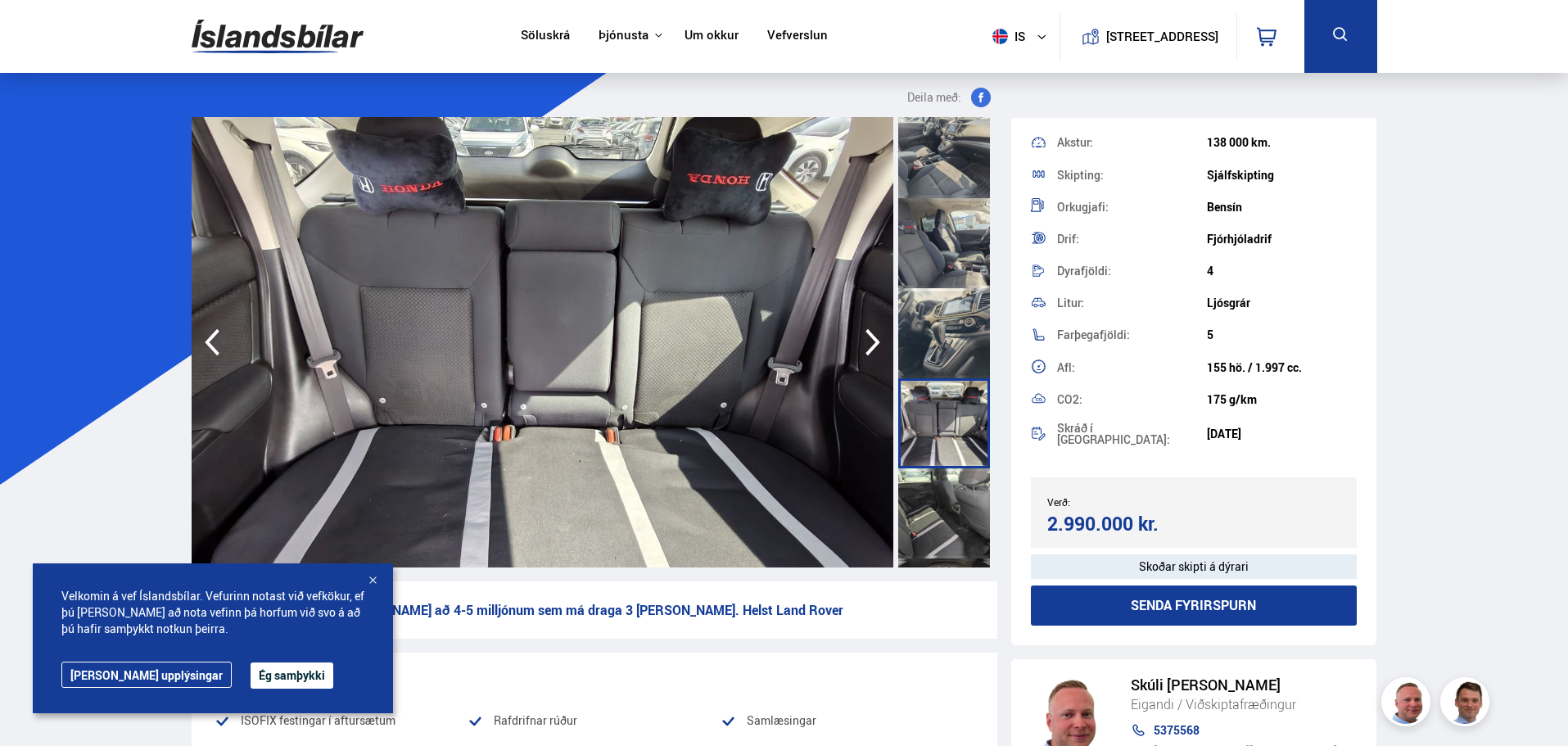
scroll to position [1311, 0]
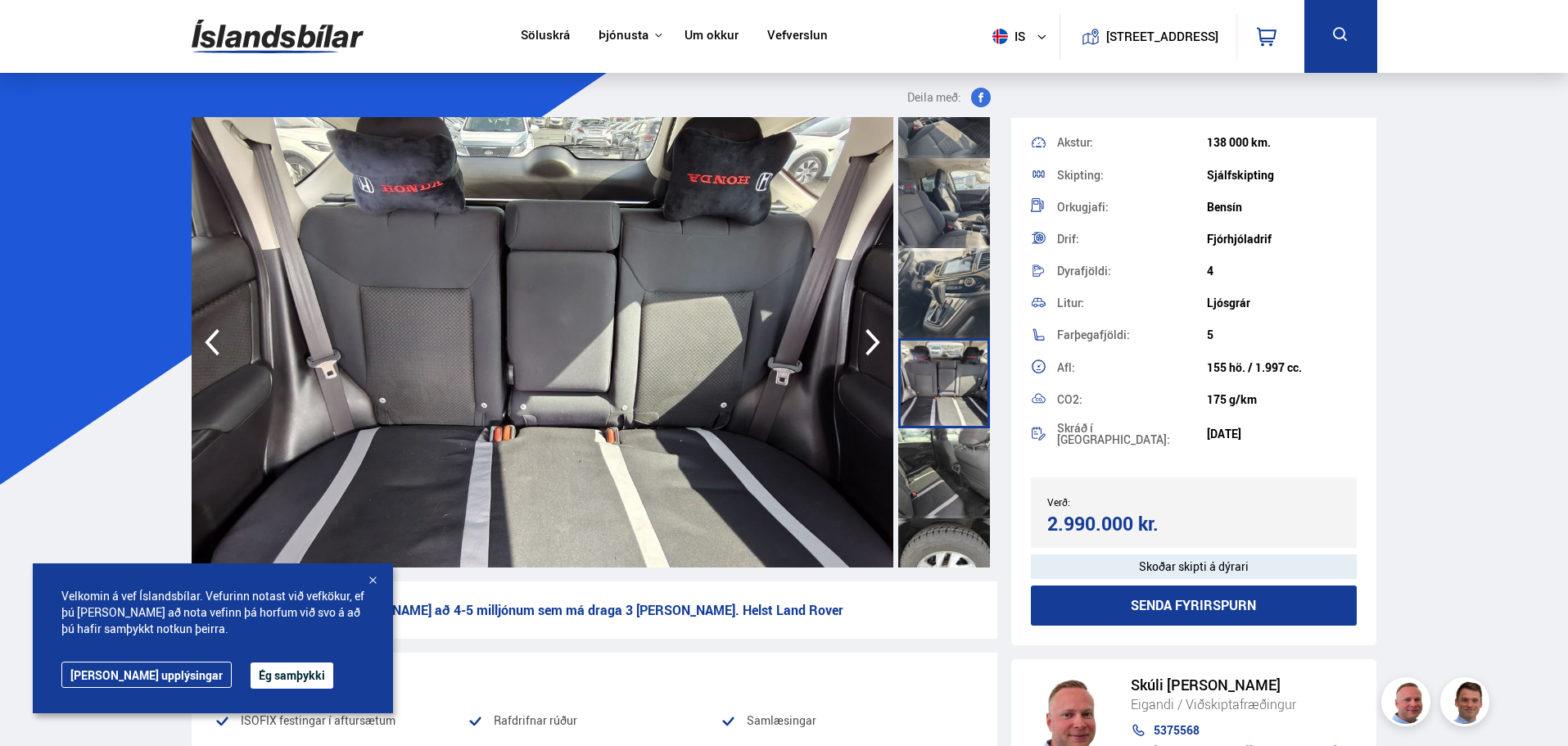
click at [950, 444] on div at bounding box center [943, 473] width 92 height 90
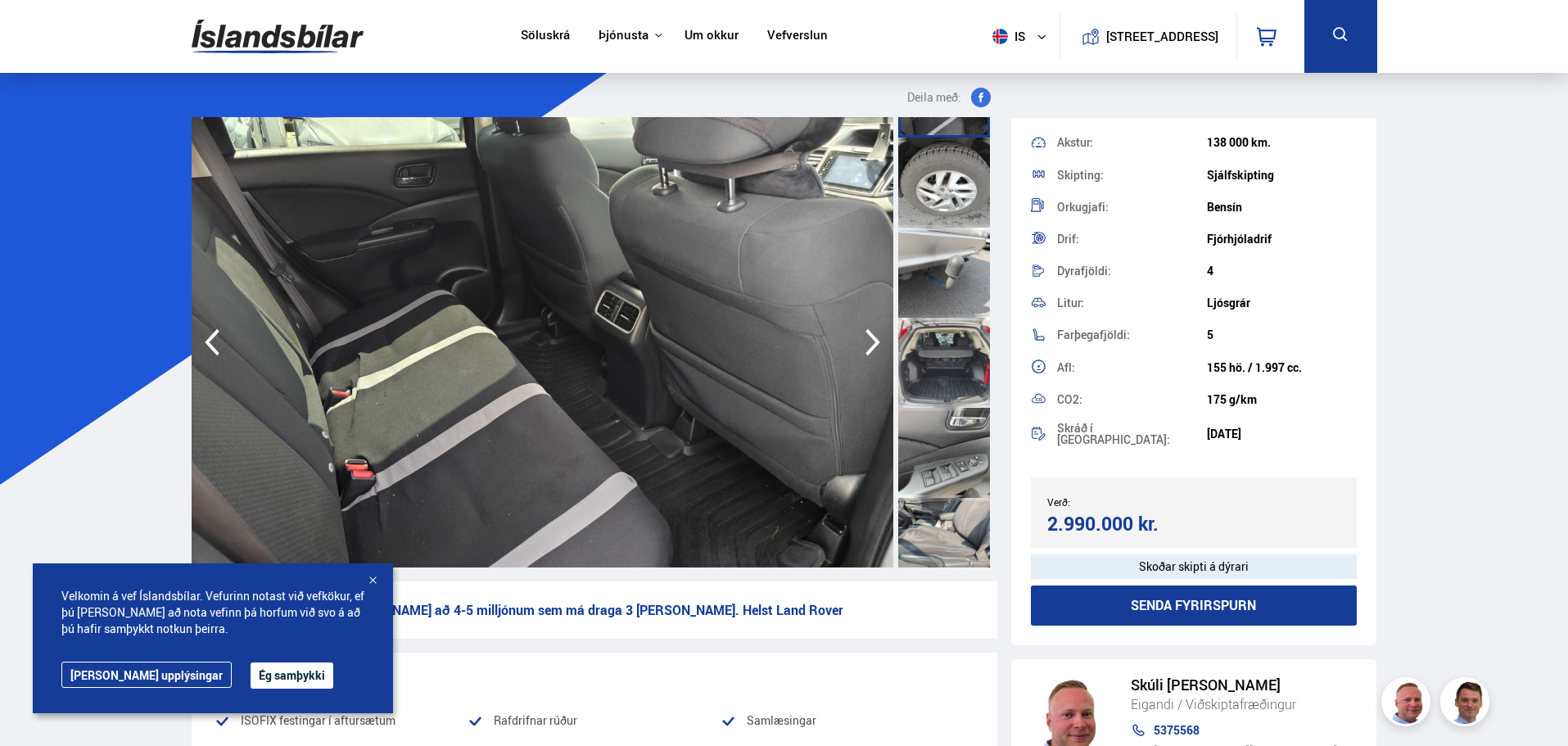
scroll to position [1720, 0]
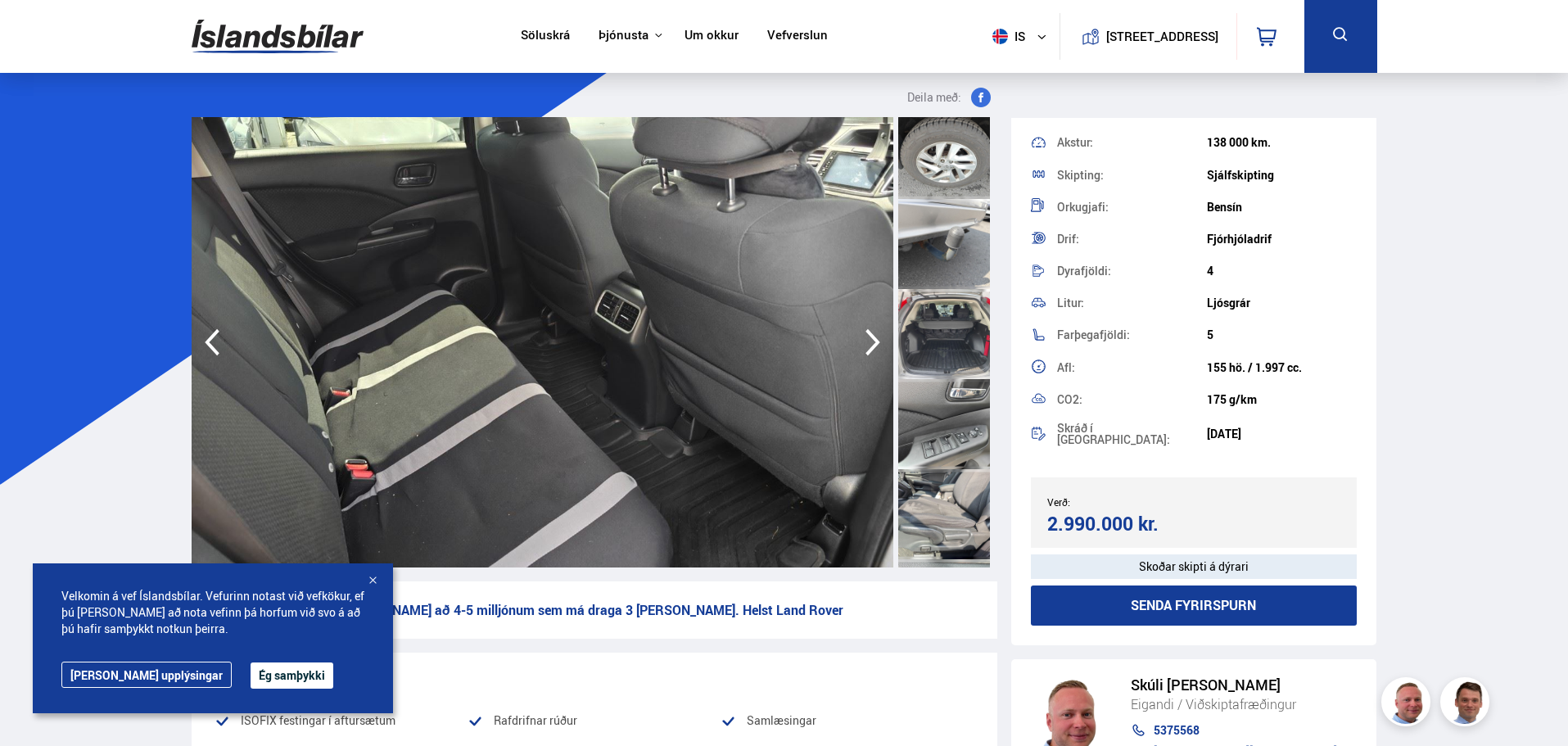
click at [961, 325] on div at bounding box center [943, 333] width 92 height 90
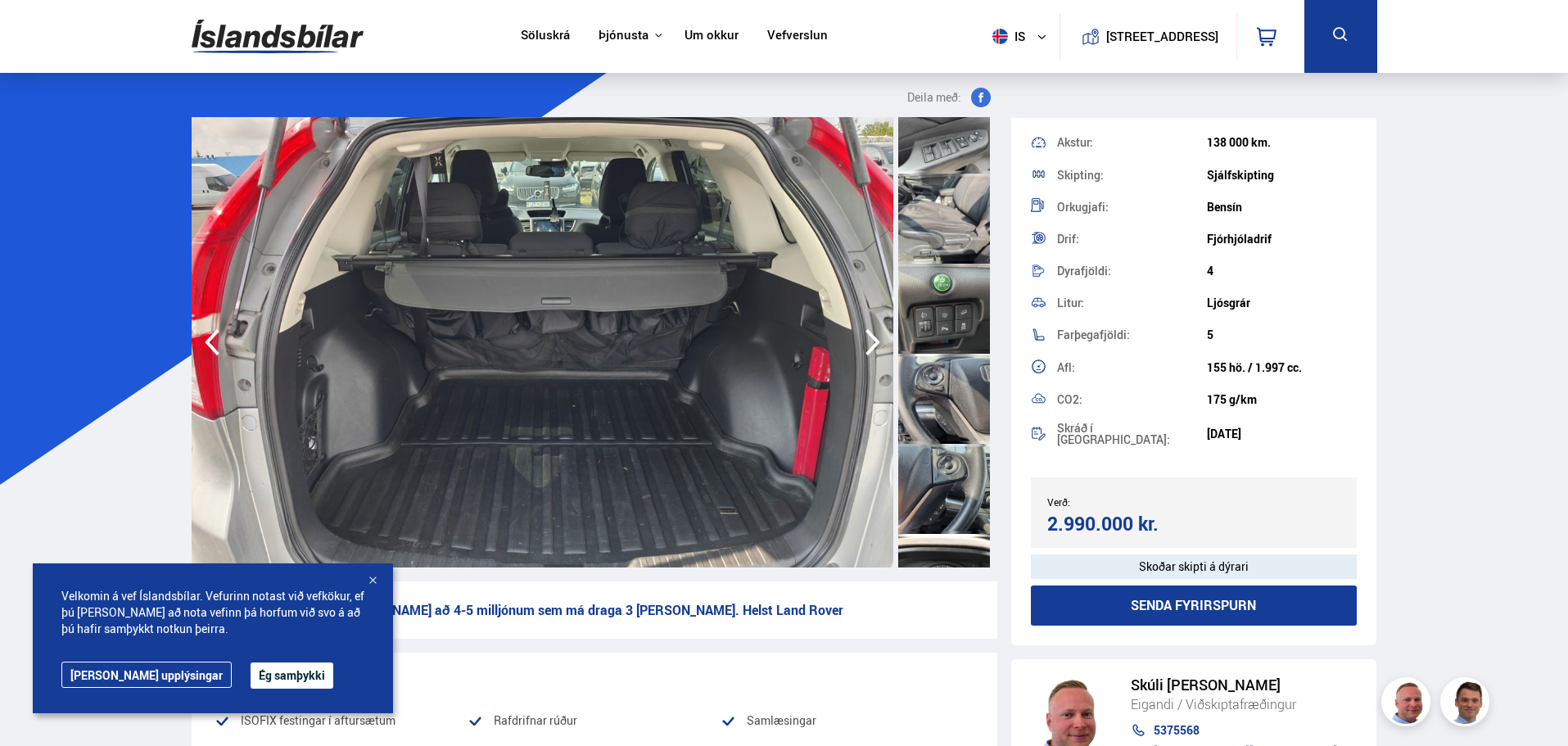
scroll to position [2048, 0]
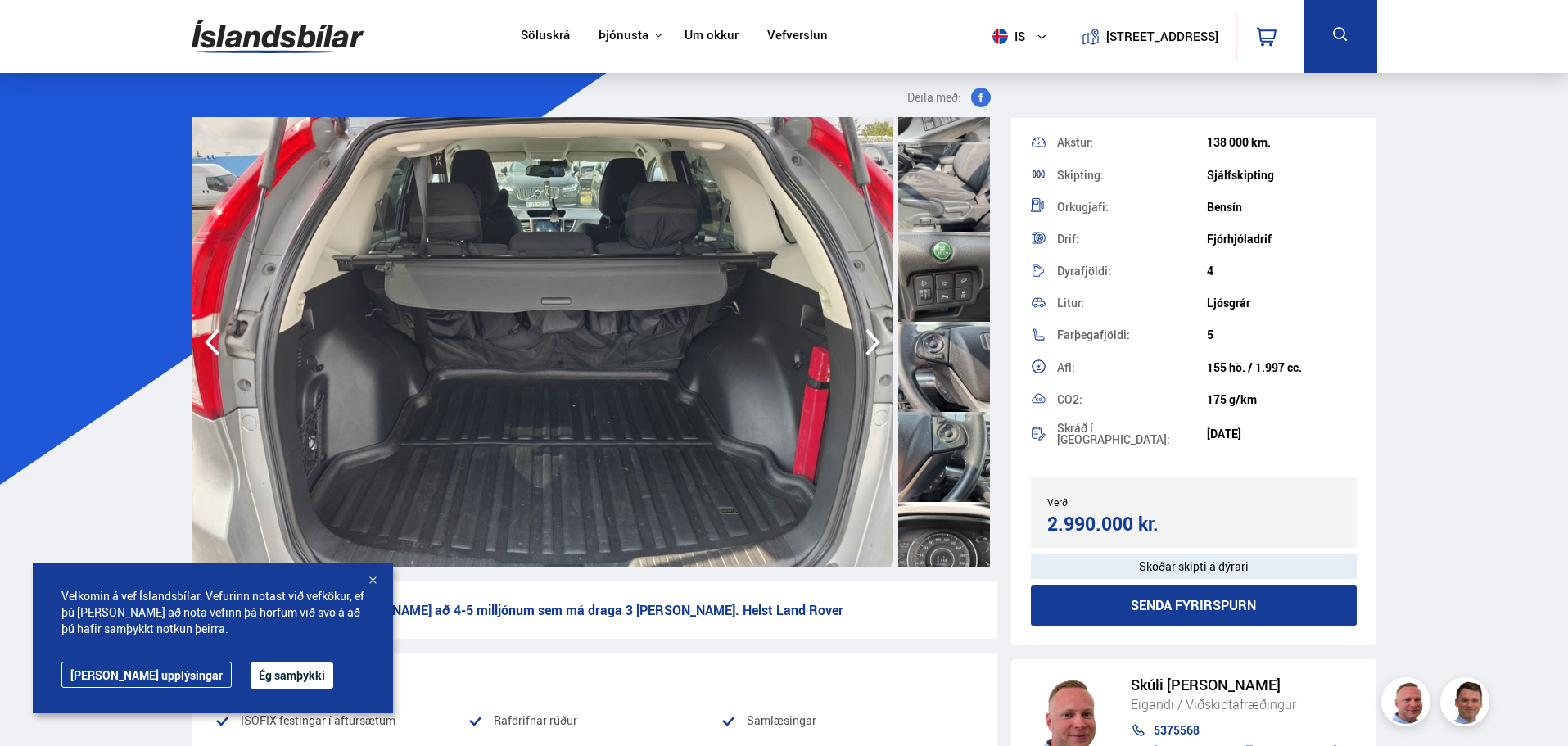
click at [952, 196] on div at bounding box center [943, 186] width 92 height 90
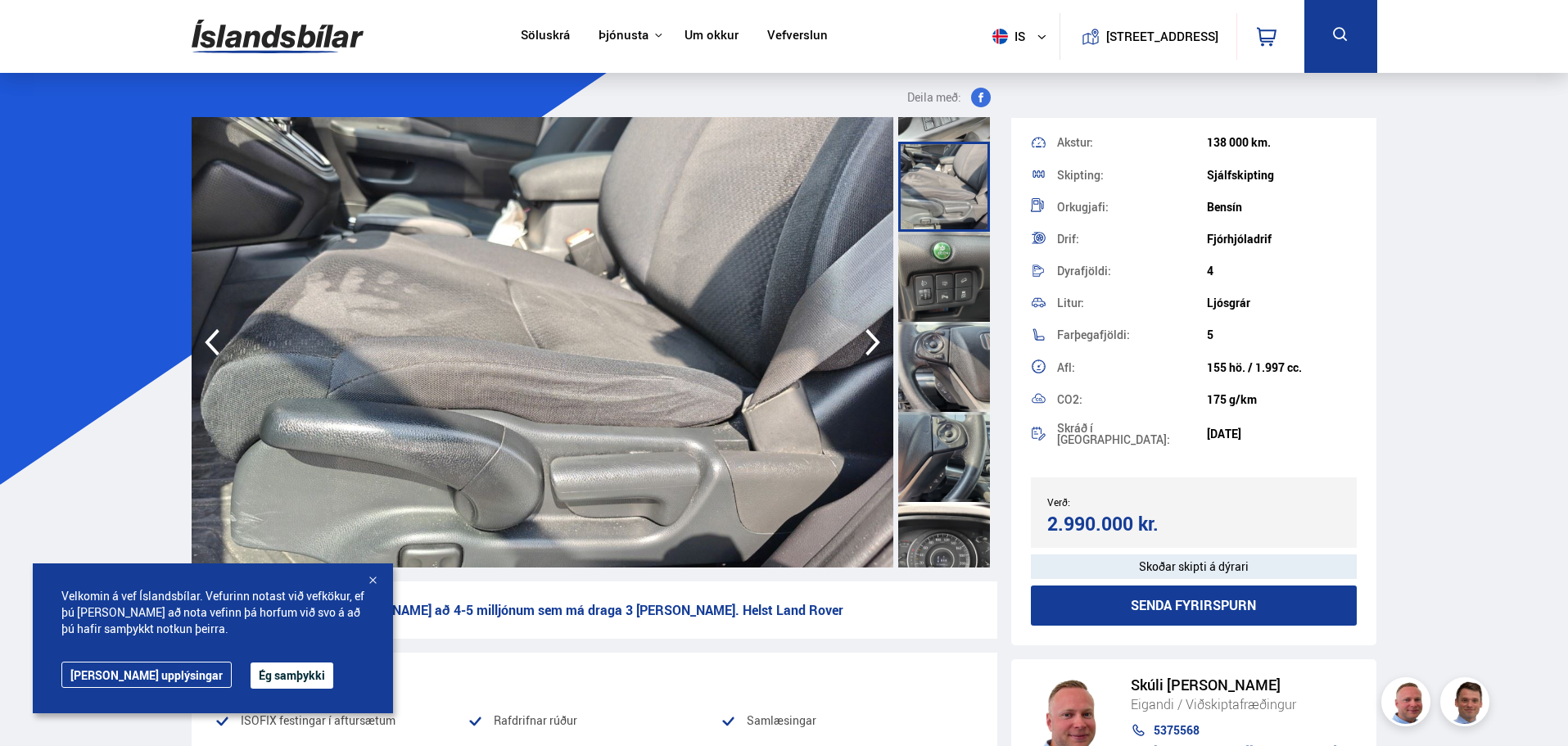
click at [964, 279] on div at bounding box center [943, 276] width 92 height 90
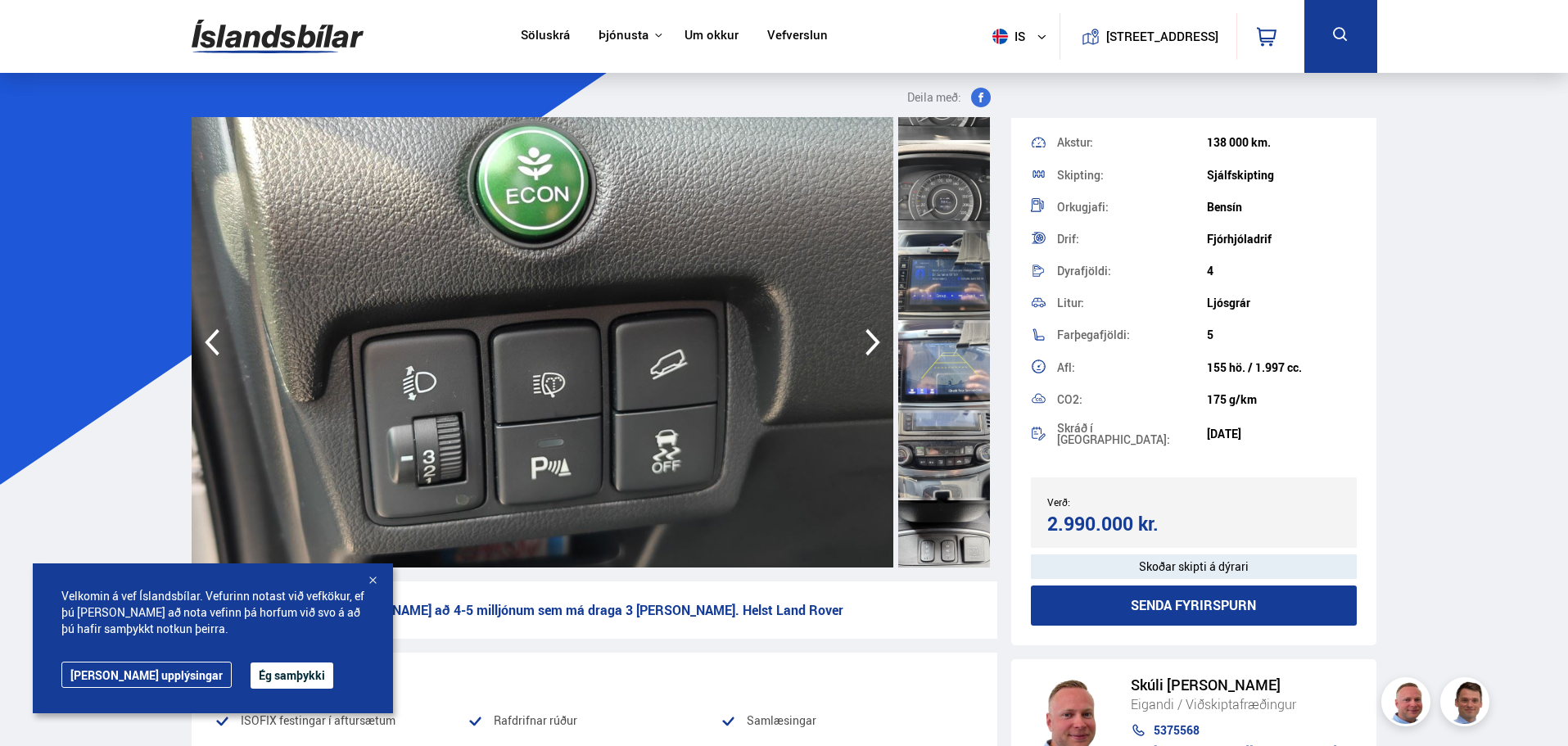
scroll to position [2523, 0]
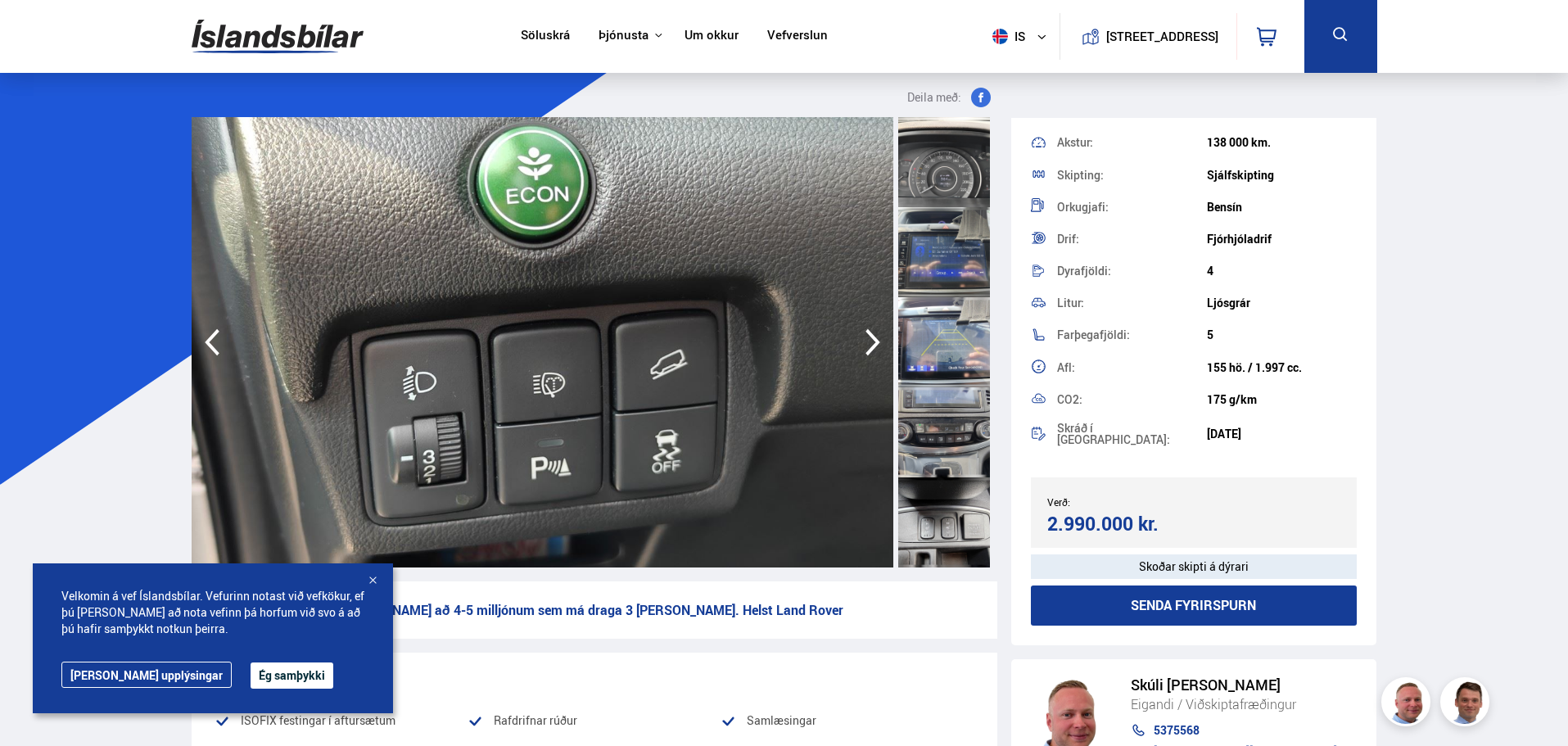
click at [961, 305] on div at bounding box center [943, 342] width 92 height 90
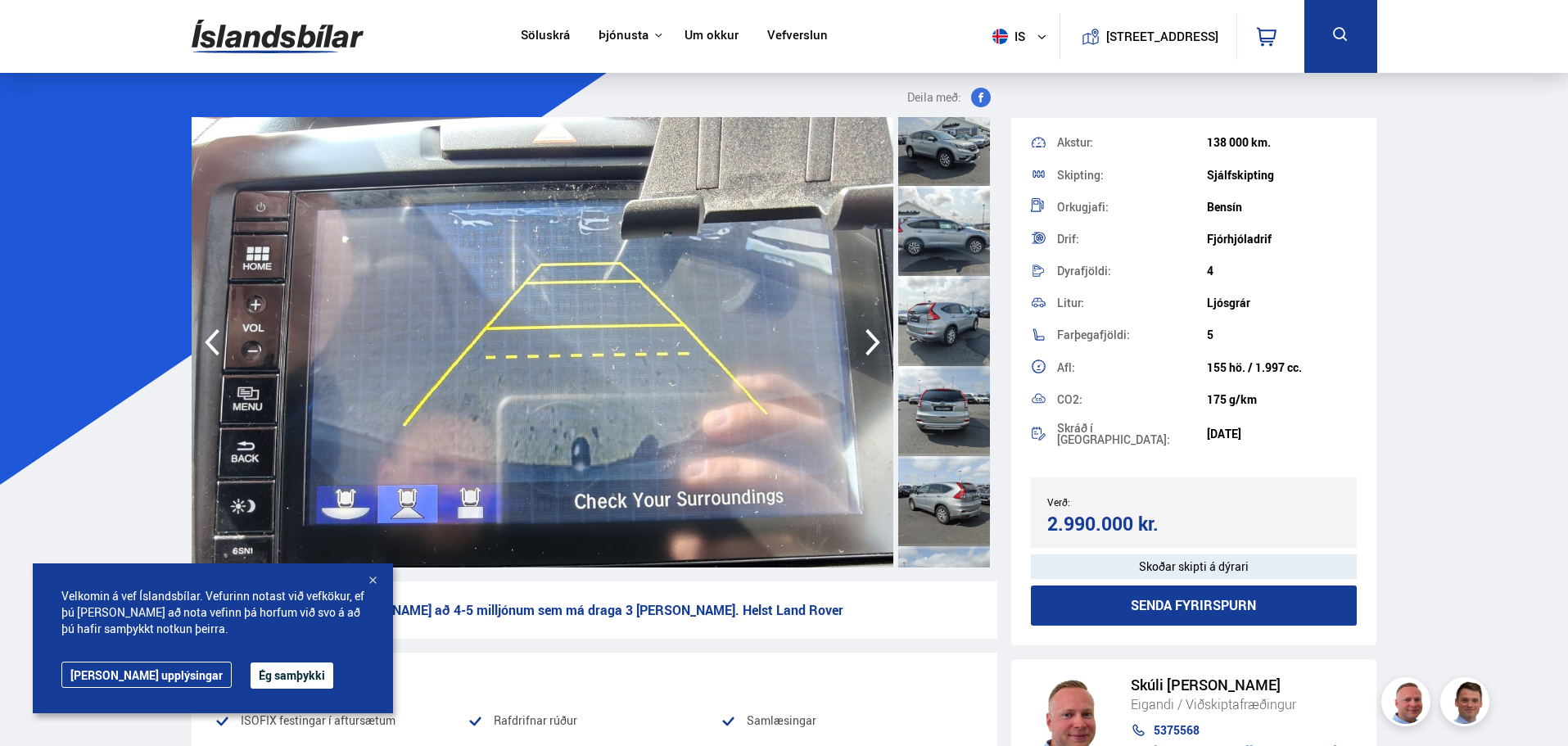
scroll to position [0, 0]
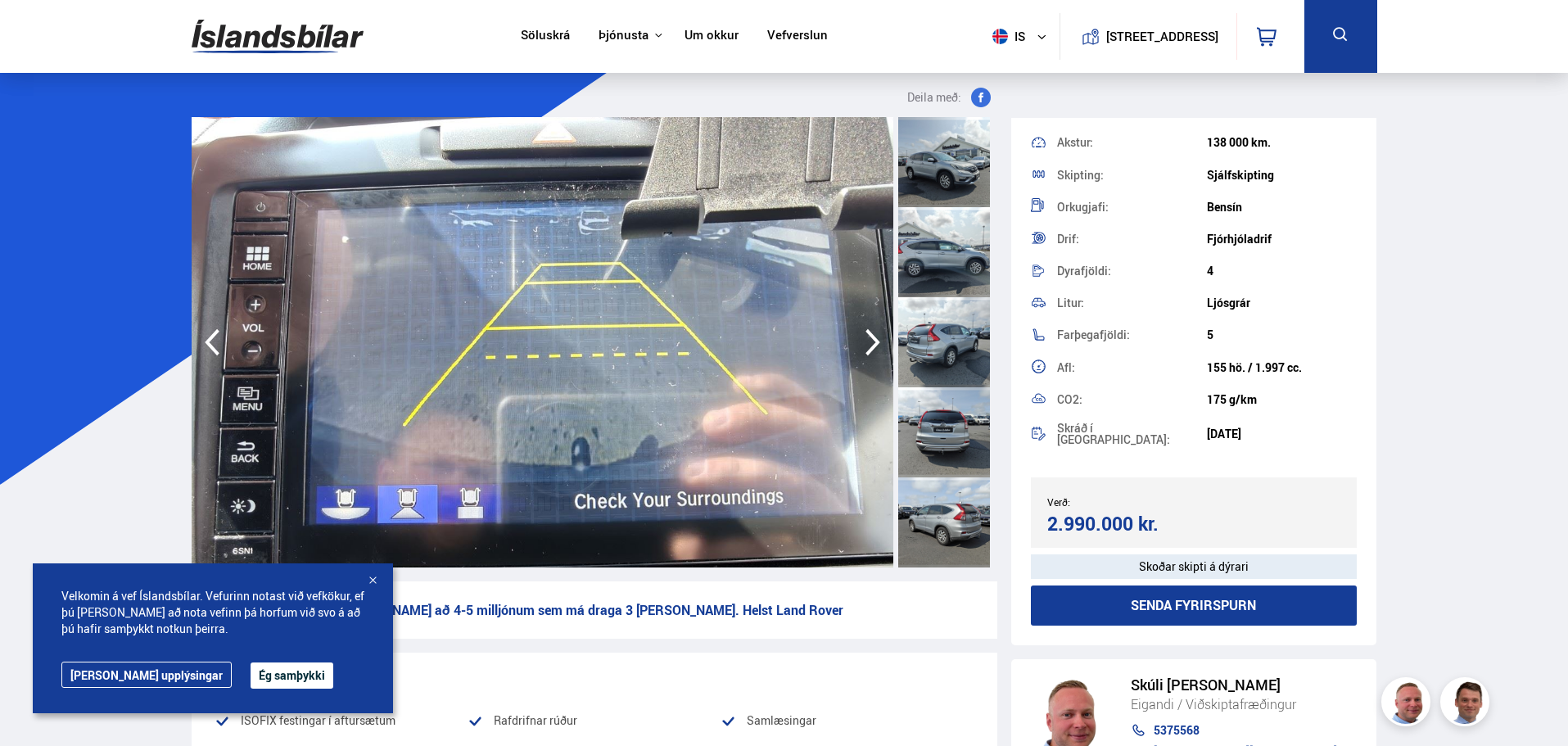
click at [947, 252] on div at bounding box center [943, 252] width 92 height 90
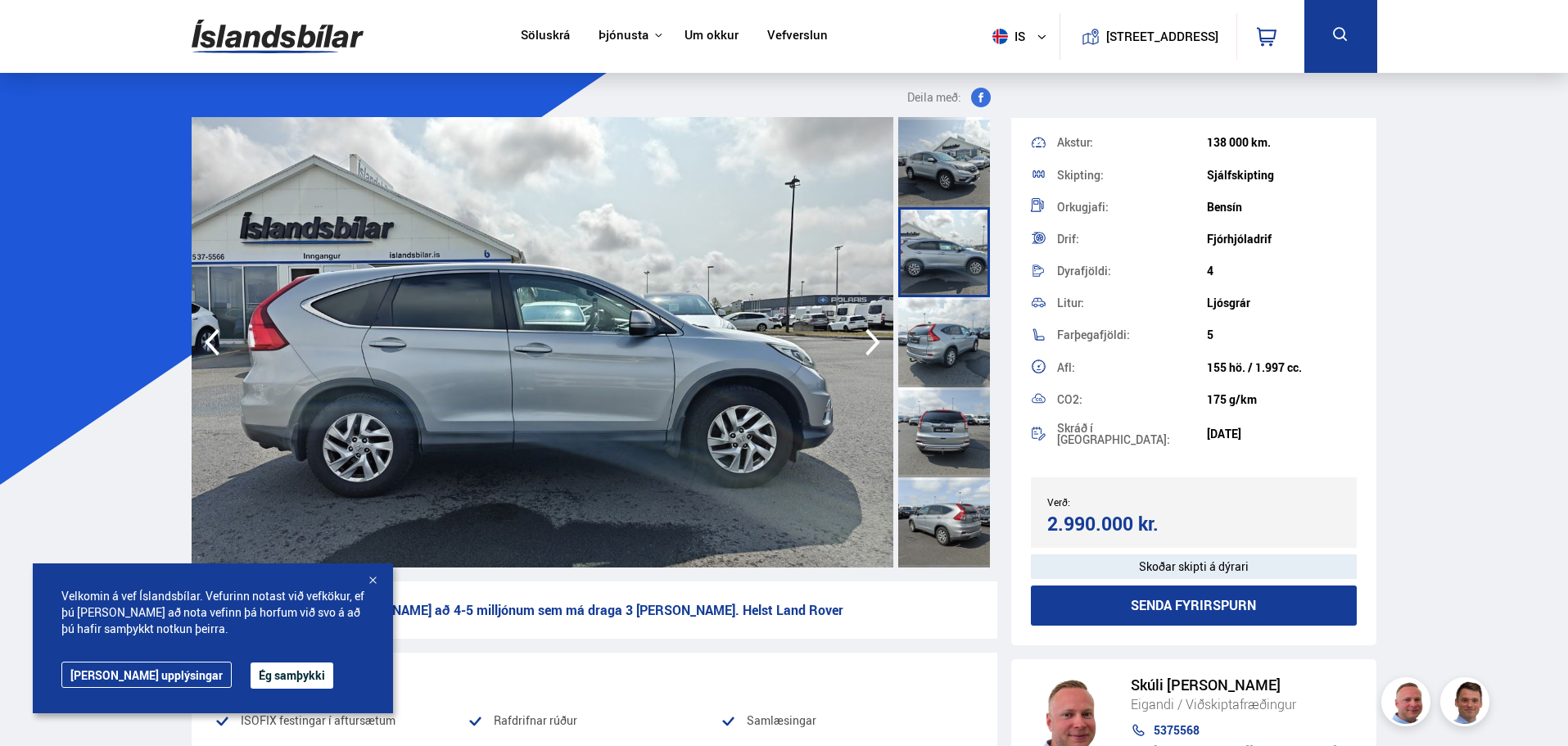
click at [943, 168] on div at bounding box center [943, 161] width 92 height 90
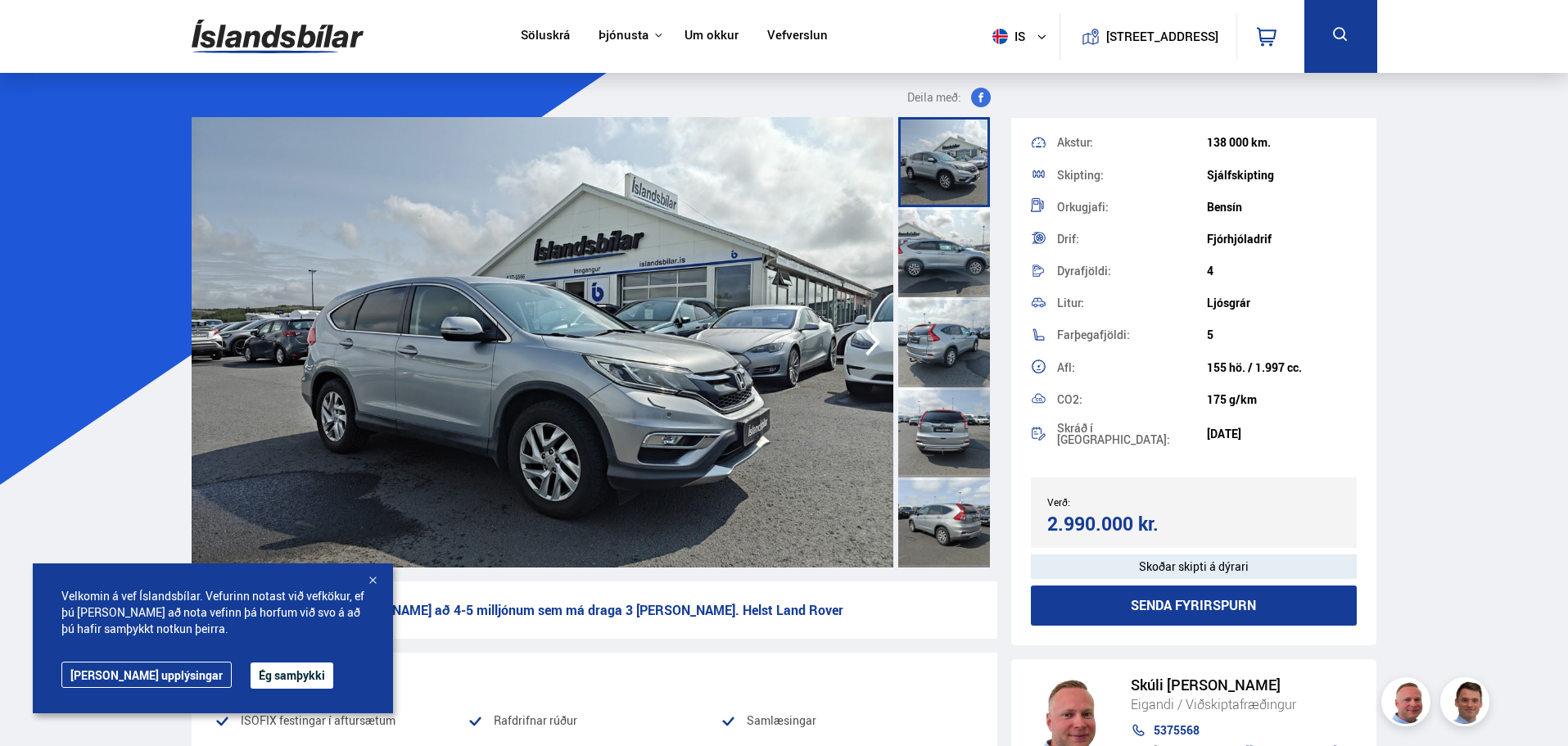
click at [946, 223] on div at bounding box center [943, 252] width 92 height 90
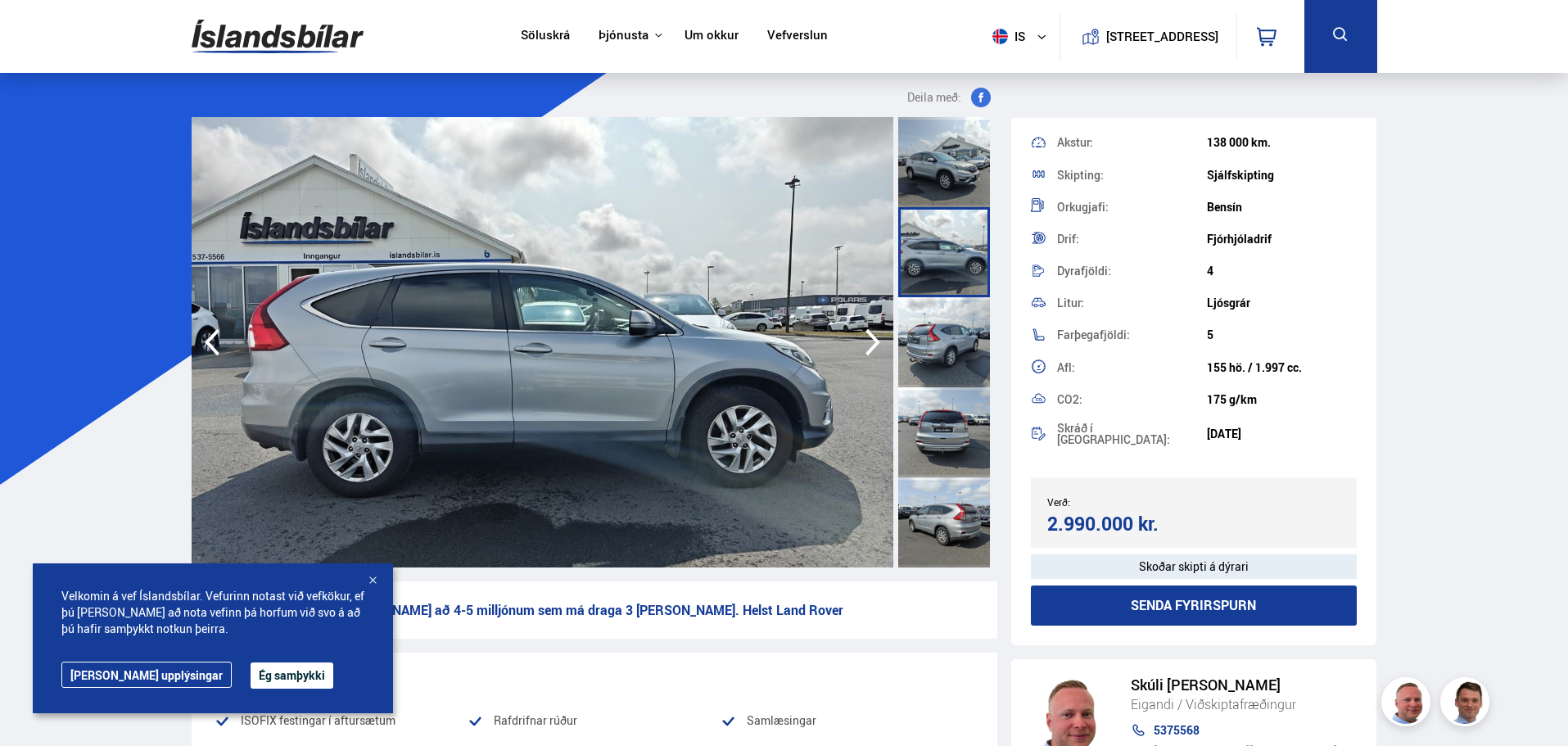
click at [946, 283] on div at bounding box center [943, 252] width 92 height 90
click at [946, 334] on div at bounding box center [943, 342] width 92 height 90
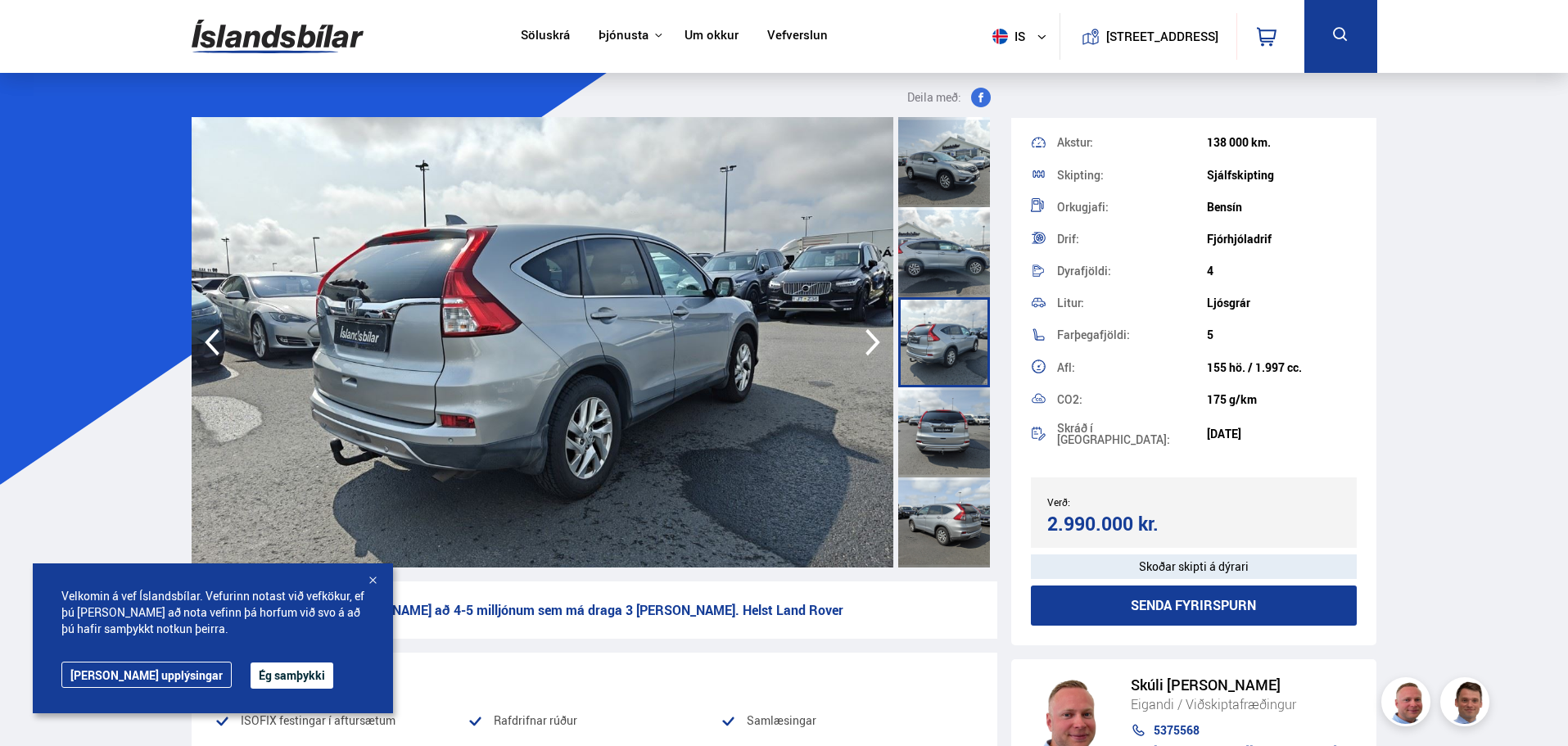
click at [937, 183] on div at bounding box center [943, 161] width 92 height 90
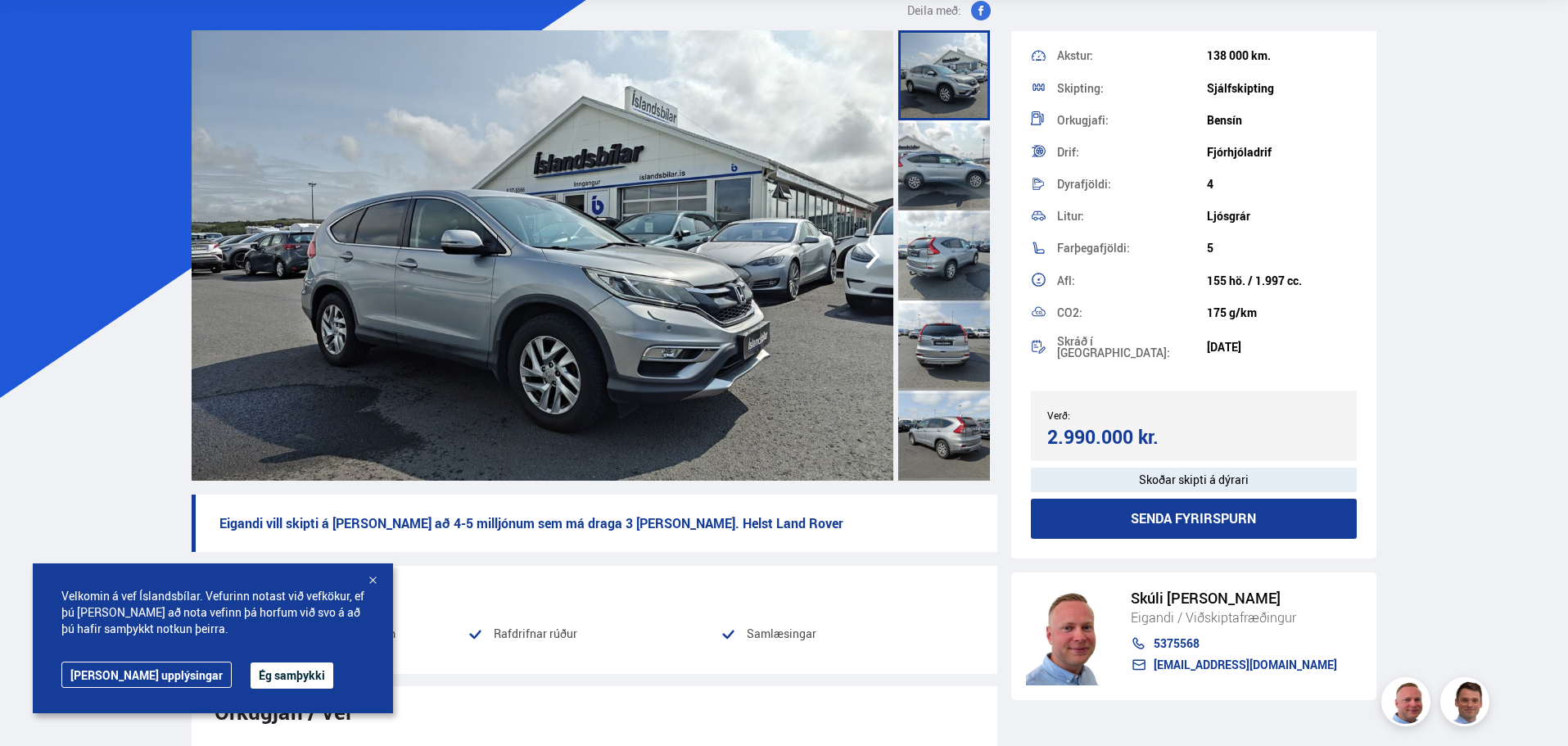
scroll to position [82, 0]
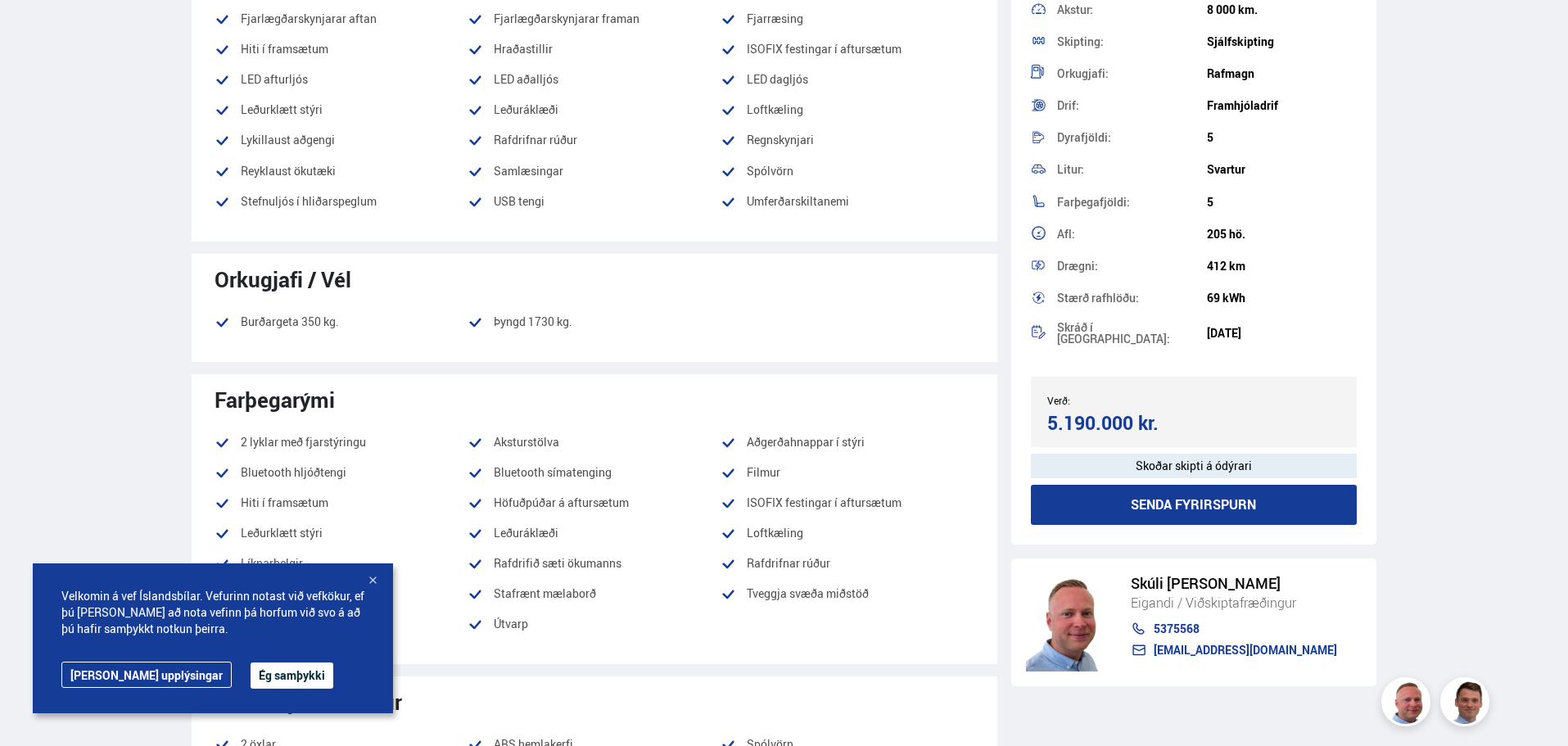
scroll to position [737, 0]
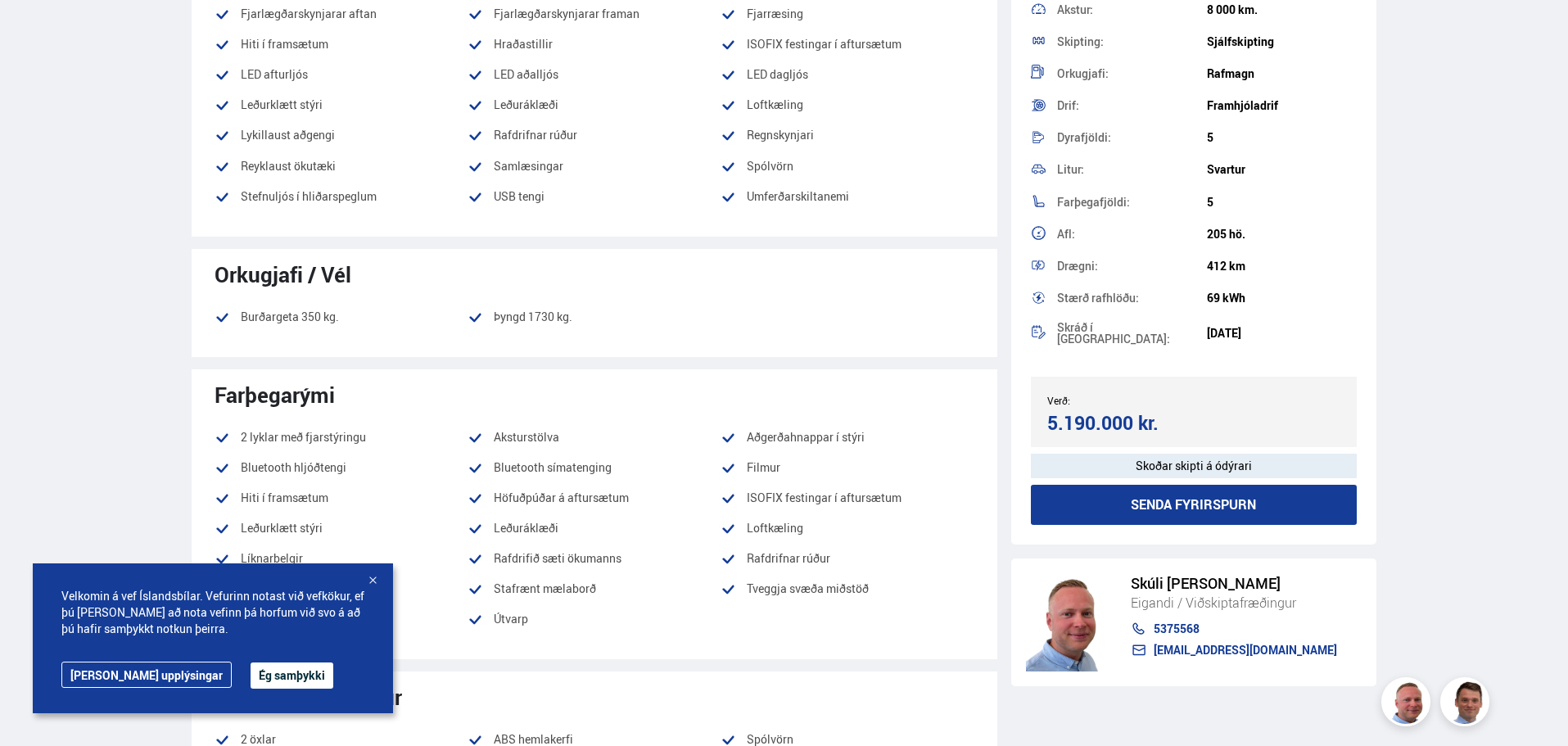
click at [373, 581] on div at bounding box center [372, 581] width 16 height 16
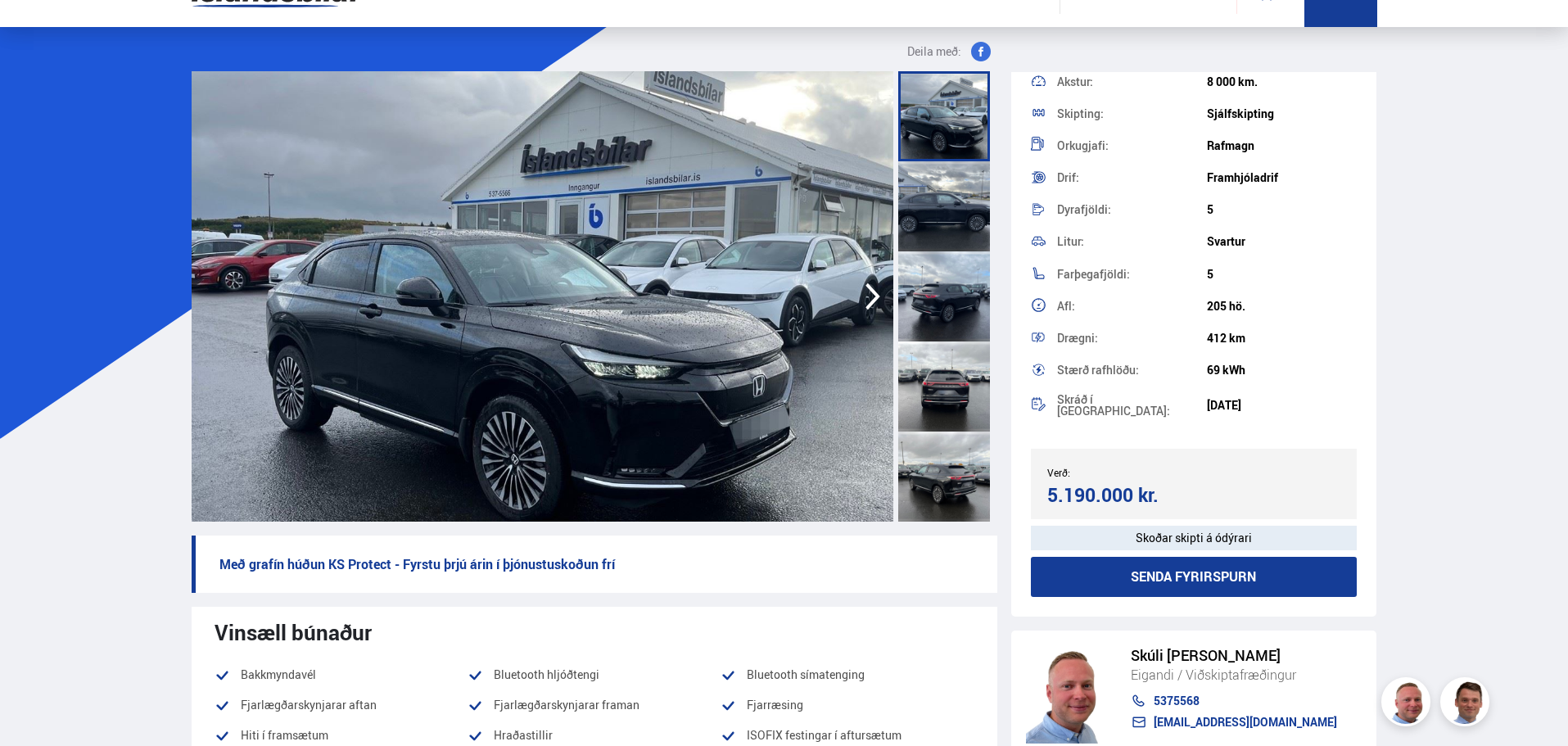
scroll to position [0, 0]
